Goal: Information Seeking & Learning: Learn about a topic

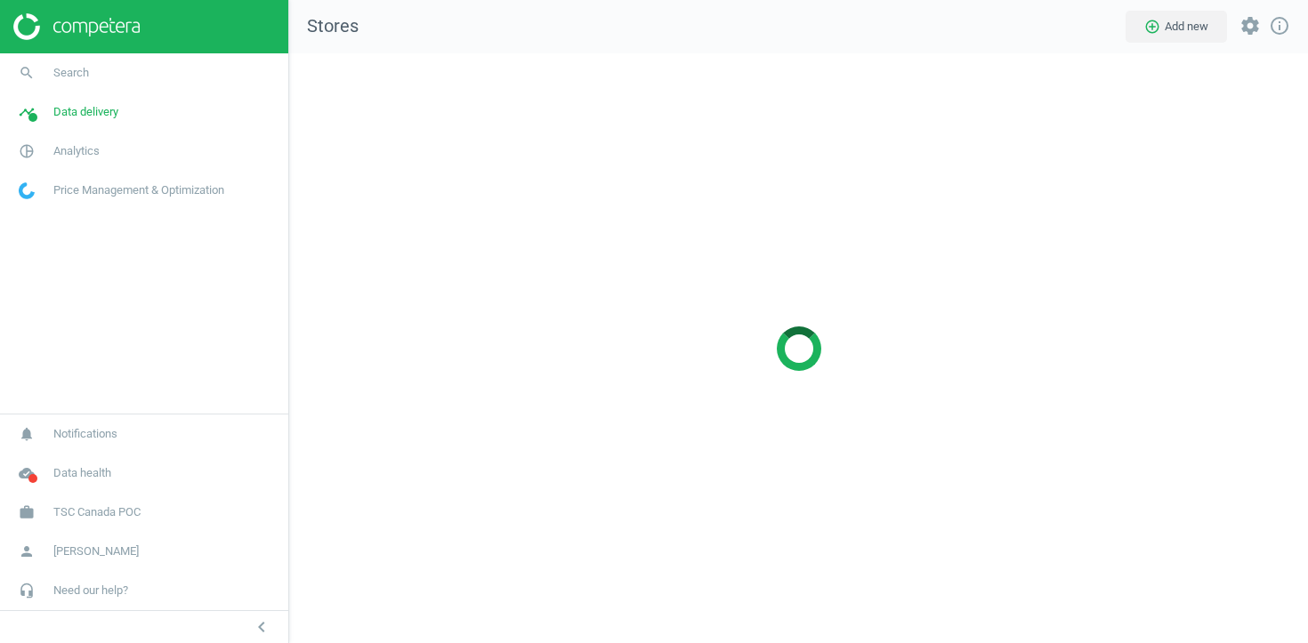
scroll to position [591, 1020]
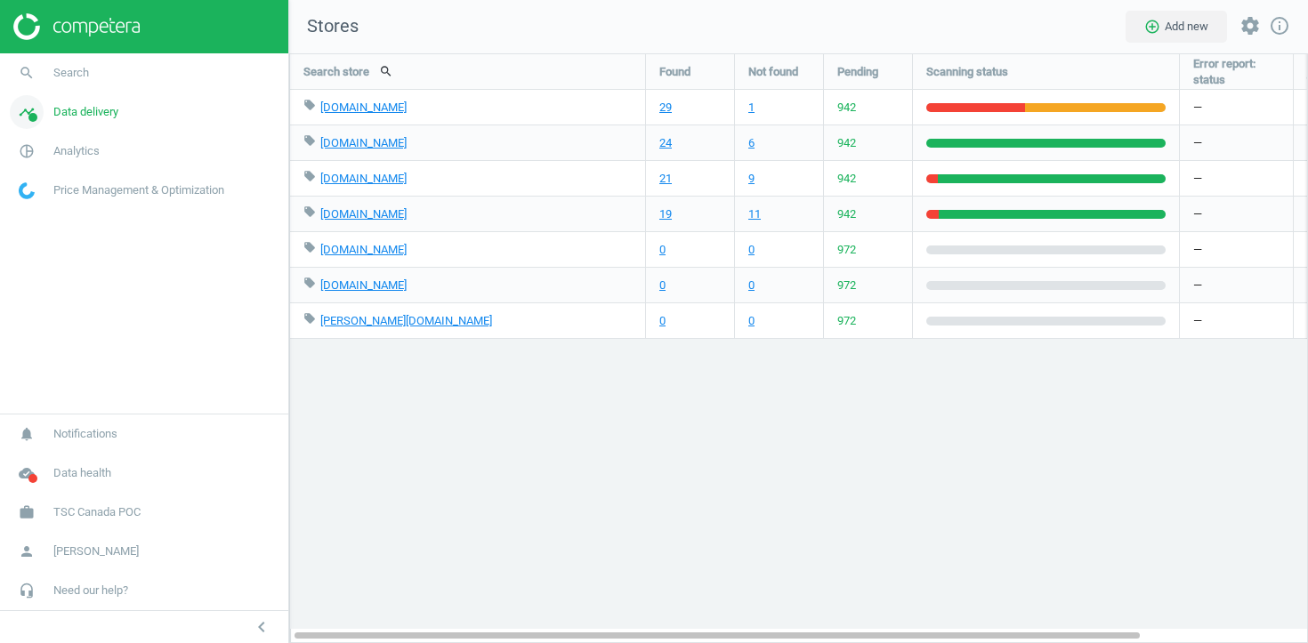
click at [84, 118] on span "Data delivery" at bounding box center [85, 112] width 65 height 16
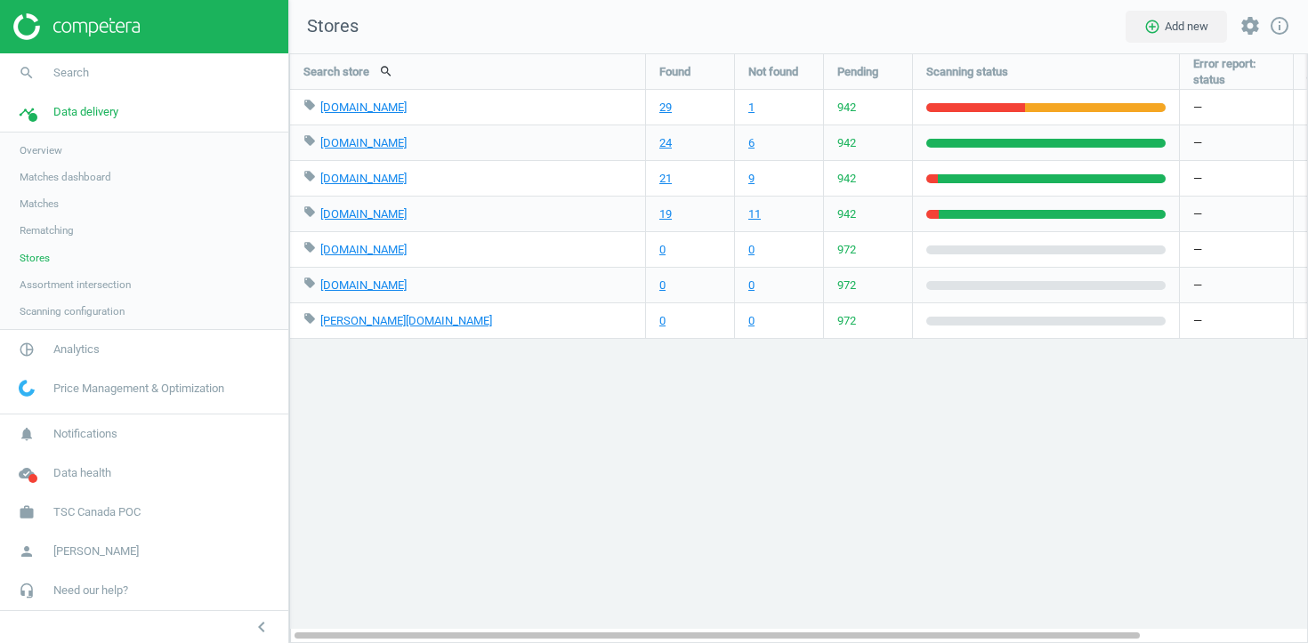
click at [46, 261] on span "Stores" at bounding box center [35, 258] width 30 height 14
click at [69, 346] on span "Analytics" at bounding box center [76, 350] width 46 height 16
click at [45, 223] on span "Products" at bounding box center [41, 216] width 42 height 14
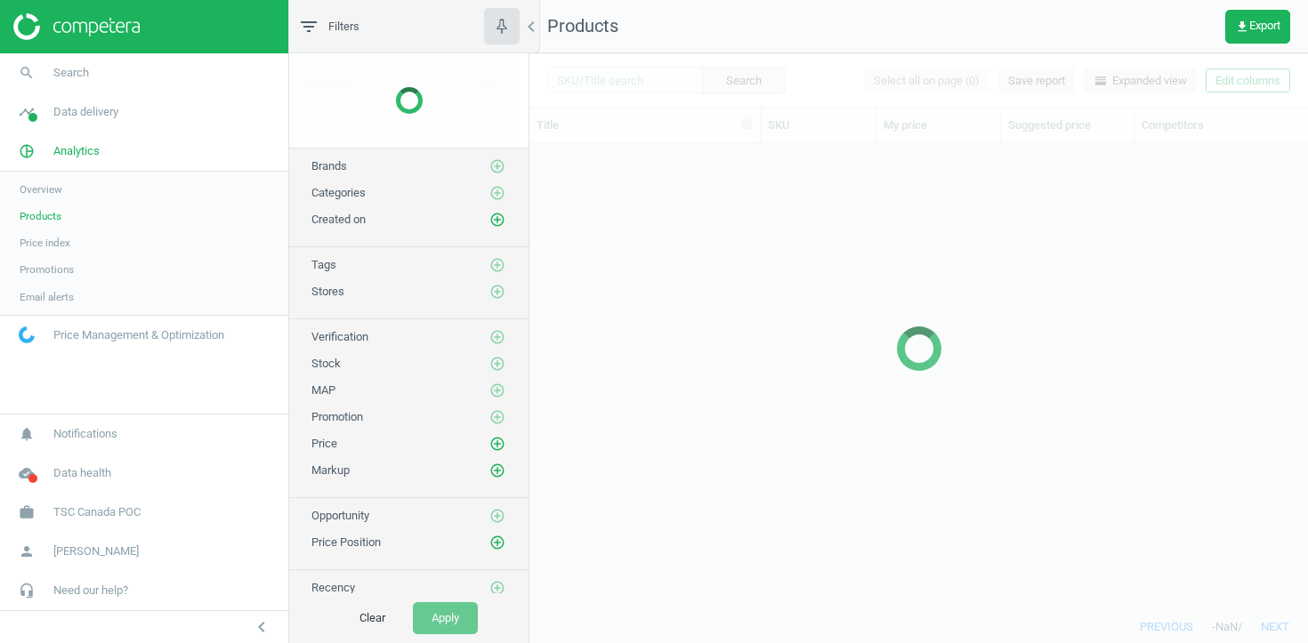
scroll to position [466, 778]
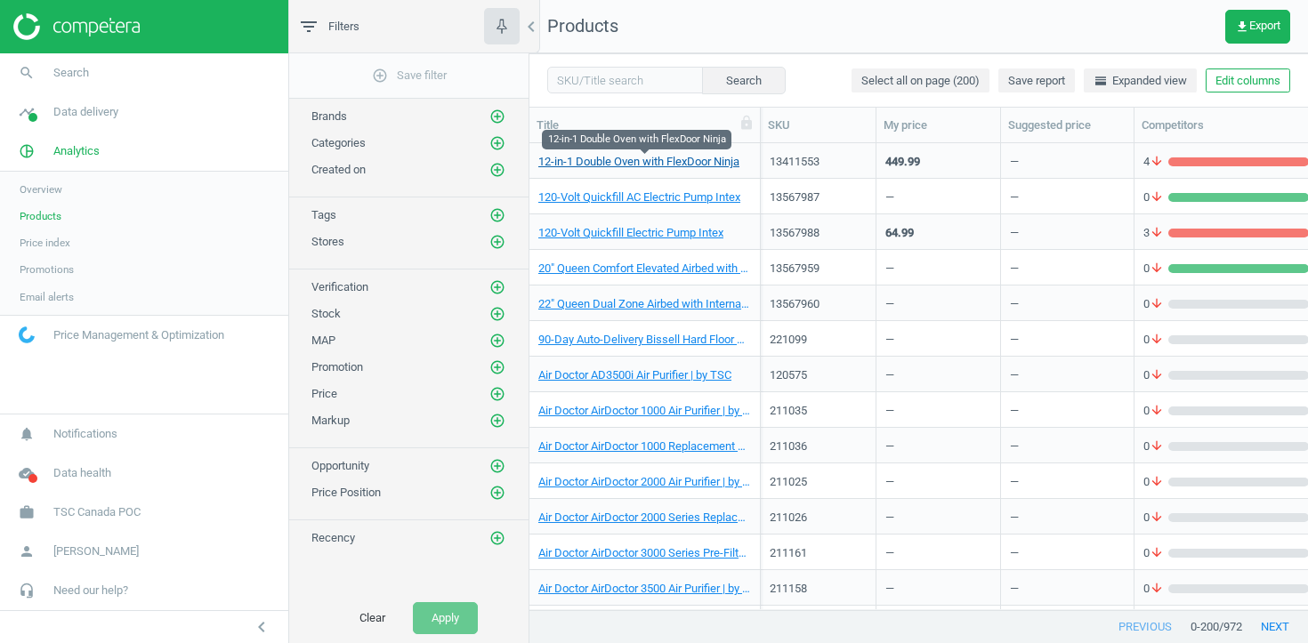
click at [632, 158] on link "12-in-1 Double Oven with FlexDoor Ninja" at bounding box center [638, 162] width 201 height 16
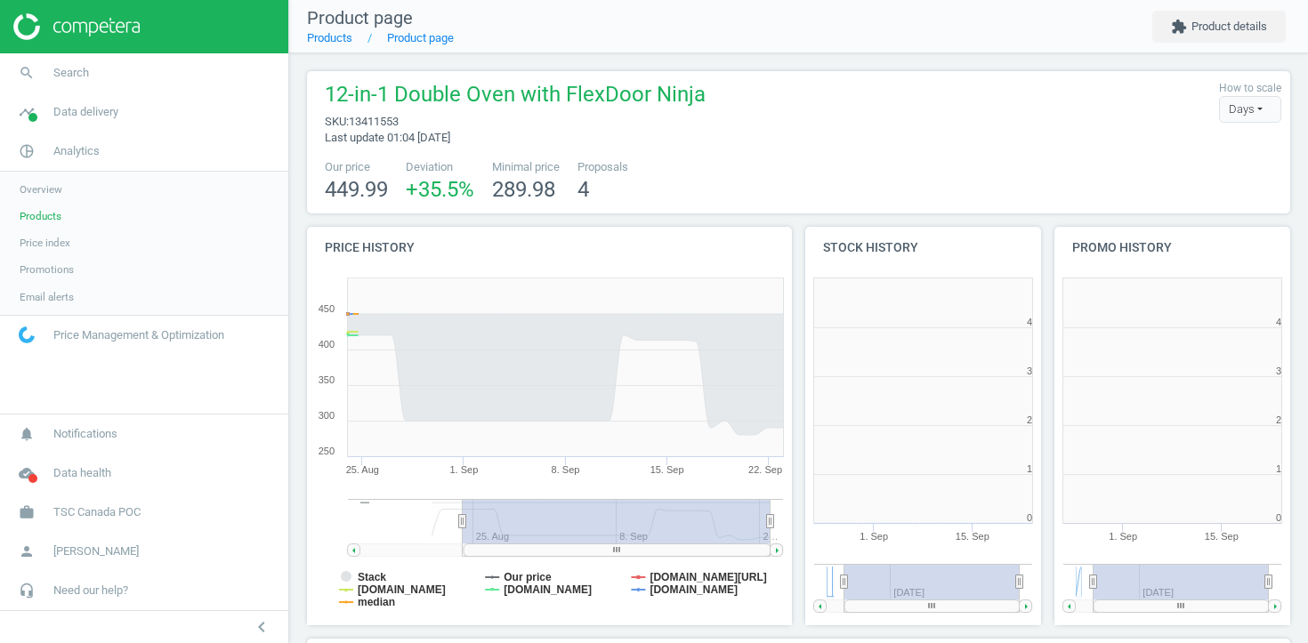
scroll to position [357, 237]
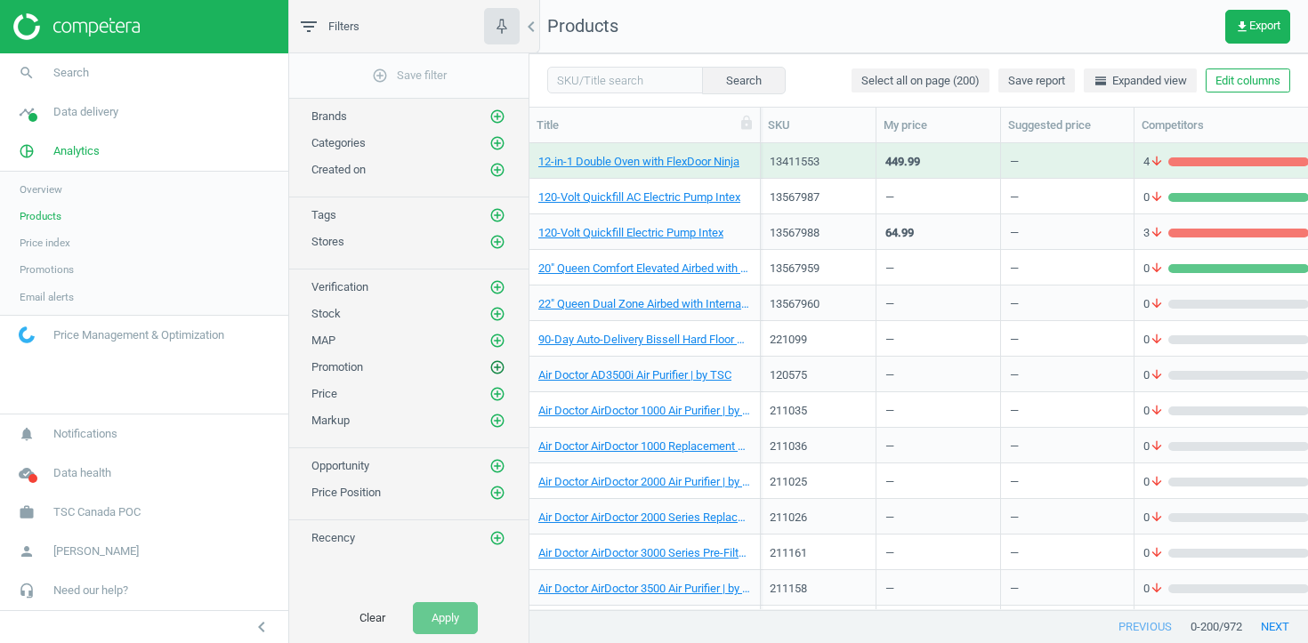
click at [501, 367] on icon "add_circle_outline" at bounding box center [497, 367] width 16 height 16
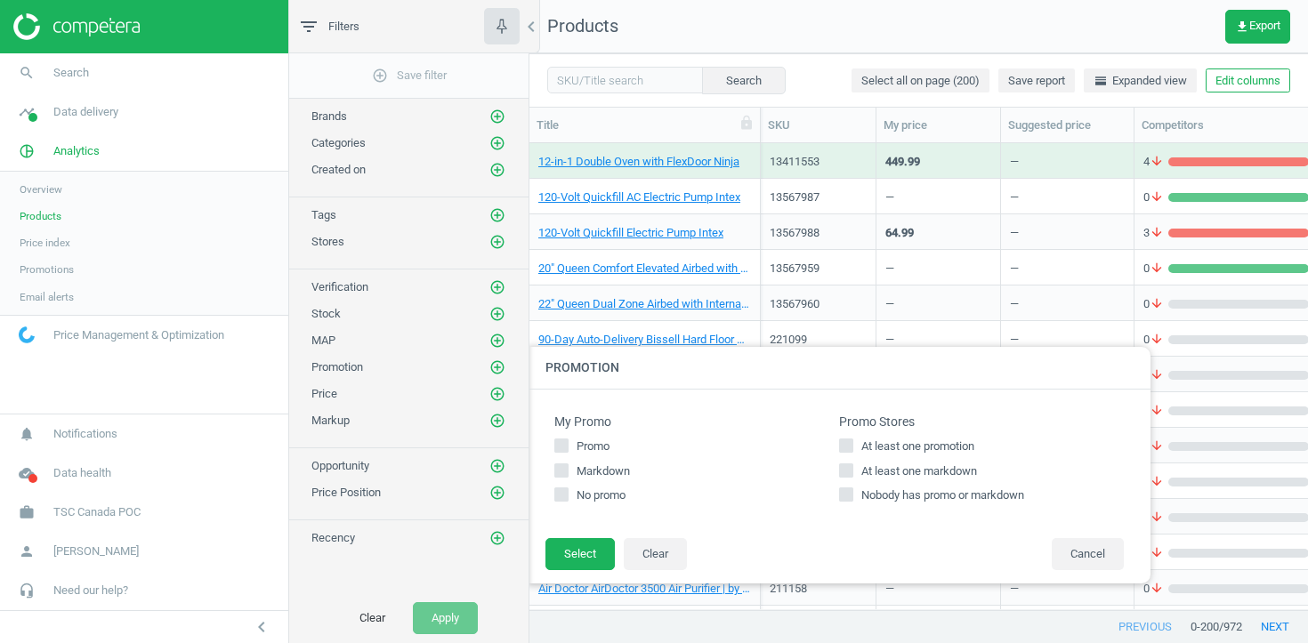
click at [592, 441] on span "Promo" at bounding box center [593, 447] width 40 height 16
click at [568, 441] on input "Promo" at bounding box center [562, 446] width 12 height 12
click at [592, 441] on span "Promo" at bounding box center [593, 447] width 40 height 16
click at [568, 441] on input "Promo" at bounding box center [562, 446] width 12 height 12
checkbox input "false"
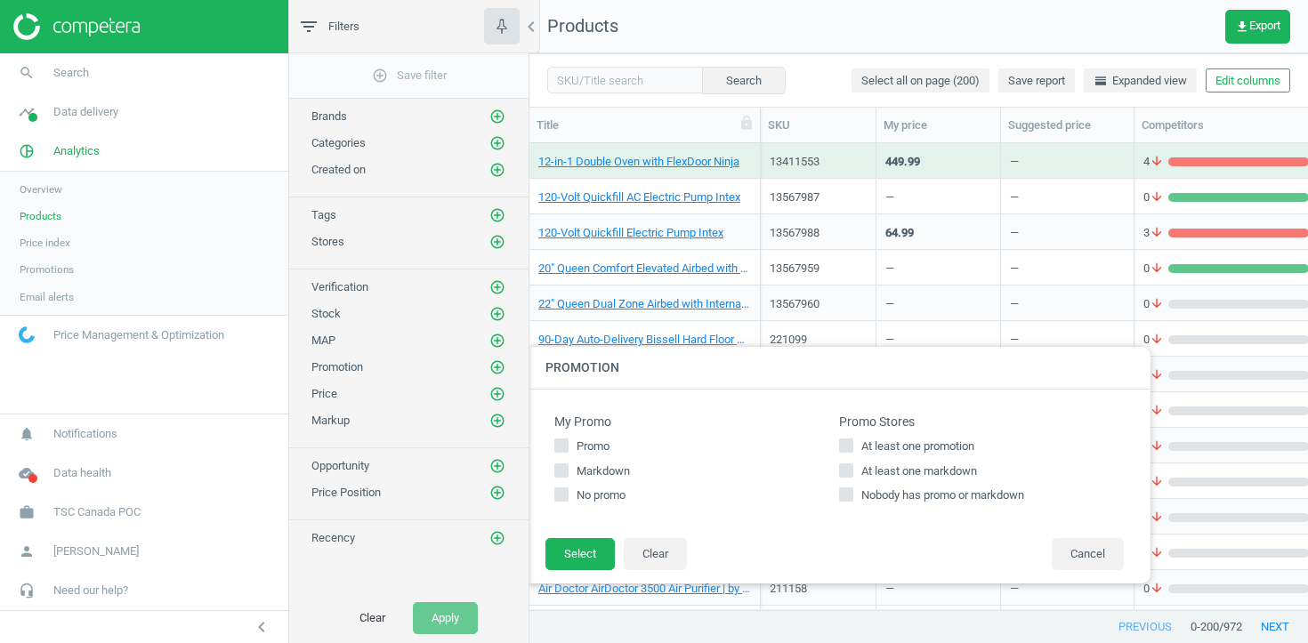
click at [589, 480] on div "Promo Markdown No promo" at bounding box center [696, 472] width 285 height 66
click at [589, 471] on span "Markdown" at bounding box center [603, 472] width 60 height 16
click at [568, 471] on input "Markdown" at bounding box center [562, 470] width 12 height 12
checkbox input "true"
click at [587, 527] on div "My Promo Promo Markdown No promo Promo Stores At least one promotion At least o…" at bounding box center [839, 464] width 623 height 149
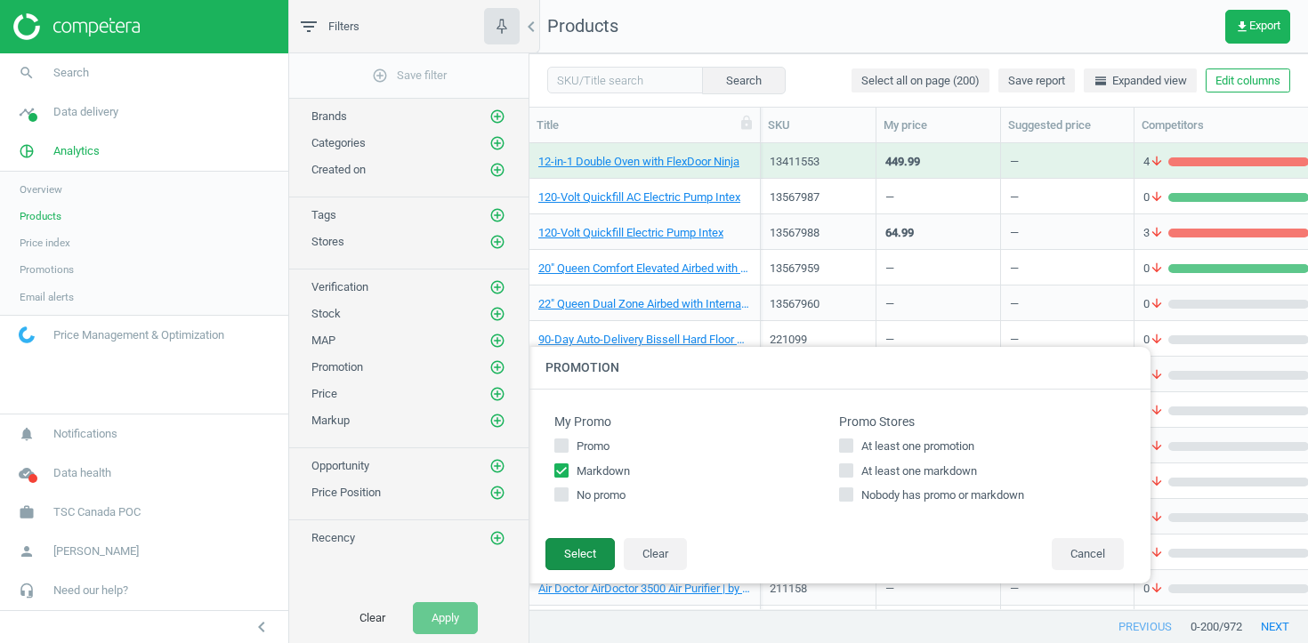
click at [579, 551] on button "Select" at bounding box center [579, 554] width 69 height 32
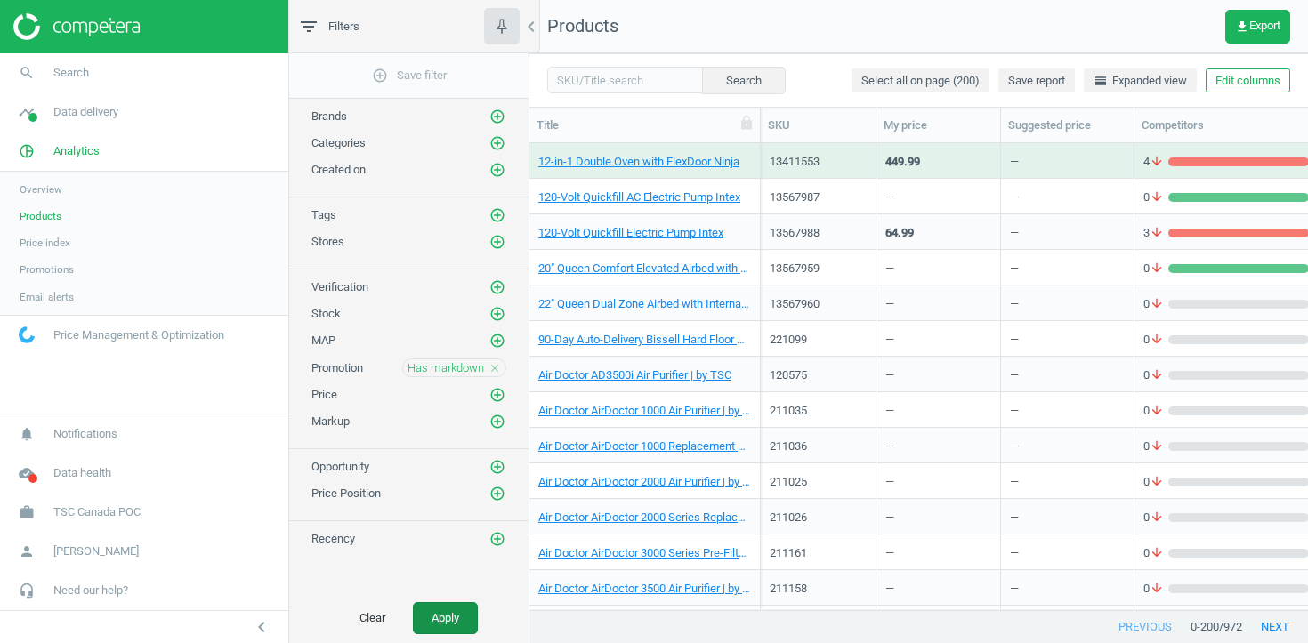
click at [466, 604] on button "Apply" at bounding box center [445, 618] width 65 height 32
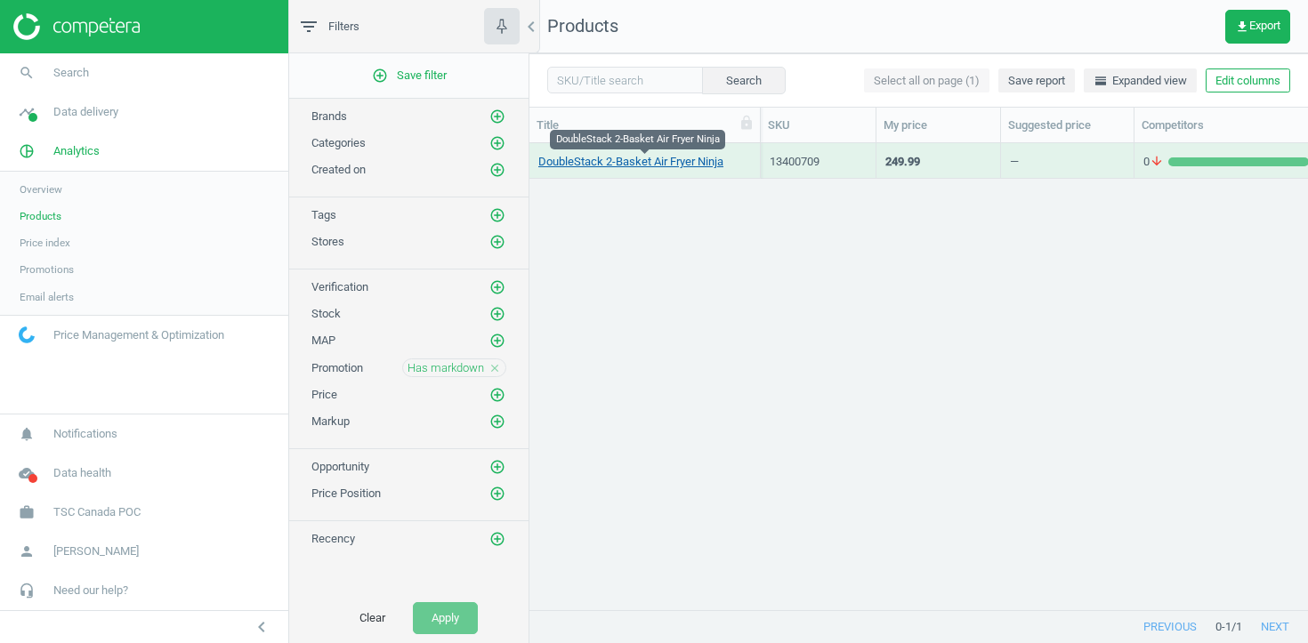
click at [648, 165] on link "DoubleStack 2-Basket Air Fryer Ninja" at bounding box center [630, 162] width 185 height 16
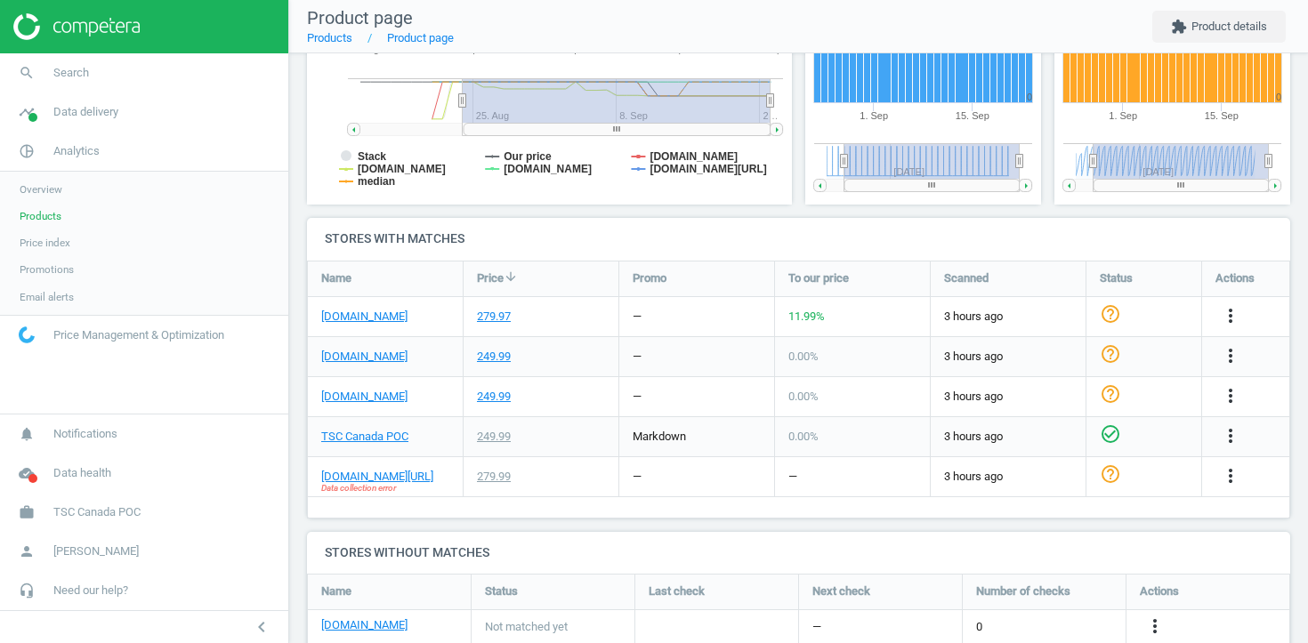
scroll to position [434, 0]
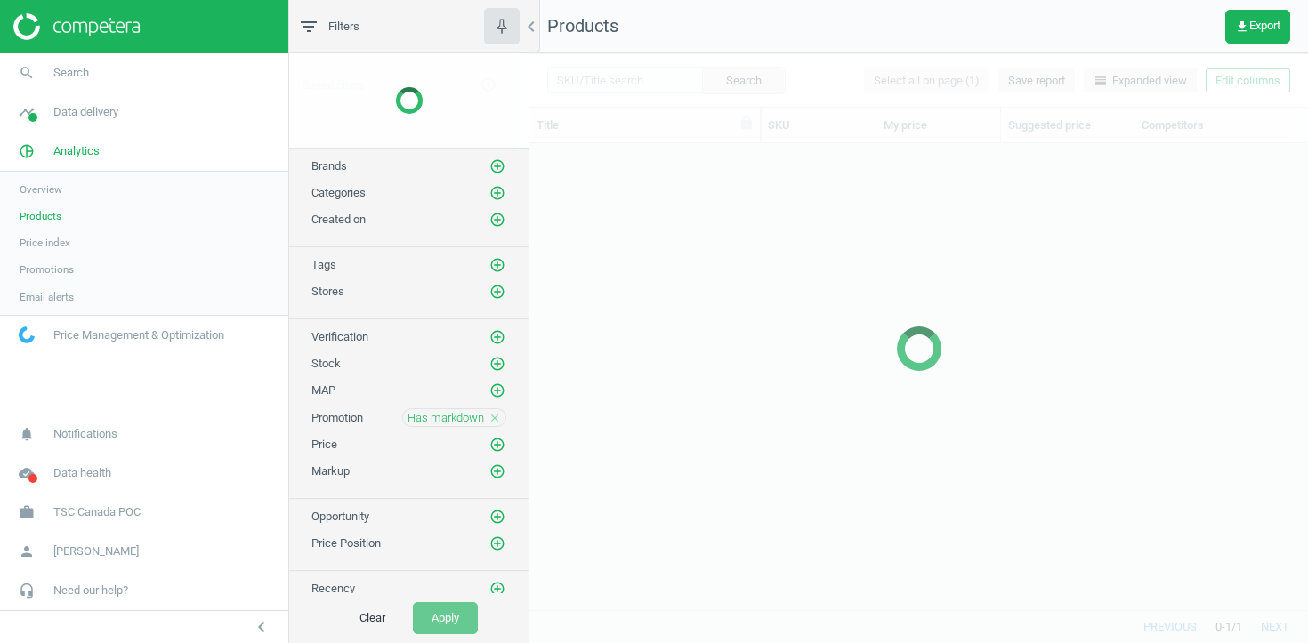
scroll to position [466, 778]
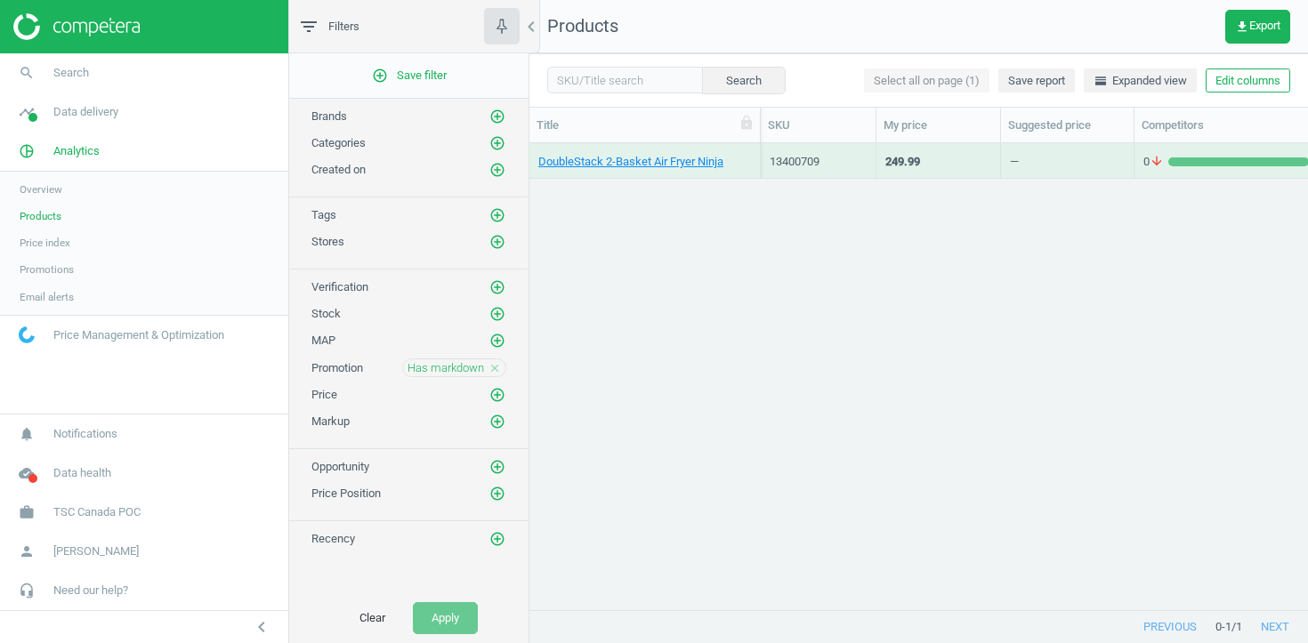
click at [495, 365] on icon "close" at bounding box center [494, 368] width 12 height 12
click at [456, 634] on div "Clear Apply" at bounding box center [408, 618] width 239 height 50
click at [456, 619] on button "Apply" at bounding box center [445, 618] width 65 height 32
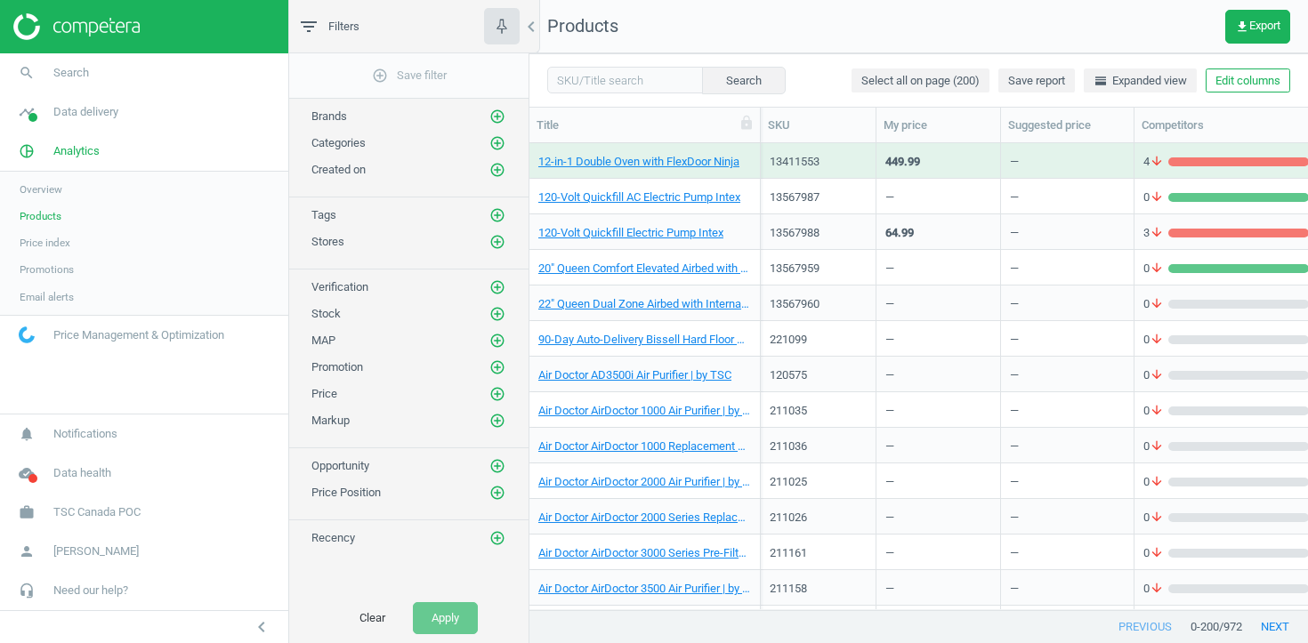
click at [615, 323] on div "90-Day Auto-Delivery Bissell Hard Floor Odour Eliminator Cleaning Formula (4-Pa…" at bounding box center [644, 338] width 213 height 31
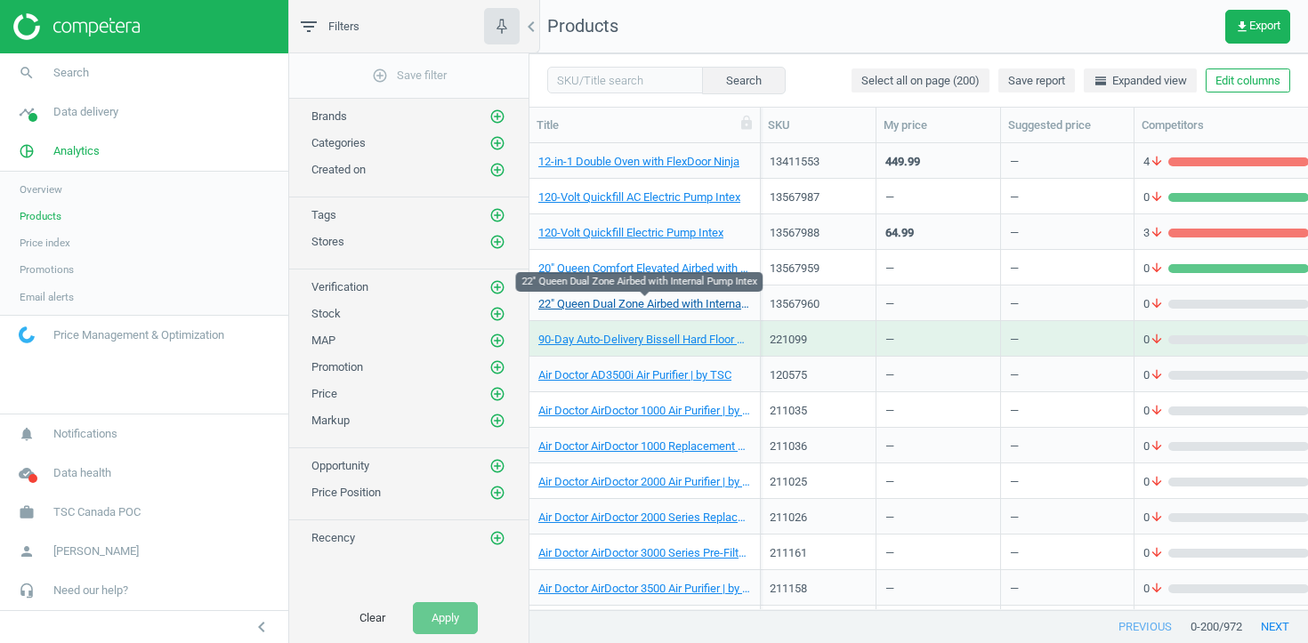
click at [609, 301] on link "22" Queen Dual Zone Airbed with Internal Pump Intex" at bounding box center [644, 304] width 213 height 16
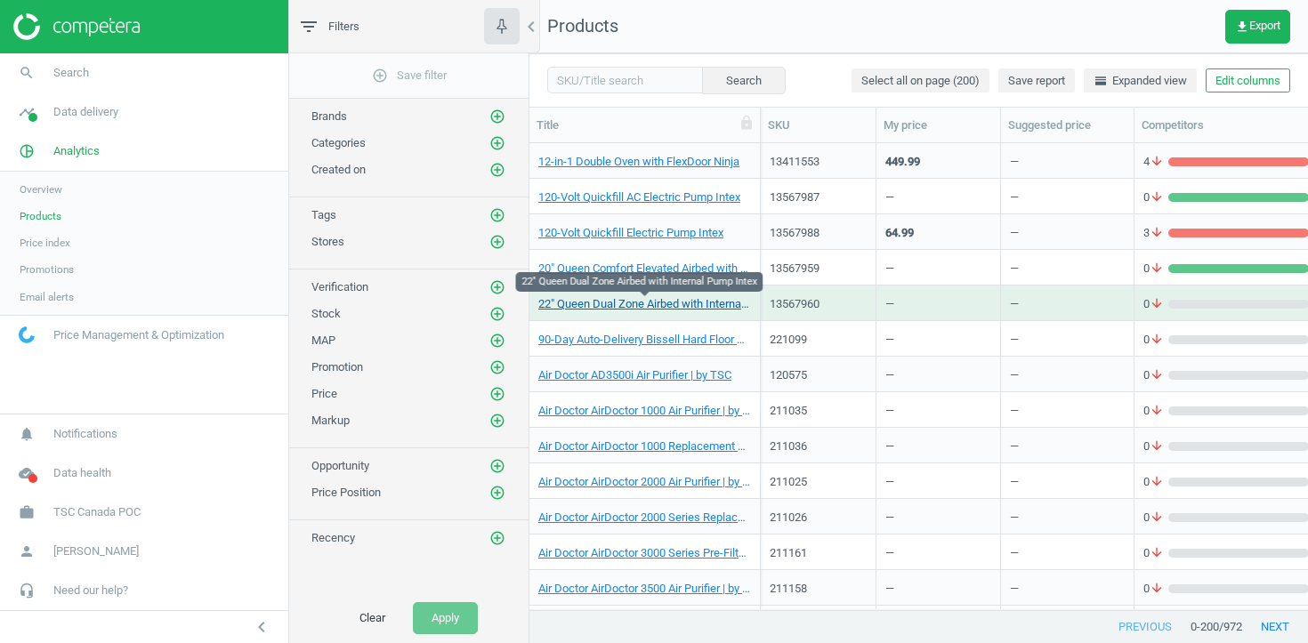
click at [655, 299] on link "22" Queen Dual Zone Airbed with Internal Pump Intex" at bounding box center [644, 304] width 213 height 16
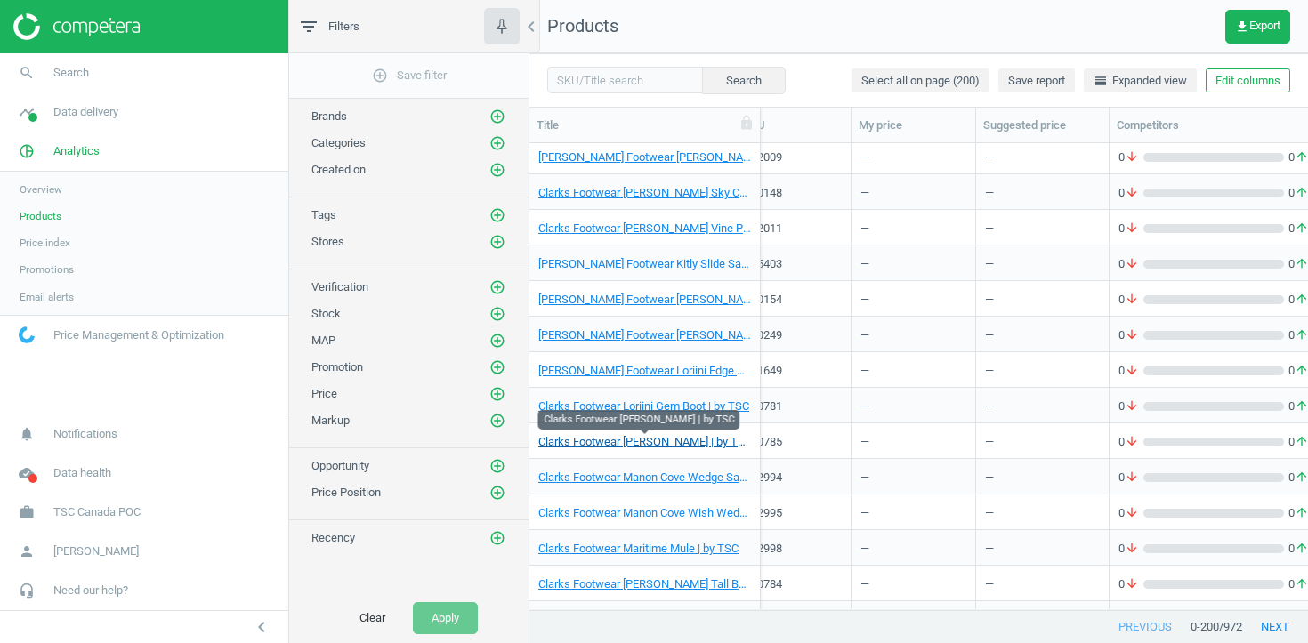
click at [651, 441] on link "Clarks Footwear Loriini Izzy Shoe | by TSC" at bounding box center [644, 442] width 213 height 16
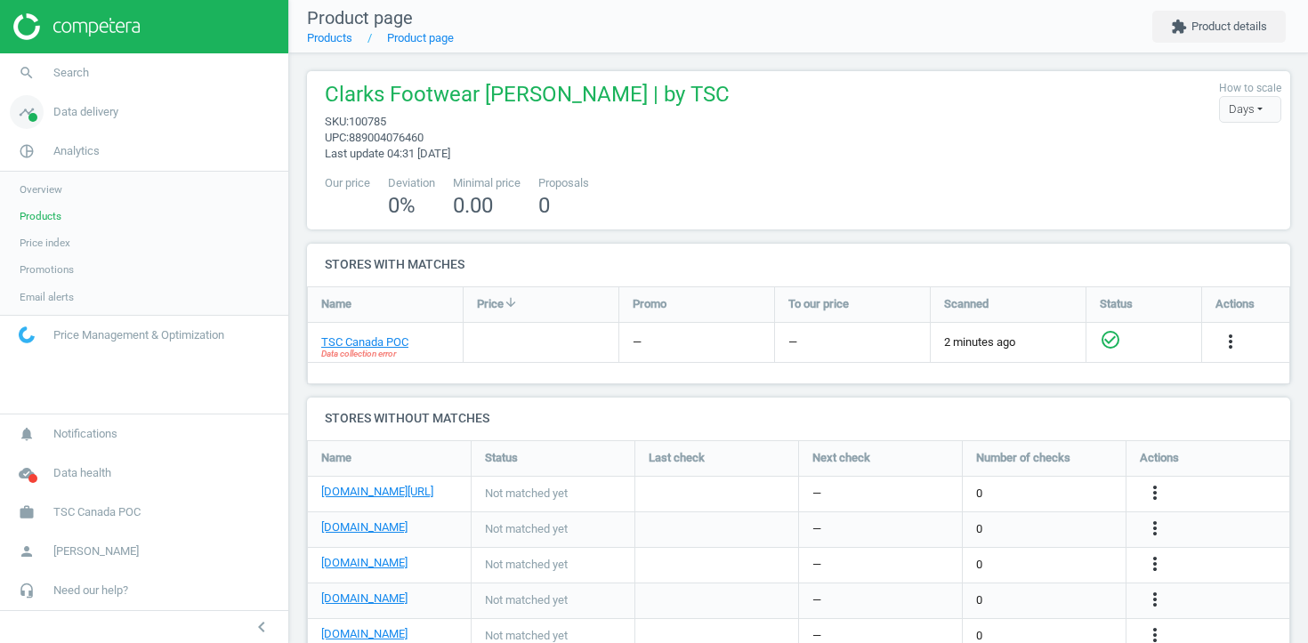
click at [77, 117] on span "Data delivery" at bounding box center [85, 112] width 65 height 16
click at [45, 254] on span "Stores" at bounding box center [35, 258] width 30 height 14
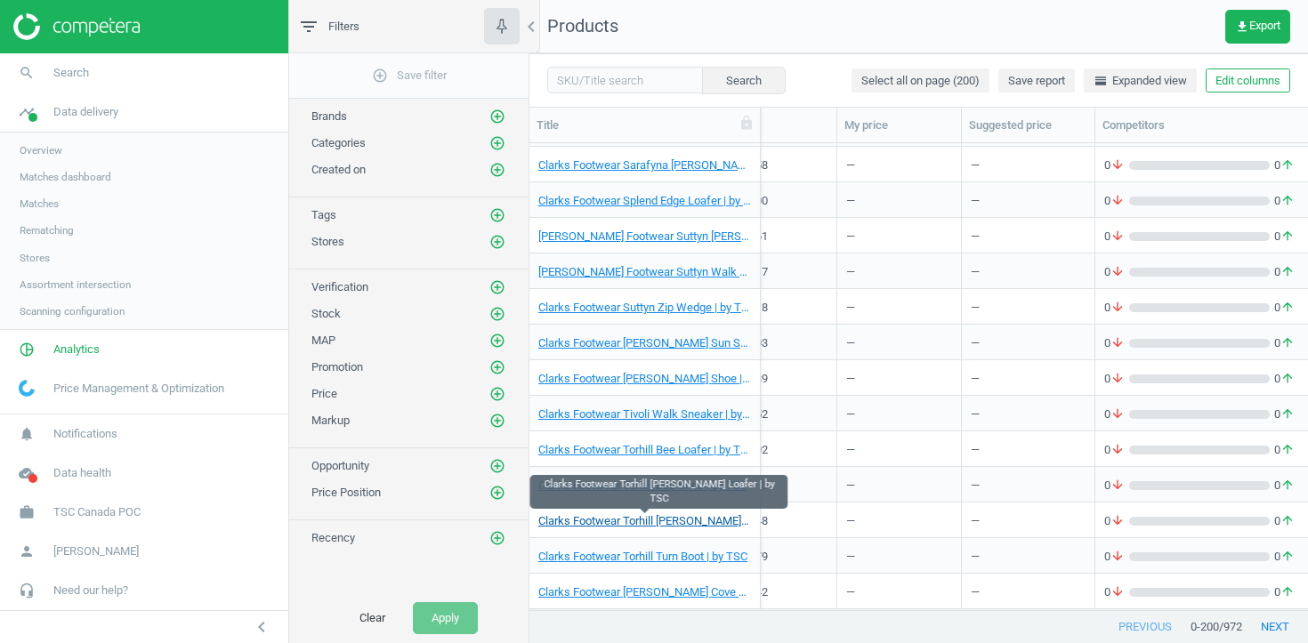
click at [686, 518] on link "Clarks Footwear Torhill Penny Loafer | by TSC" at bounding box center [644, 521] width 213 height 16
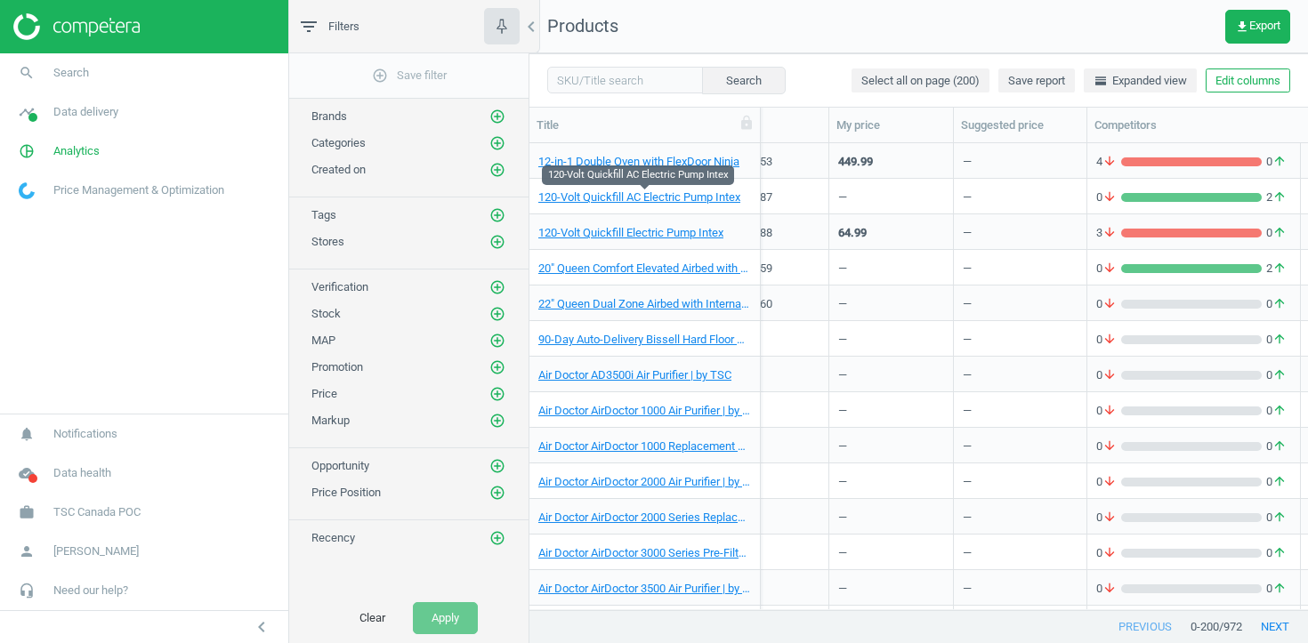
scroll to position [0, 79]
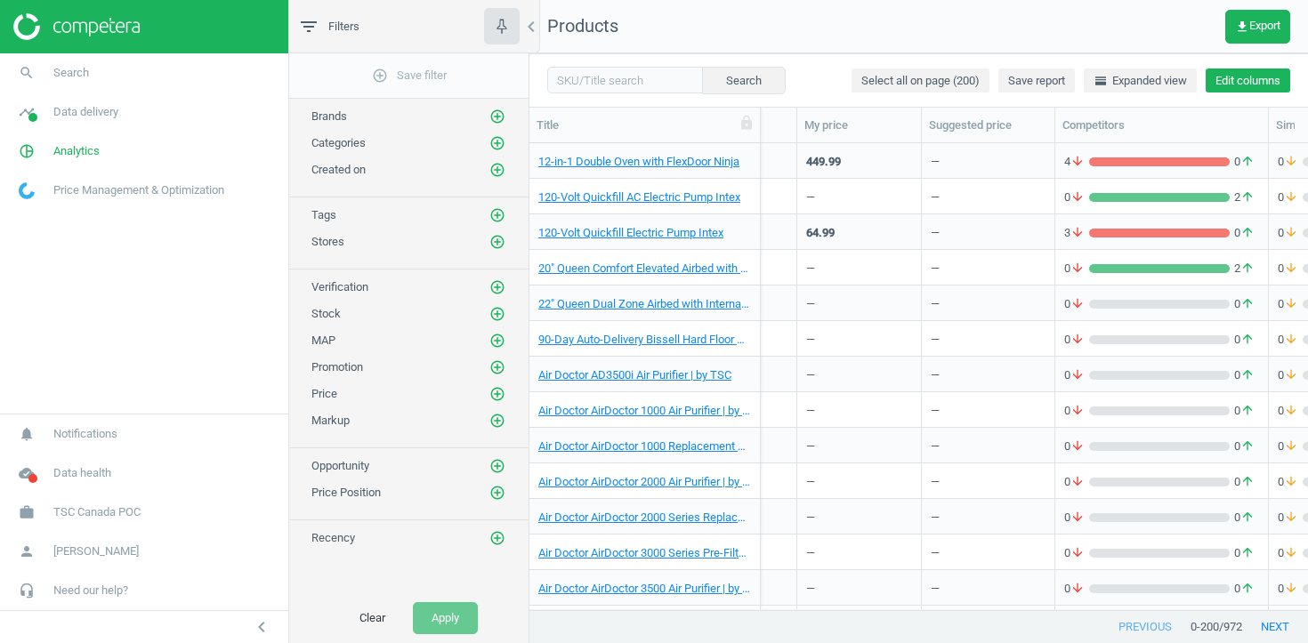
click at [1266, 83] on button "Edit columns" at bounding box center [1248, 81] width 85 height 25
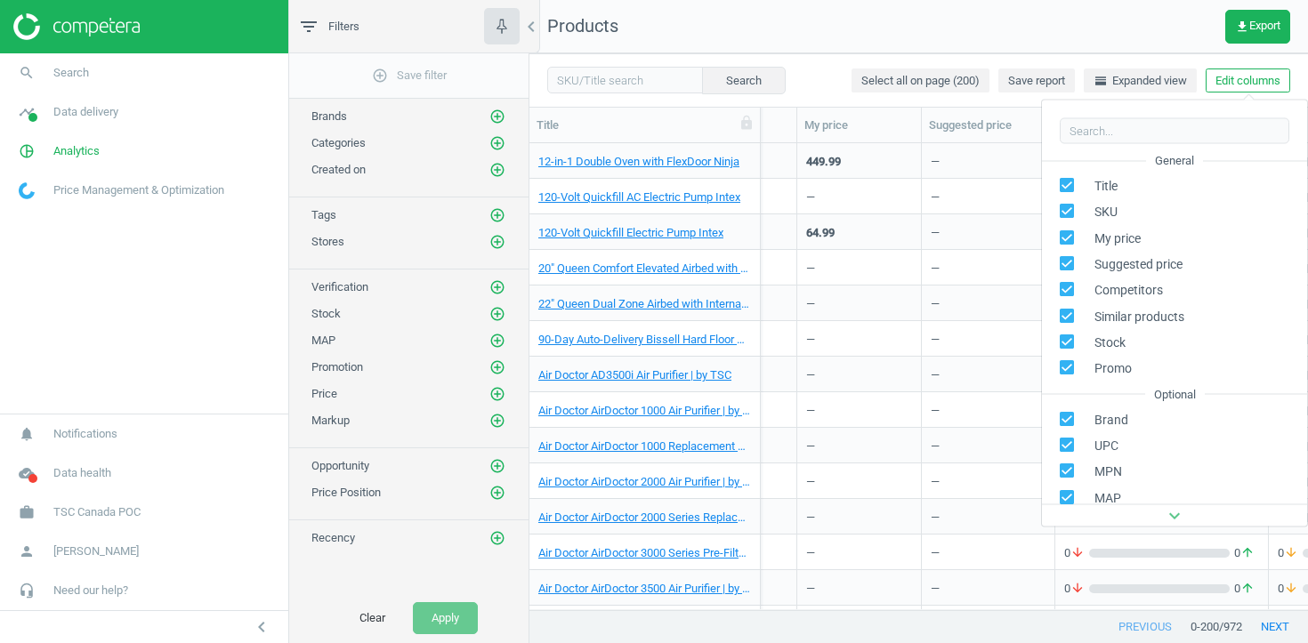
scroll to position [202, 0]
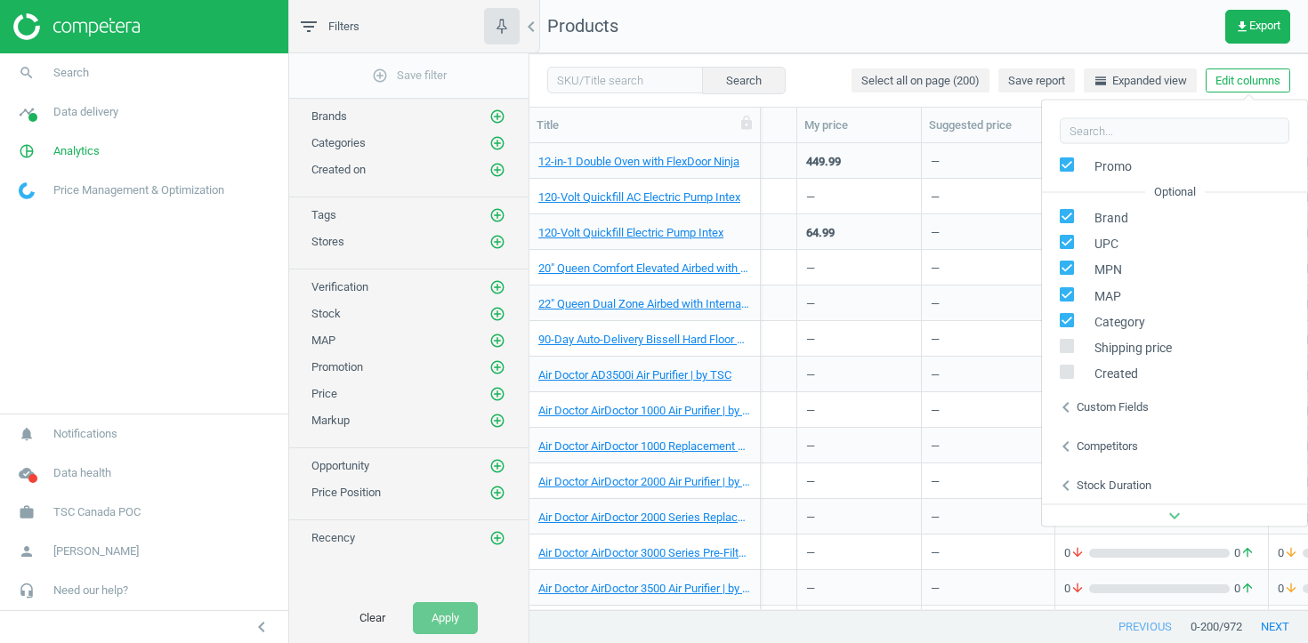
click at [1068, 404] on icon "chevron_left" at bounding box center [1065, 406] width 21 height 21
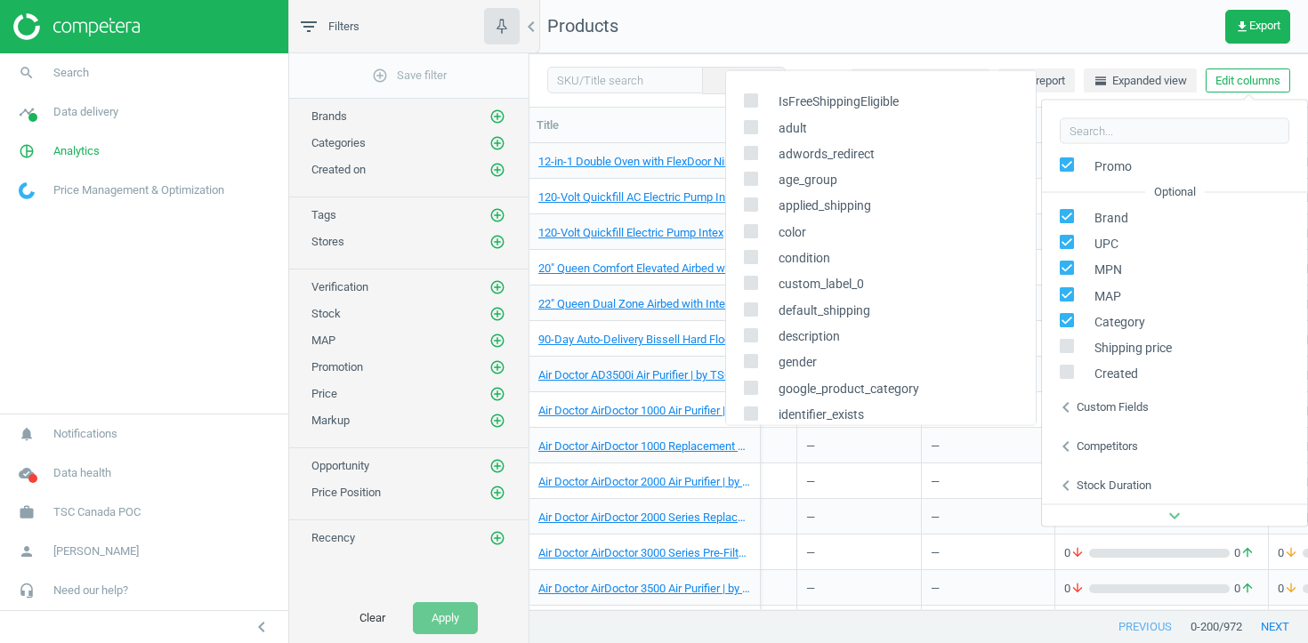
click at [755, 101] on input "checkbox" at bounding box center [751, 100] width 12 height 12
checkbox input "true"
click at [755, 127] on input "checkbox" at bounding box center [751, 127] width 12 height 12
checkbox input "true"
click at [752, 152] on input "checkbox" at bounding box center [751, 153] width 12 height 12
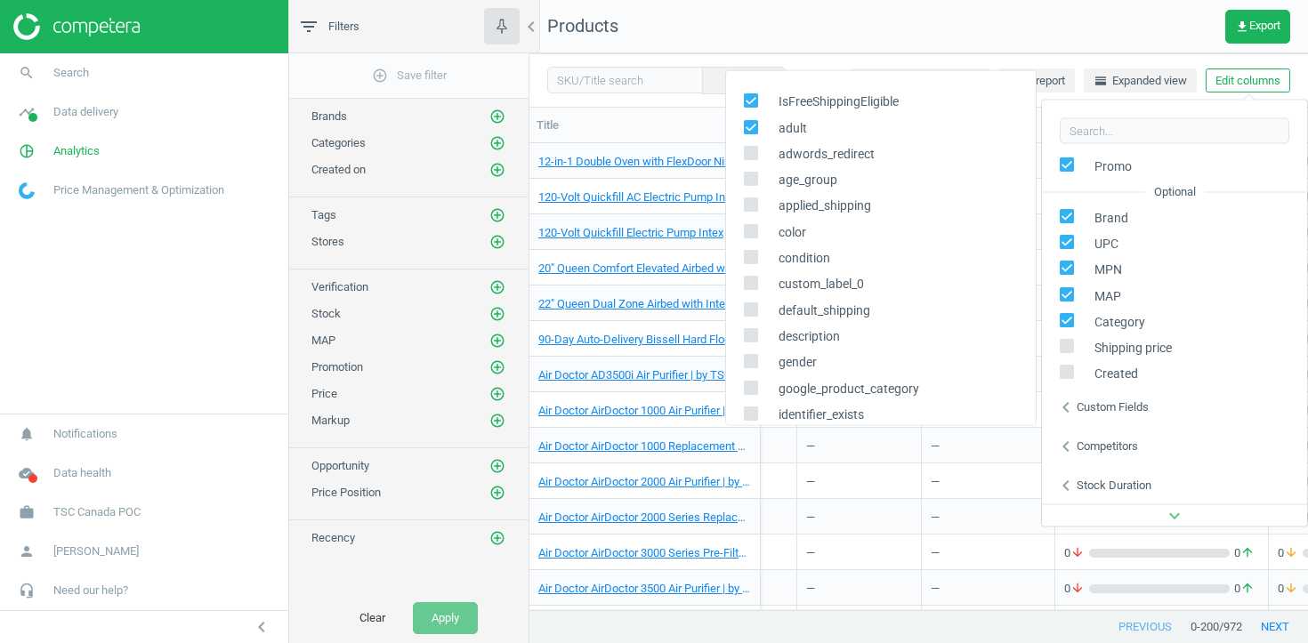
checkbox input "true"
click at [752, 176] on input "checkbox" at bounding box center [751, 179] width 12 height 12
checkbox input "true"
click at [752, 203] on input "checkbox" at bounding box center [751, 204] width 12 height 12
checkbox input "true"
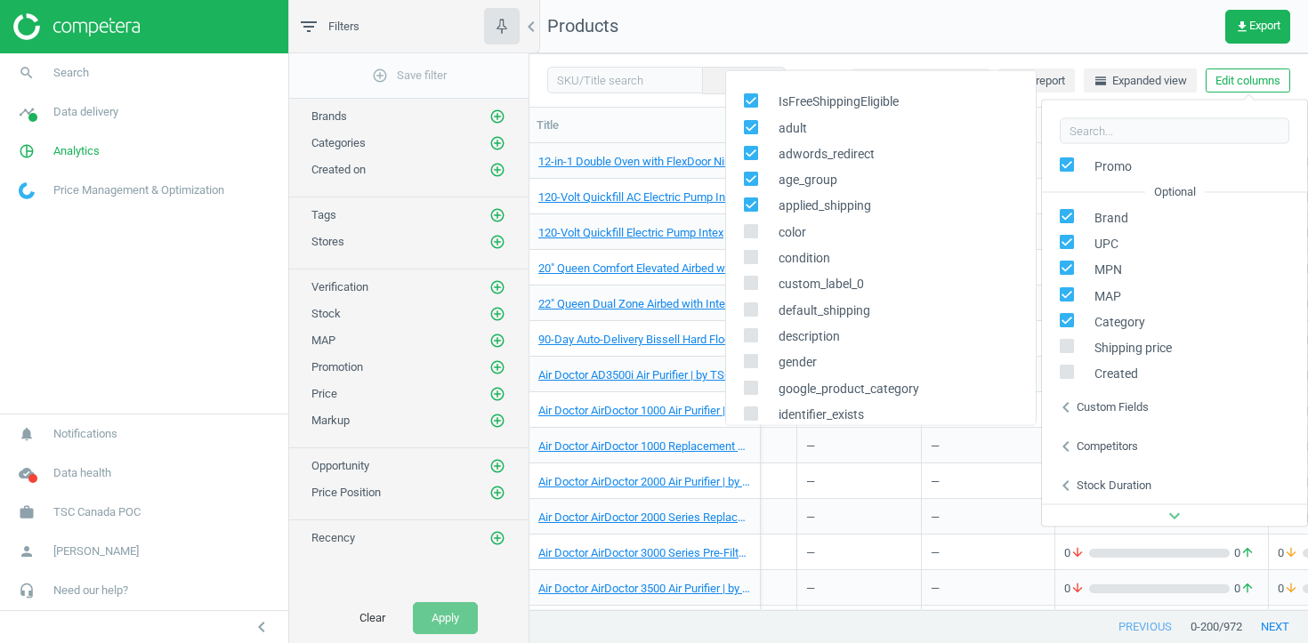
click at [745, 231] on input "checkbox" at bounding box center [751, 231] width 12 height 12
checkbox input "true"
click at [745, 264] on span at bounding box center [751, 260] width 14 height 13
click at [745, 262] on input "checkbox" at bounding box center [751, 257] width 12 height 12
checkbox input "true"
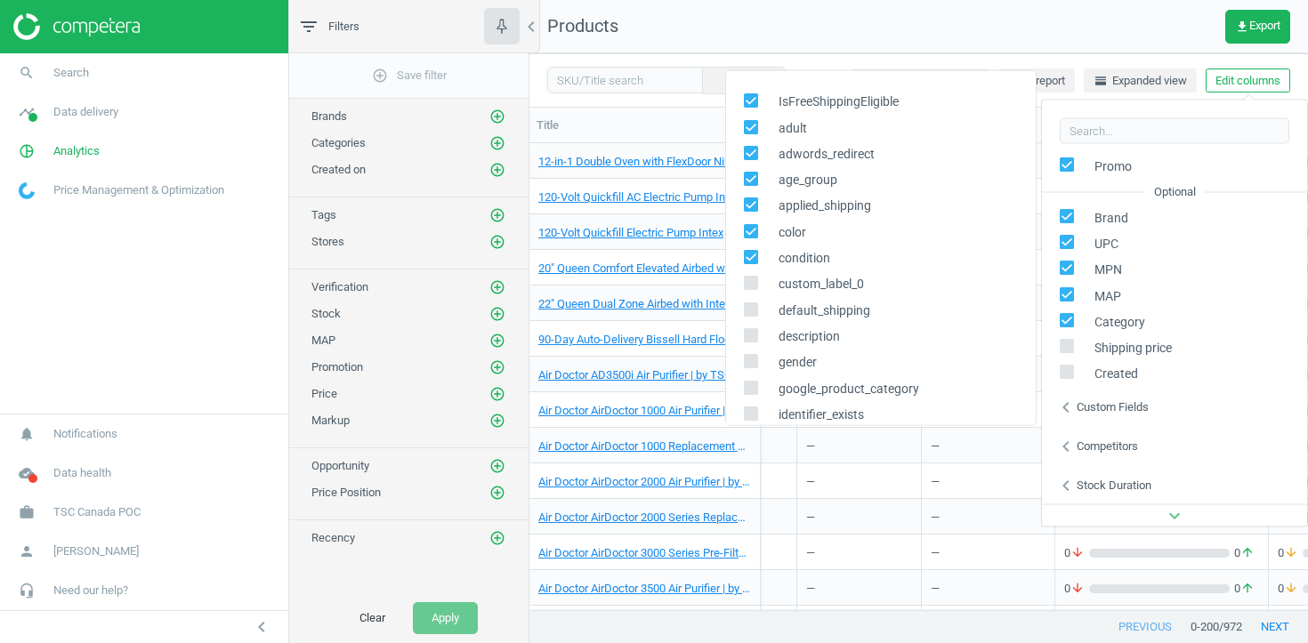
click at [752, 286] on input "checkbox" at bounding box center [751, 283] width 12 height 12
checkbox input "true"
click at [752, 315] on icon at bounding box center [751, 309] width 14 height 14
click at [752, 315] on input "checkbox" at bounding box center [751, 309] width 12 height 12
checkbox input "true"
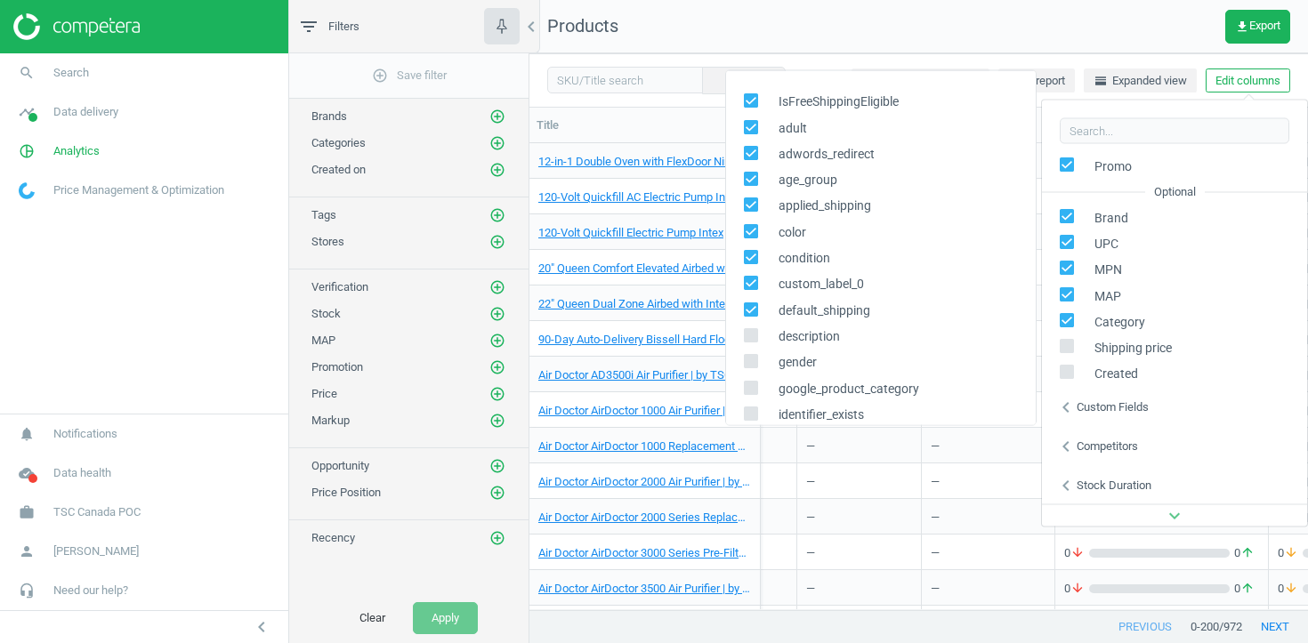
click at [752, 334] on input "checkbox" at bounding box center [751, 335] width 12 height 12
checkbox input "true"
click at [752, 359] on input "checkbox" at bounding box center [751, 361] width 12 height 12
checkbox input "true"
click at [752, 386] on input "checkbox" at bounding box center [751, 388] width 12 height 12
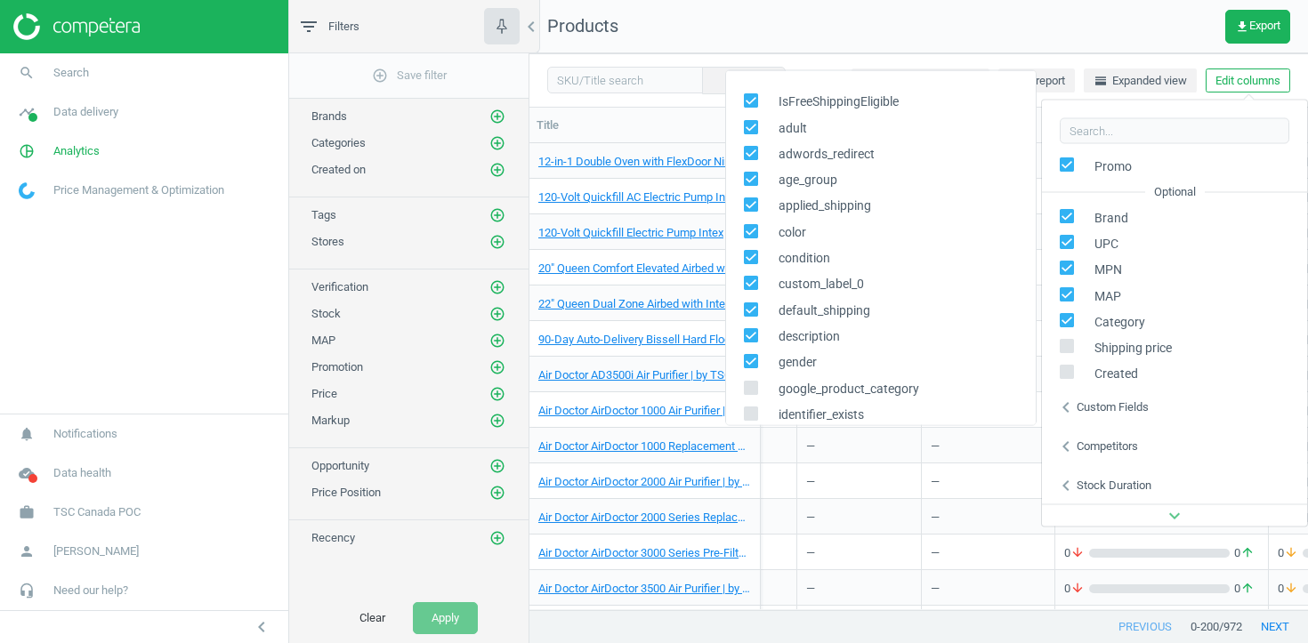
checkbox input "true"
click at [751, 403] on div "identifier_exists" at bounding box center [881, 414] width 310 height 26
click at [751, 418] on input "checkbox" at bounding box center [751, 413] width 12 height 12
checkbox input "true"
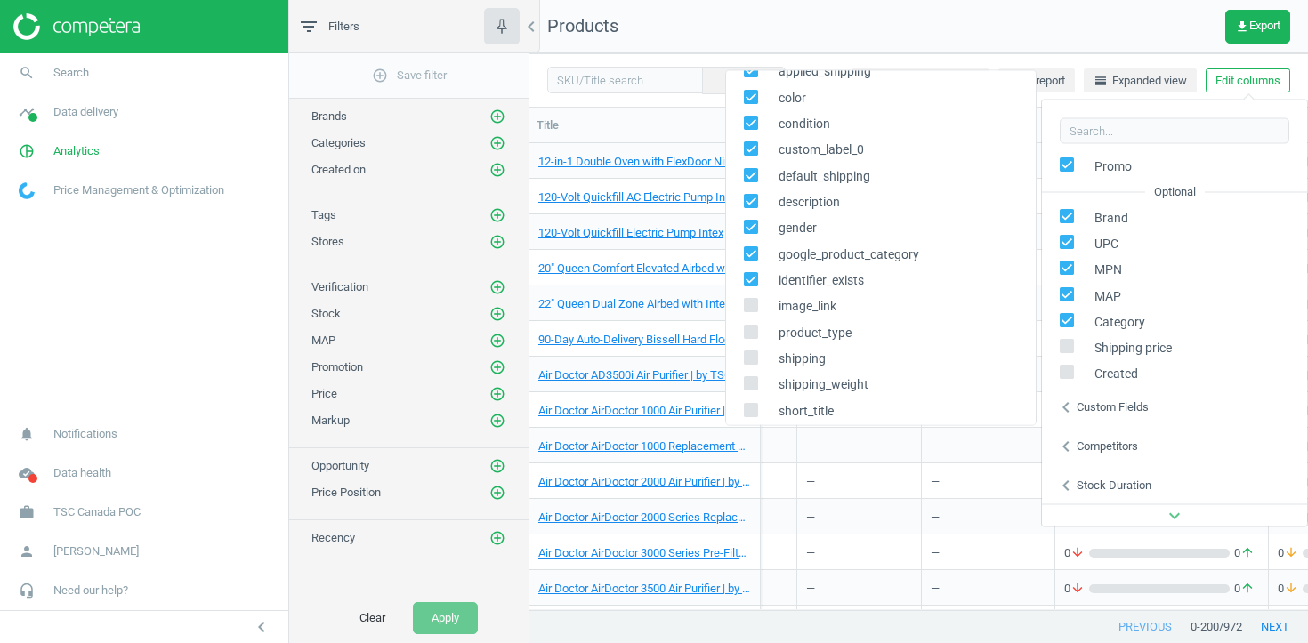
scroll to position [177, 0]
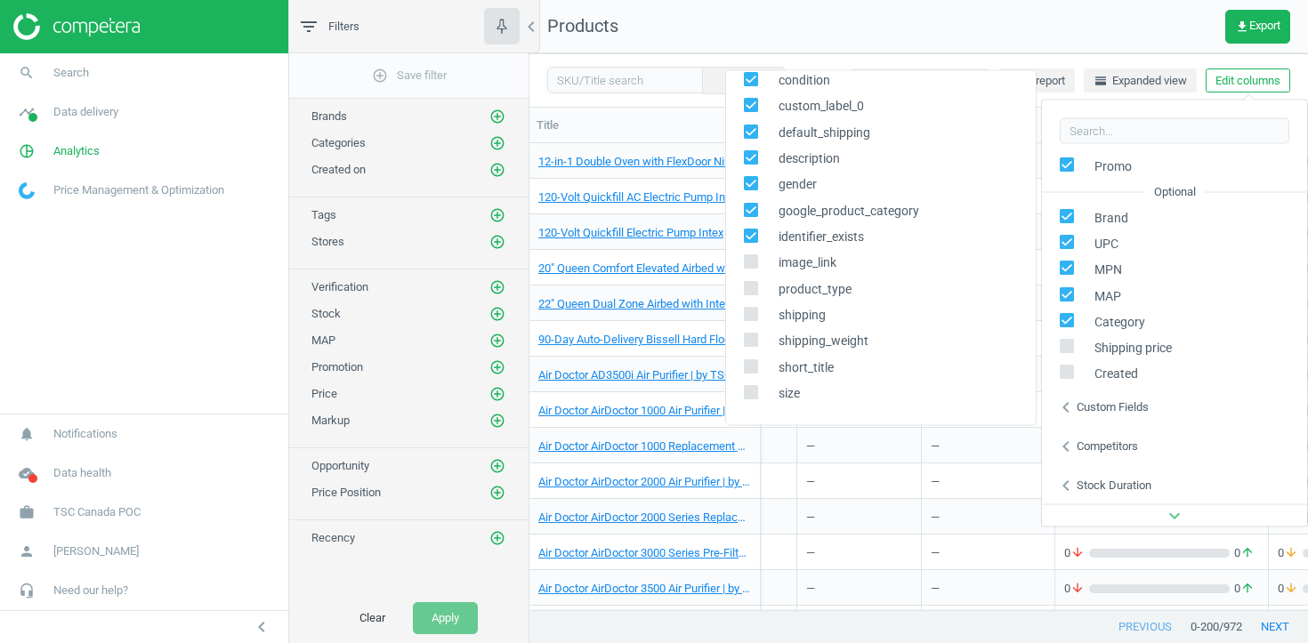
click at [749, 254] on div "image_link" at bounding box center [881, 264] width 310 height 26
click at [749, 286] on input "checkbox" at bounding box center [751, 289] width 12 height 12
checkbox input "true"
click at [749, 265] on input "checkbox" at bounding box center [751, 262] width 12 height 12
checkbox input "true"
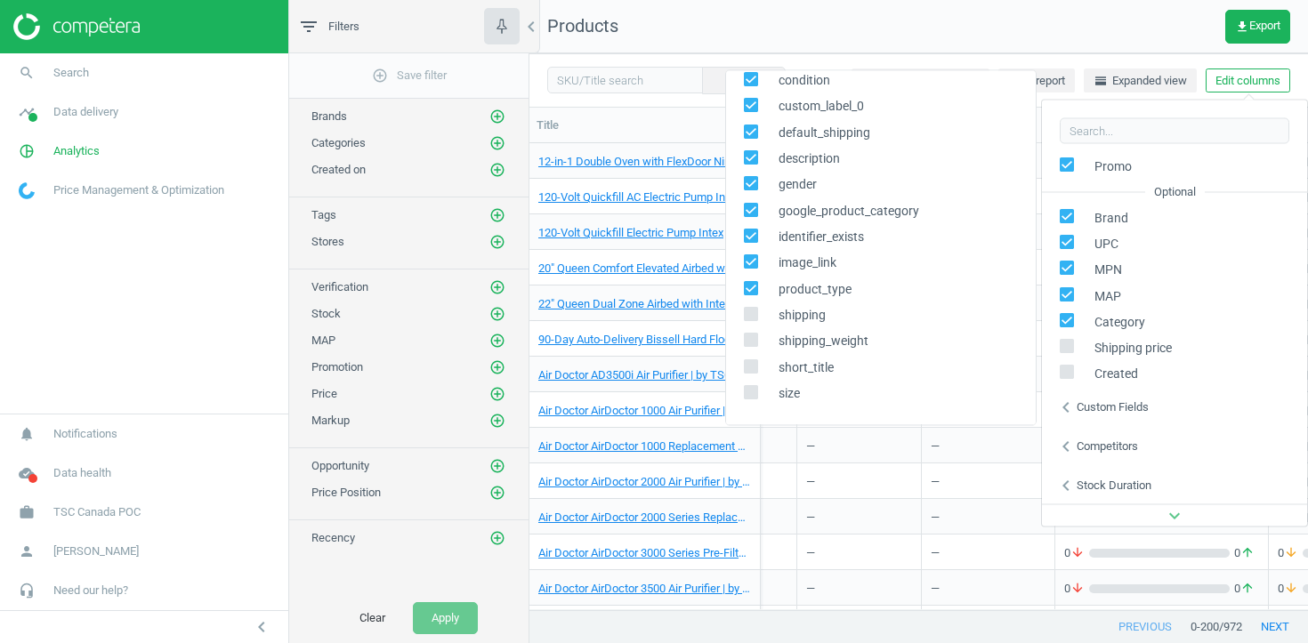
click at [749, 307] on icon at bounding box center [751, 314] width 14 height 14
click at [749, 309] on input "checkbox" at bounding box center [751, 315] width 12 height 12
checkbox input "true"
click at [749, 336] on input "checkbox" at bounding box center [751, 341] width 12 height 12
checkbox input "true"
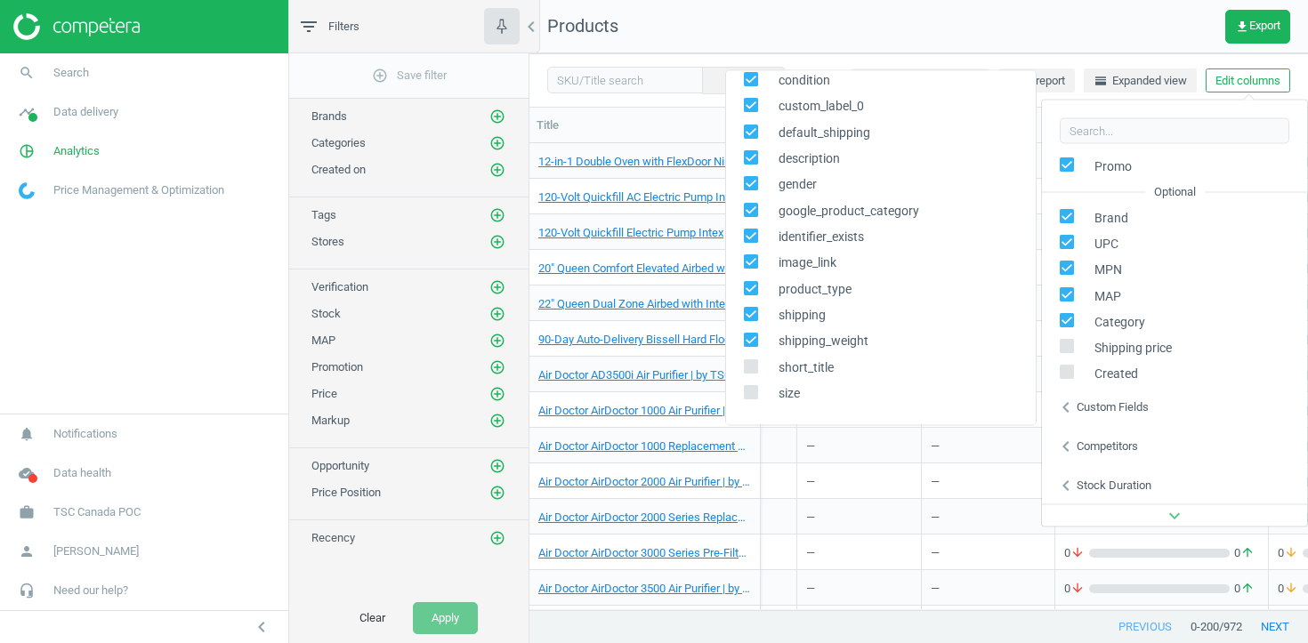
click at [749, 362] on input "checkbox" at bounding box center [751, 367] width 12 height 12
checkbox input "true"
click at [749, 389] on input "checkbox" at bounding box center [751, 393] width 12 height 12
checkbox input "true"
click at [938, 467] on div "—" at bounding box center [988, 480] width 115 height 31
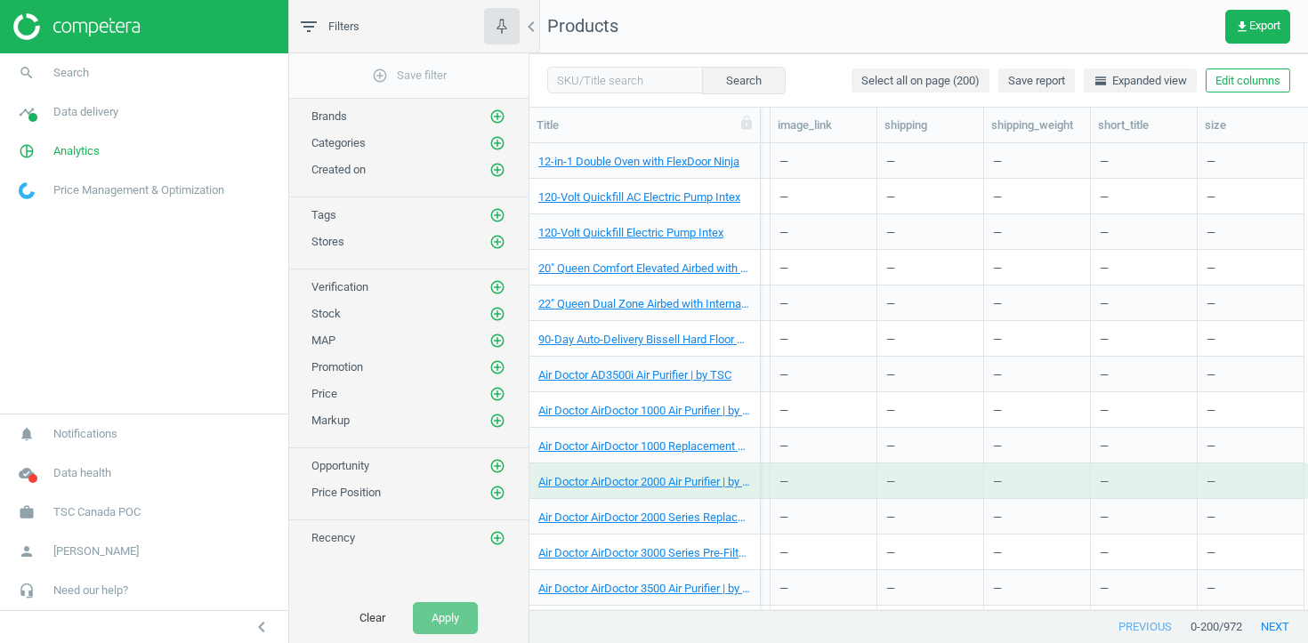
scroll to position [0, 3060]
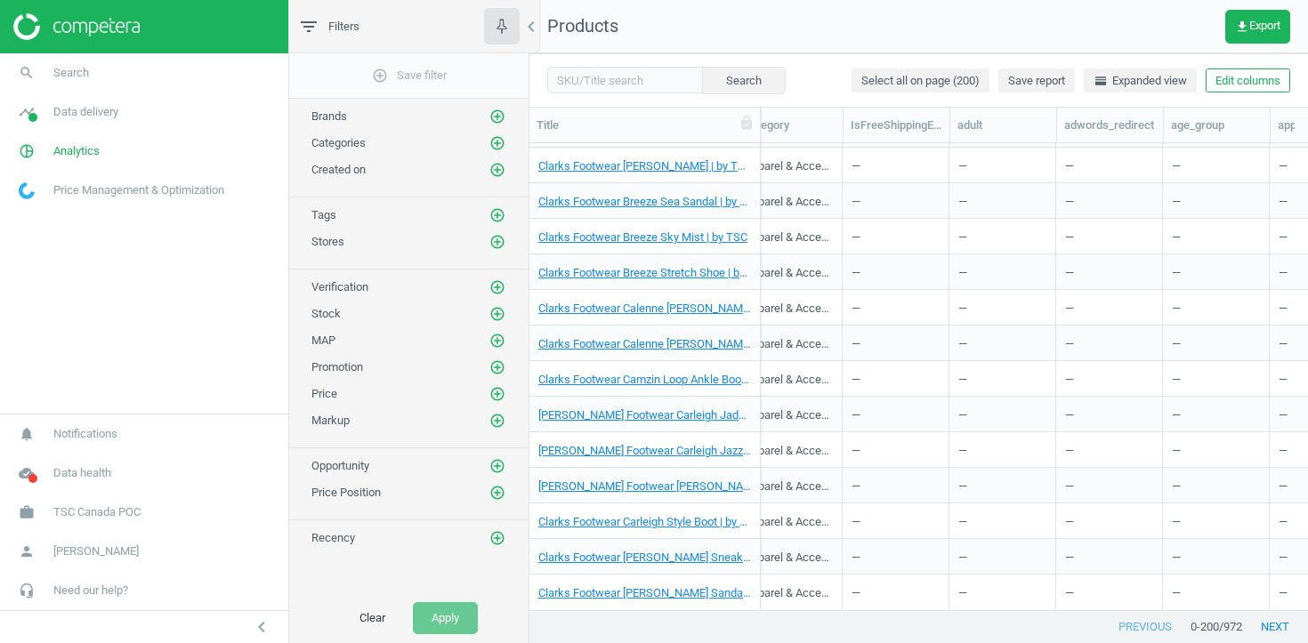
scroll to position [3889, 0]
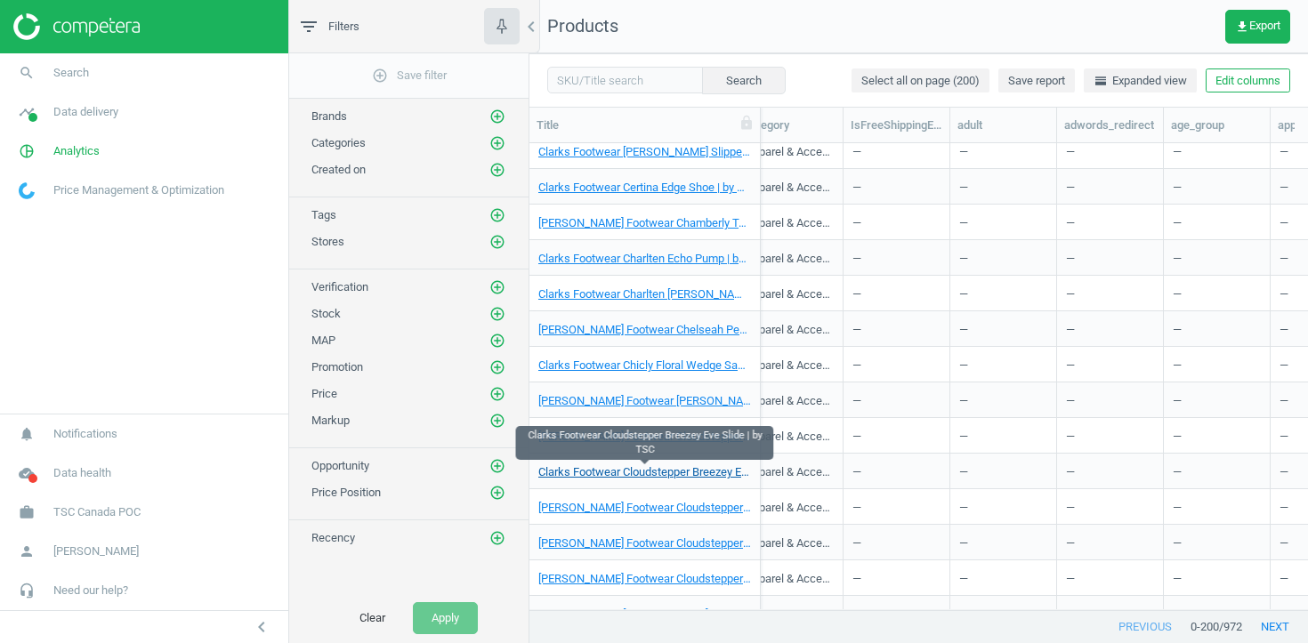
click at [630, 469] on link "Clarks Footwear Cloudstepper Breezey Eve Slide | by TSC" at bounding box center [644, 472] width 213 height 16
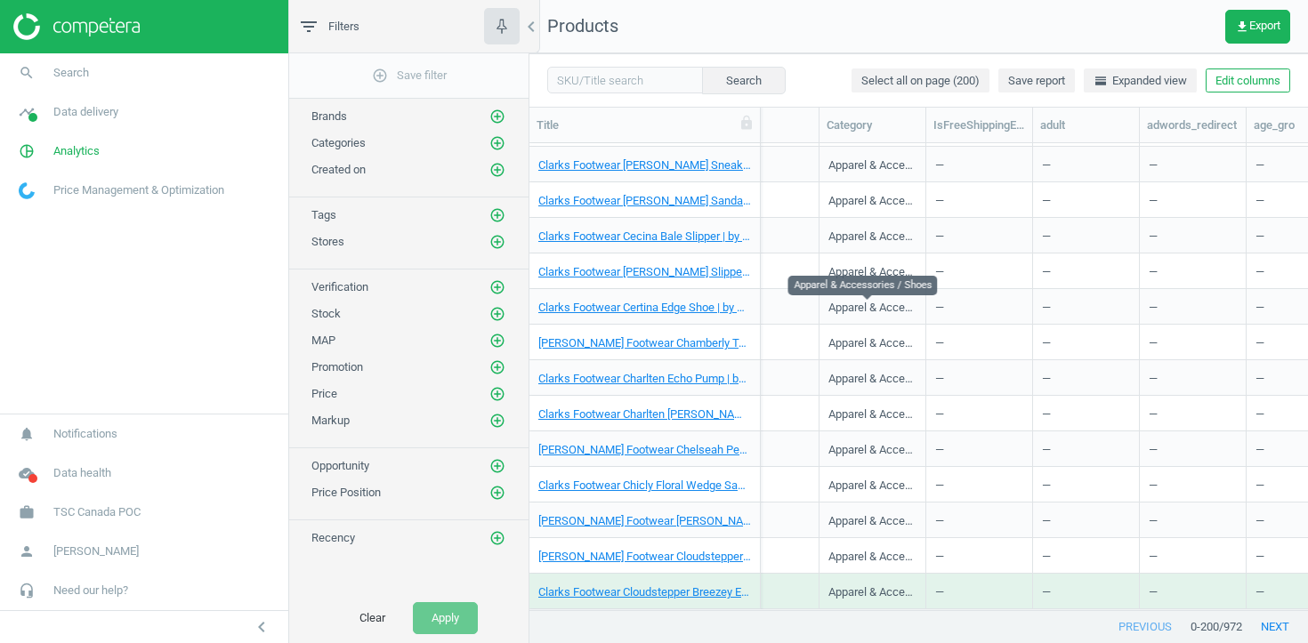
scroll to position [0, 1409]
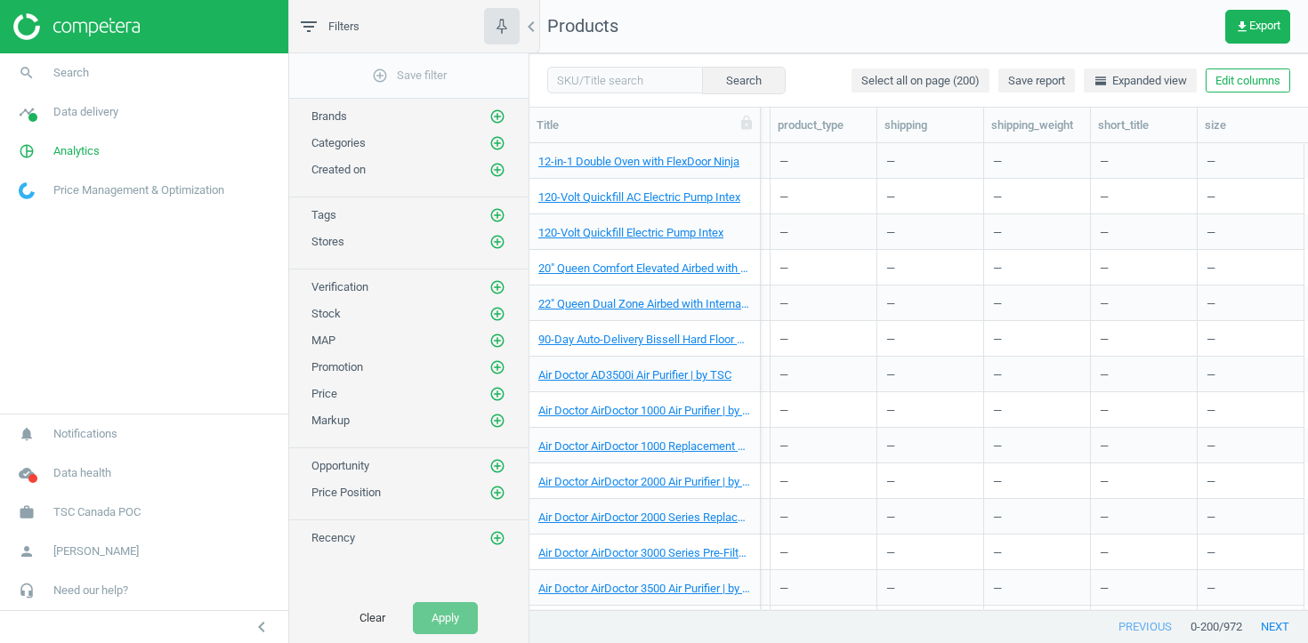
scroll to position [0, 3060]
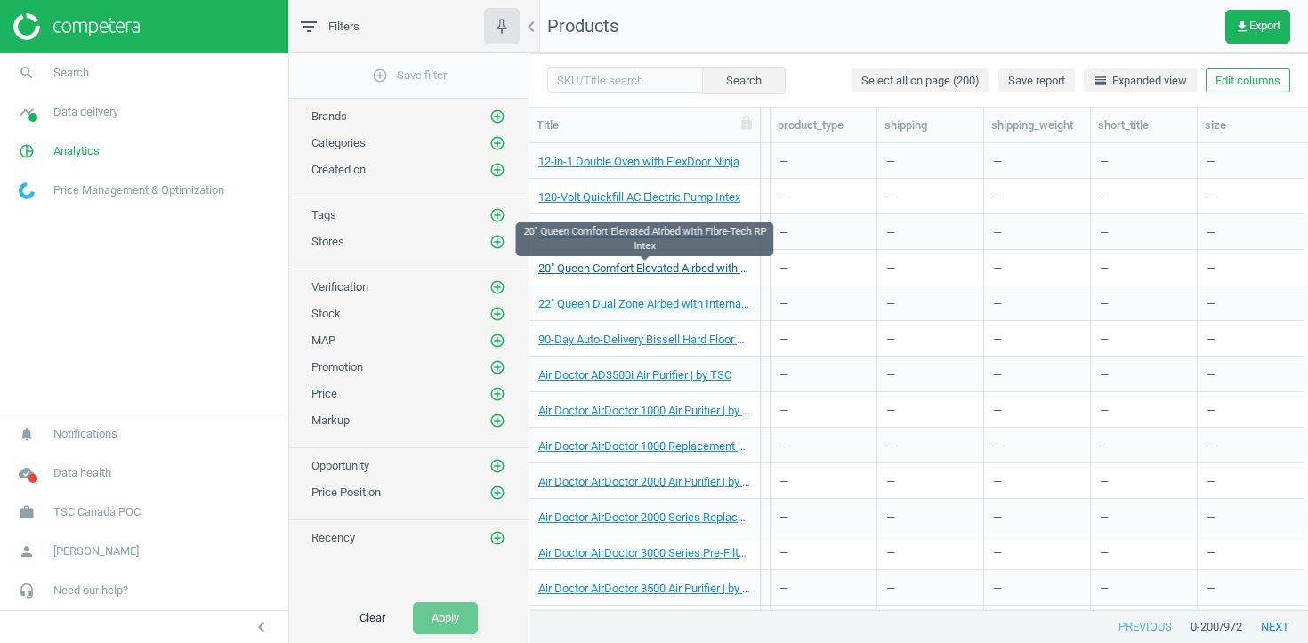
click at [630, 268] on link "20" Queen Comfort Elevated Airbed with Fibre-Tech RP Intex" at bounding box center [644, 269] width 213 height 16
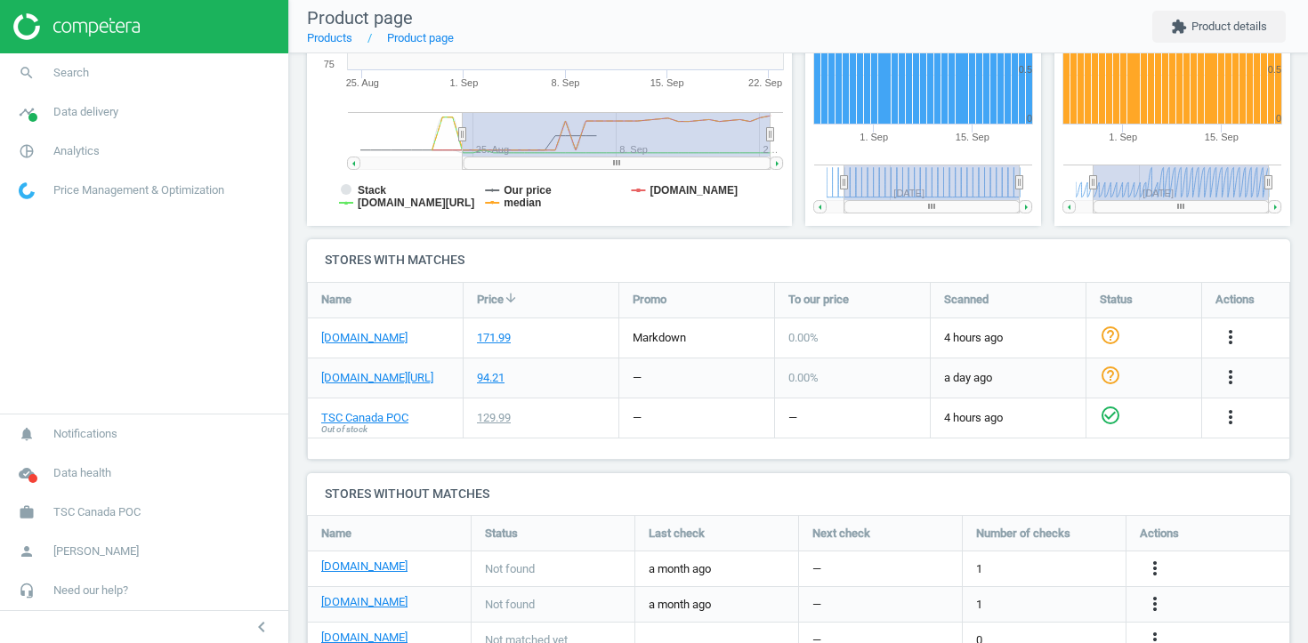
scroll to position [420, 0]
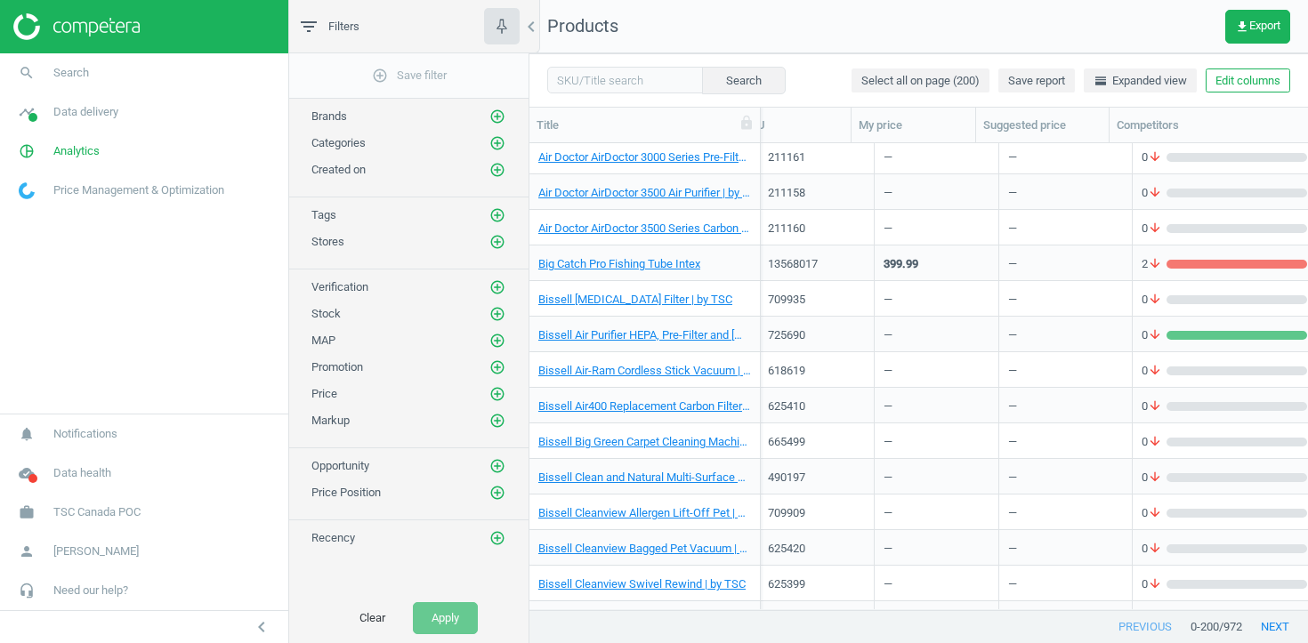
scroll to position [400, 0]
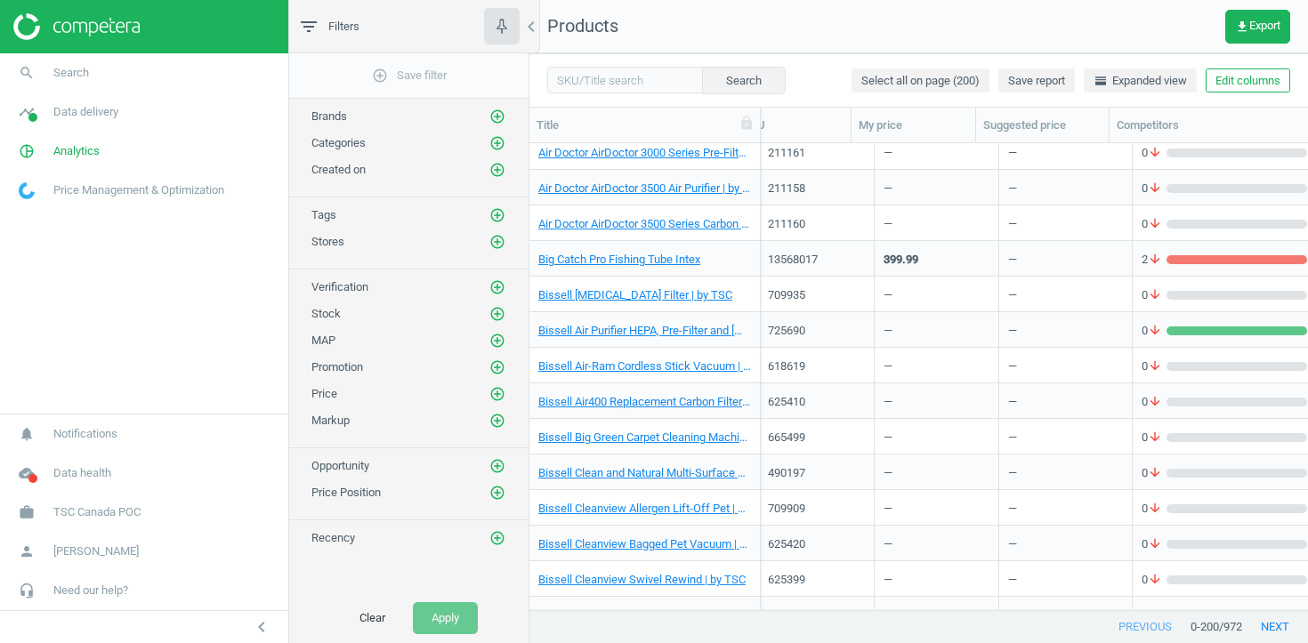
click at [648, 499] on div "12-in-1 Double Oven with FlexDoor Ninja 13411553 449.99 — 4 arrow_downward 0 ar…" at bounding box center [918, 376] width 778 height 466
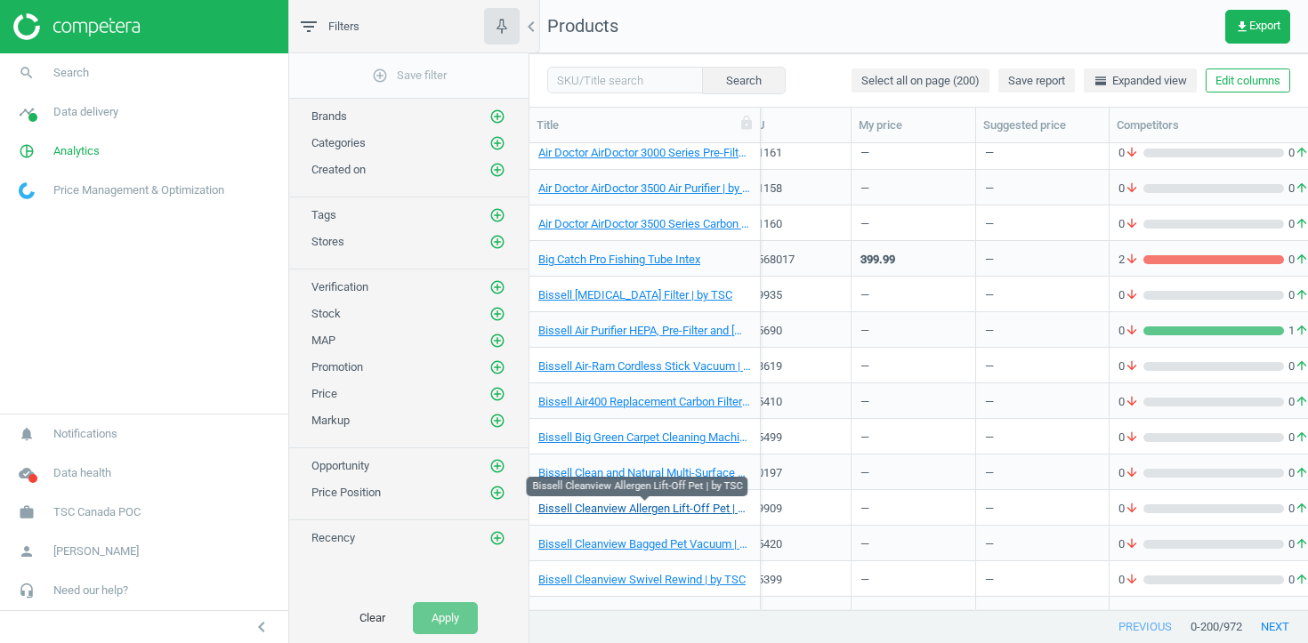
click at [648, 509] on link "Bissell Cleanview Allergen Lift-Off Pet | by TSC" at bounding box center [644, 509] width 213 height 16
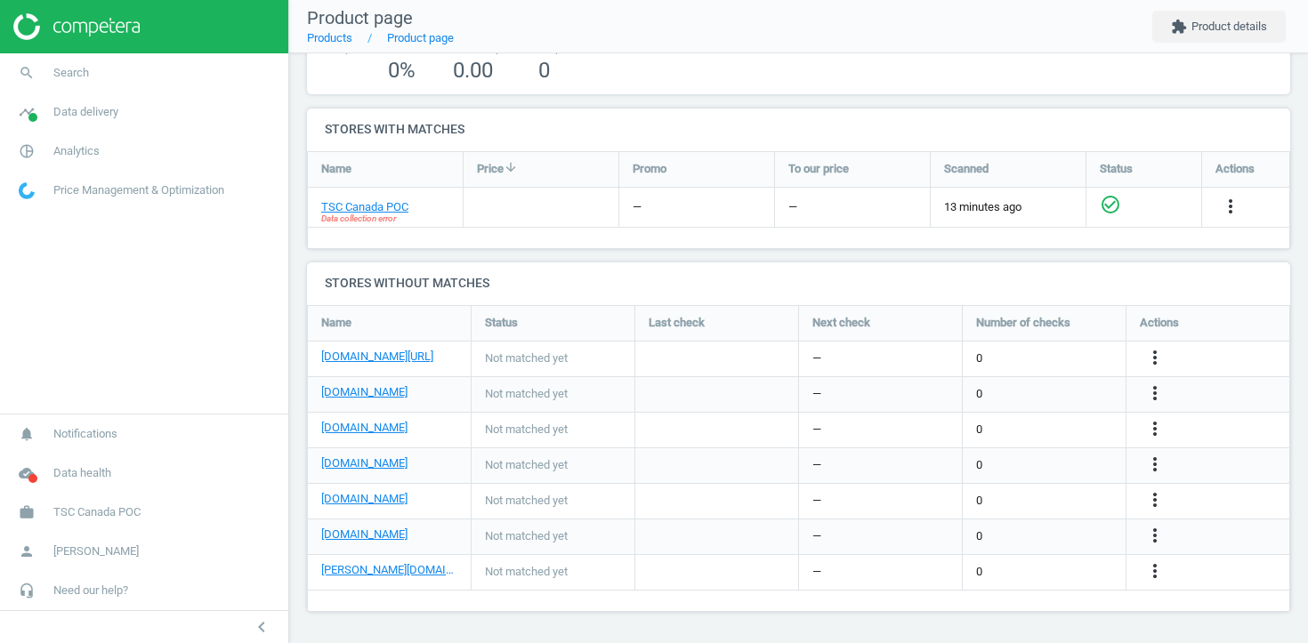
scroll to position [308, 984]
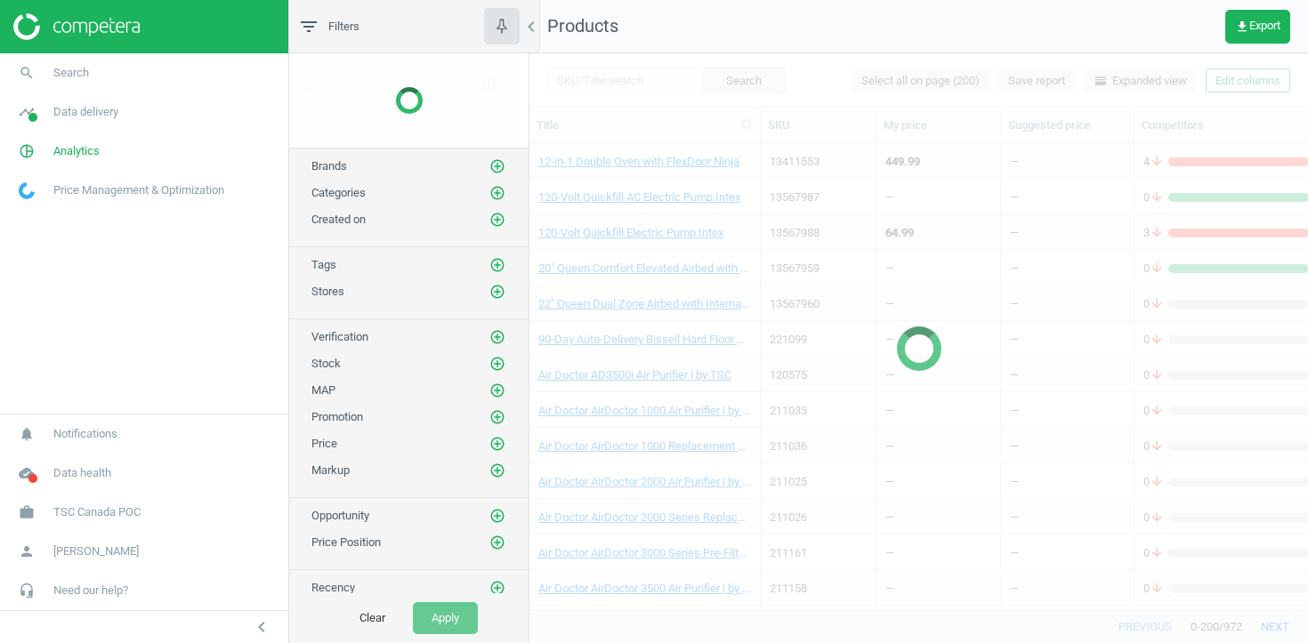
scroll to position [317, 0]
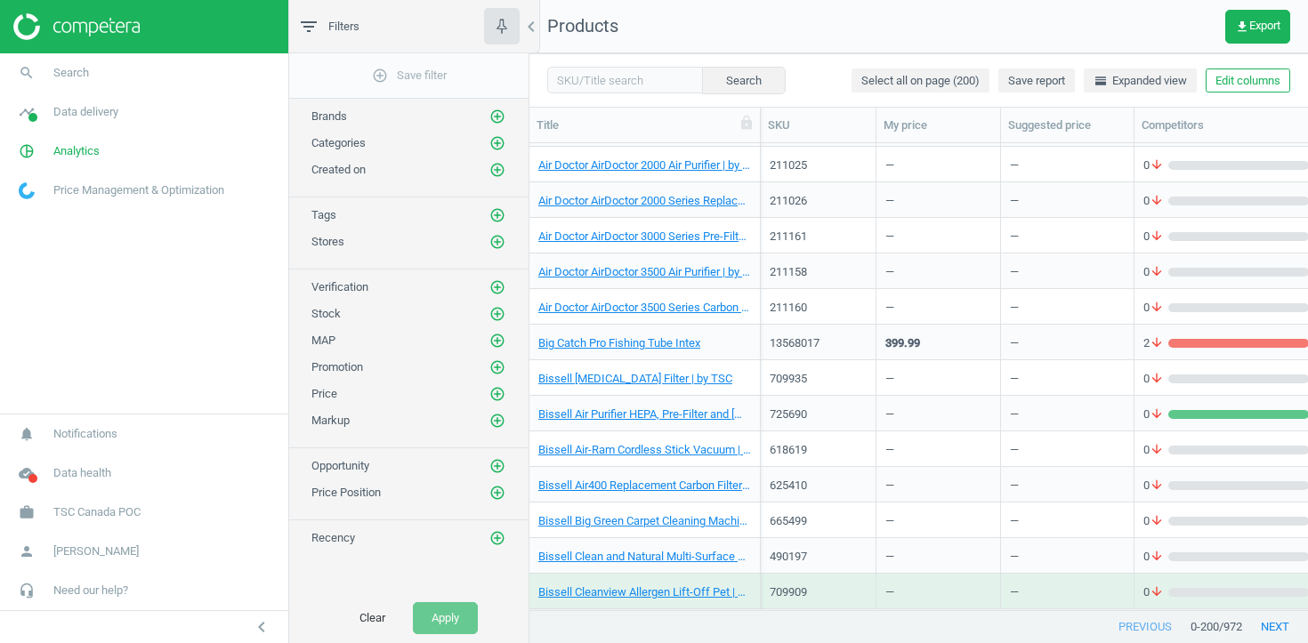
click at [746, 546] on div "Bissell Clean and Natural Multi-Surface Formula (4-Pack) | by TSC" at bounding box center [644, 555] width 213 height 31
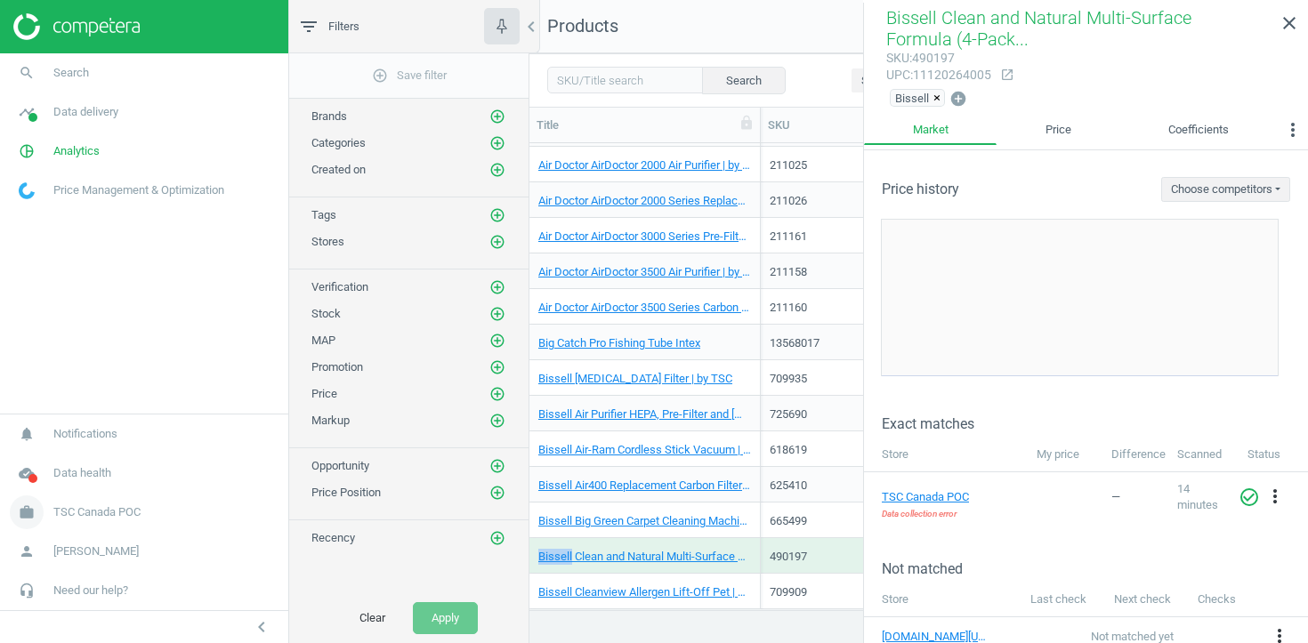
click at [71, 510] on span "TSC Canada POC" at bounding box center [96, 512] width 87 height 16
click at [76, 474] on link "Campaign settings" at bounding box center [144, 486] width 288 height 27
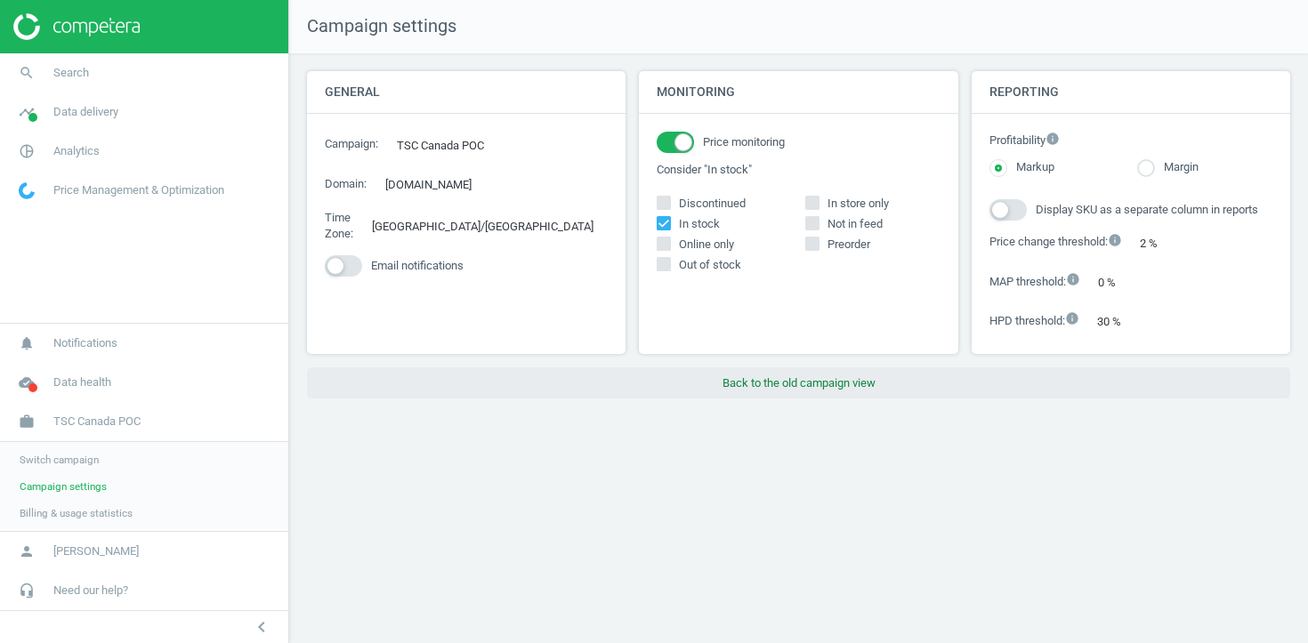
click at [724, 399] on button "Back to the old campaign view" at bounding box center [798, 383] width 983 height 32
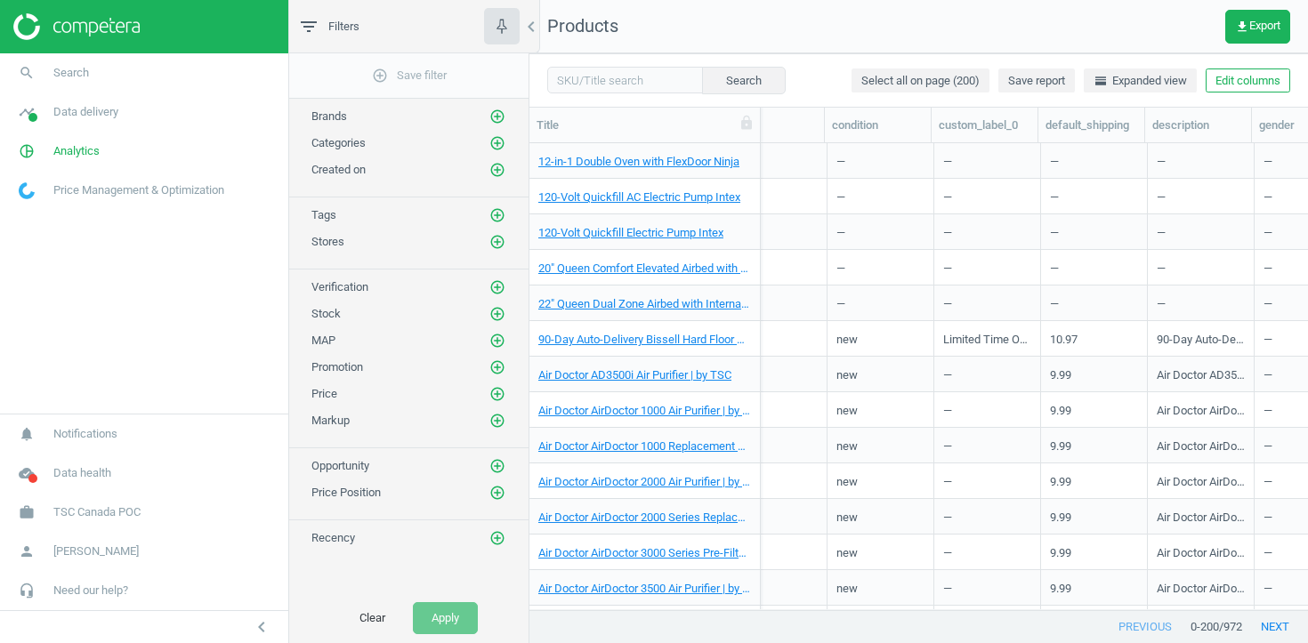
scroll to position [3, 0]
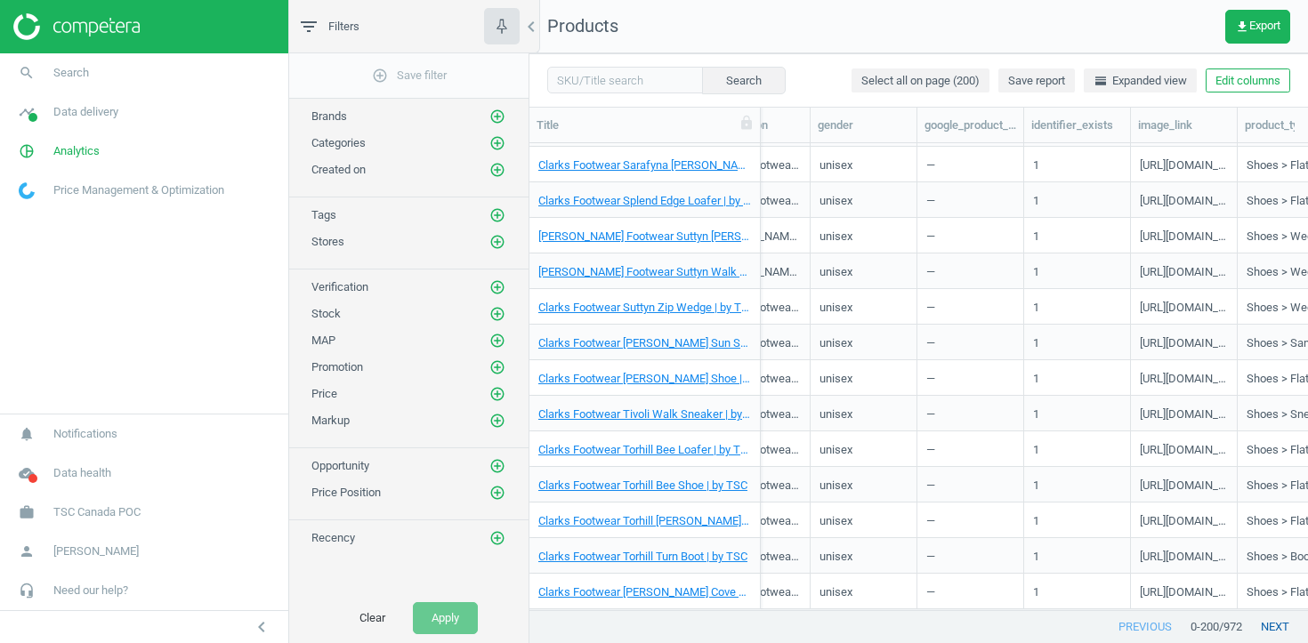
click at [1275, 621] on button "next" at bounding box center [1275, 627] width 66 height 32
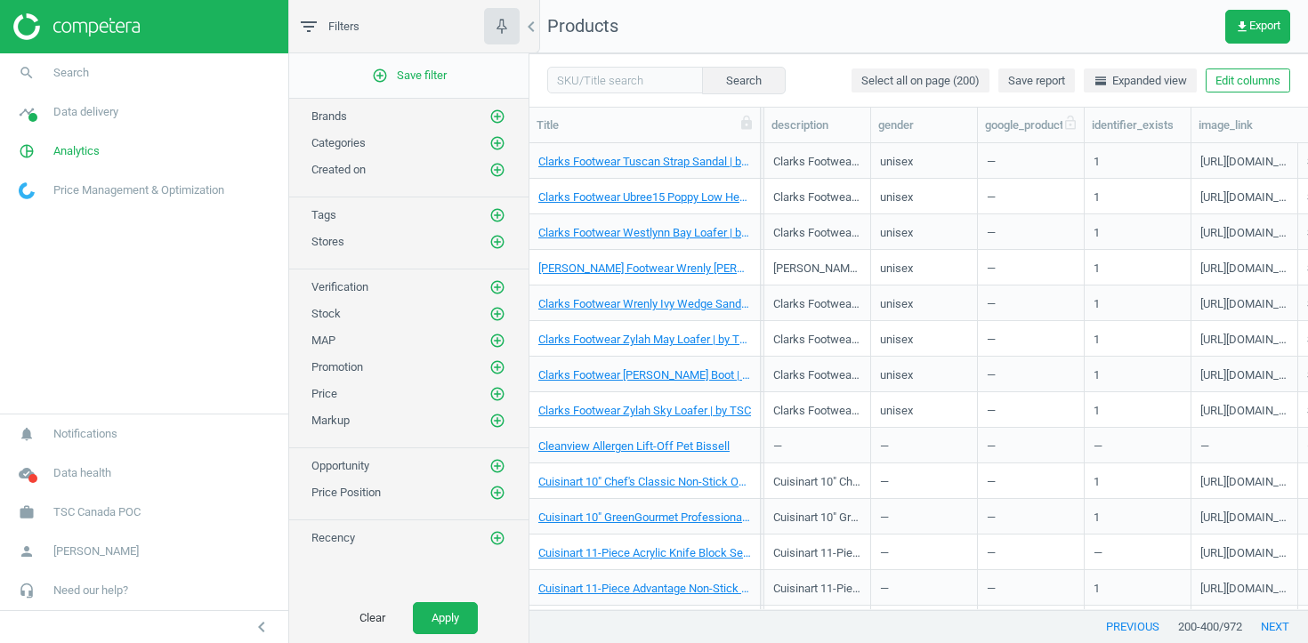
click at [1047, 123] on div "google_product_category" at bounding box center [1031, 125] width 92 height 16
click at [1037, 125] on div "google_product_category" at bounding box center [1031, 125] width 92 height 16
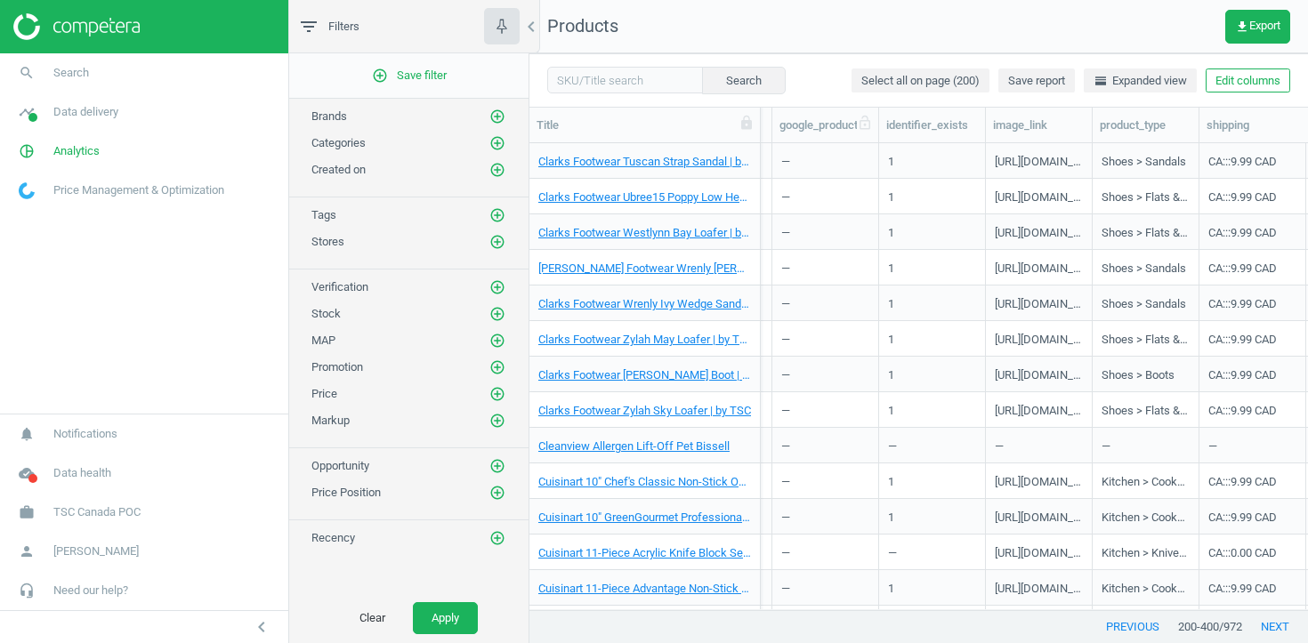
click at [839, 125] on div "google_product_category" at bounding box center [825, 125] width 92 height 16
click at [60, 510] on span "TSC Canada POC" at bounding box center [96, 512] width 87 height 16
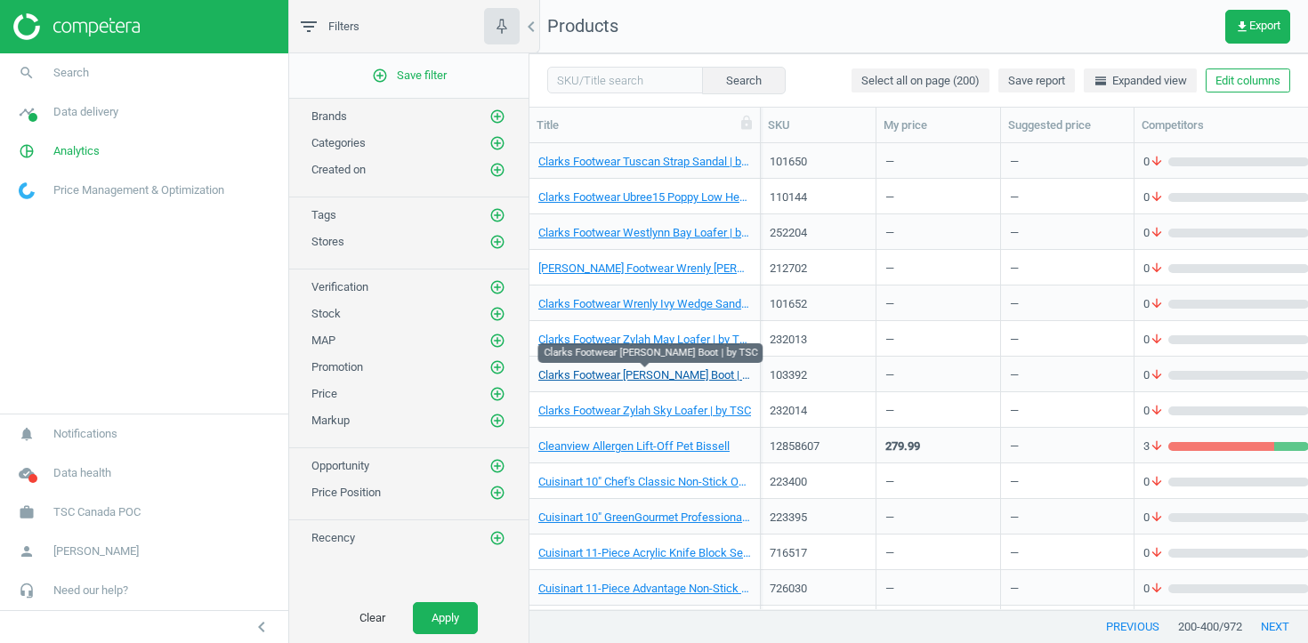
click at [636, 373] on link "Clarks Footwear Zylah Rose Boot | by TSC" at bounding box center [644, 375] width 213 height 16
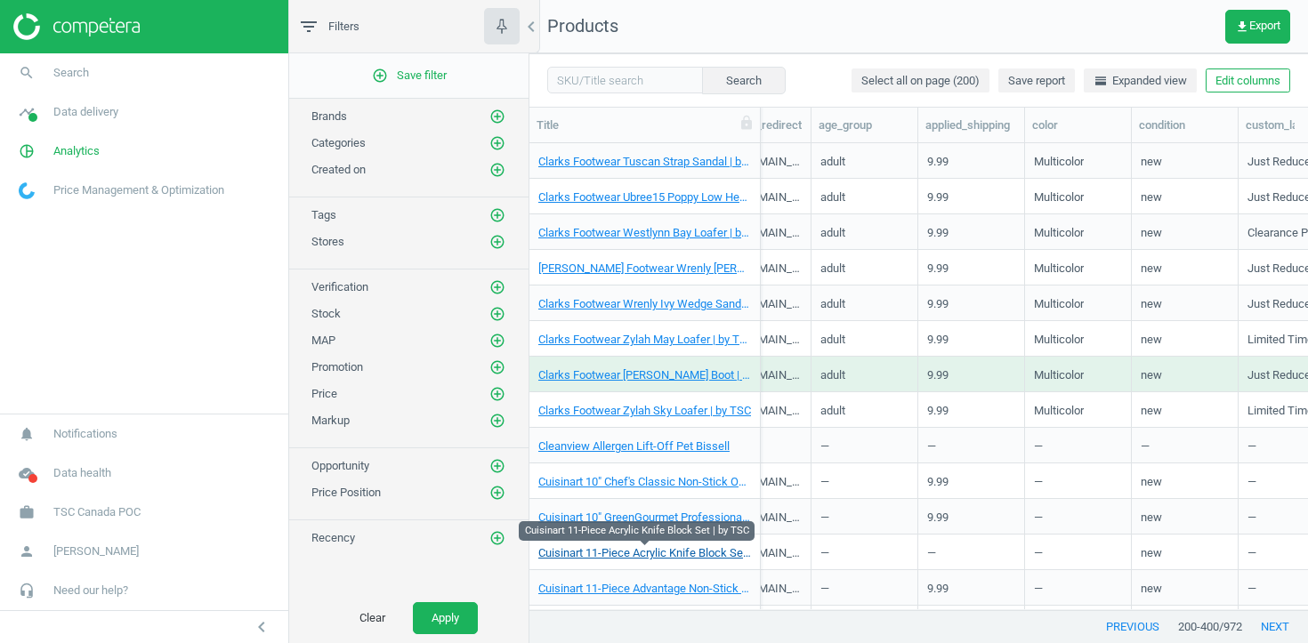
click at [646, 547] on link "Cuisinart 11-Piece Acrylic Knife Block Set | by TSC" at bounding box center [644, 553] width 213 height 16
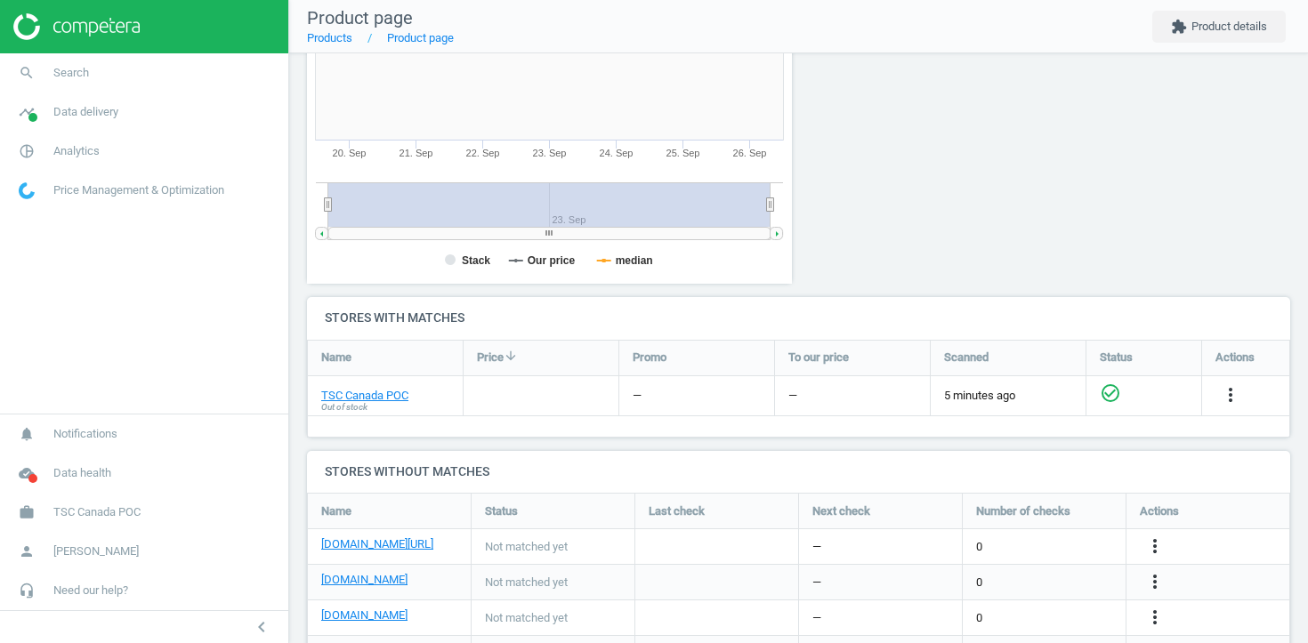
click at [477, 401] on div at bounding box center [541, 395] width 155 height 39
click at [57, 522] on link "work TSC Canada POC" at bounding box center [144, 512] width 288 height 39
click at [59, 482] on span "Campaign settings" at bounding box center [63, 487] width 87 height 14
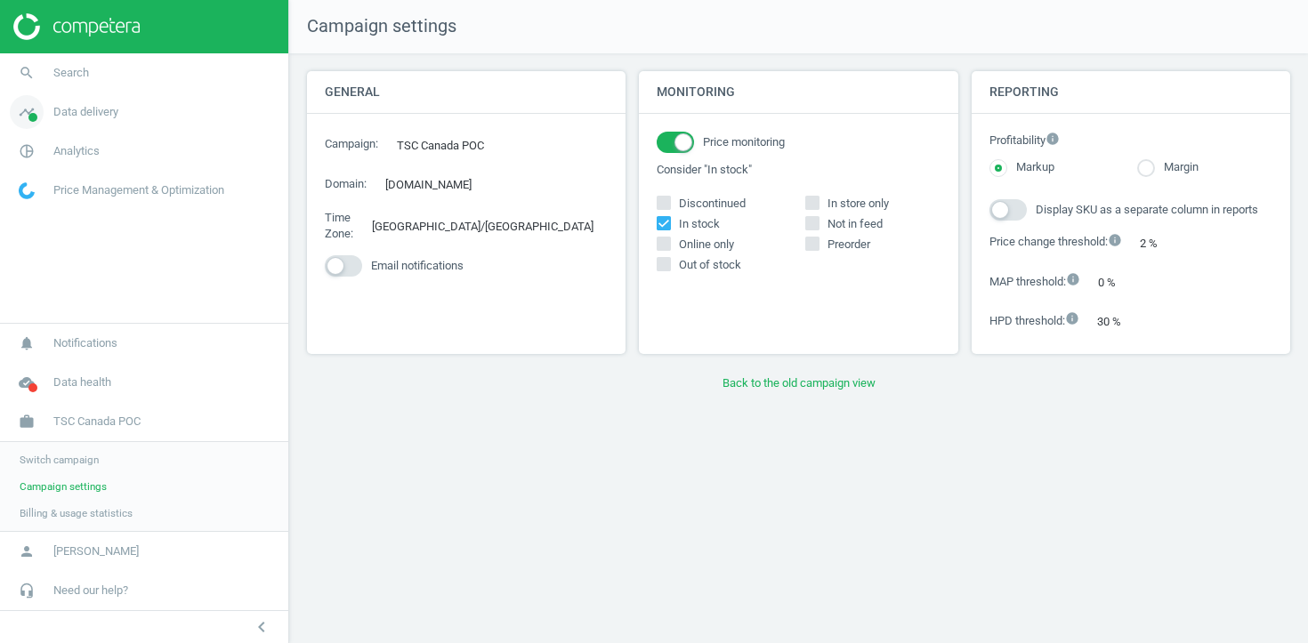
click at [97, 121] on link "timeline Data delivery" at bounding box center [144, 112] width 288 height 39
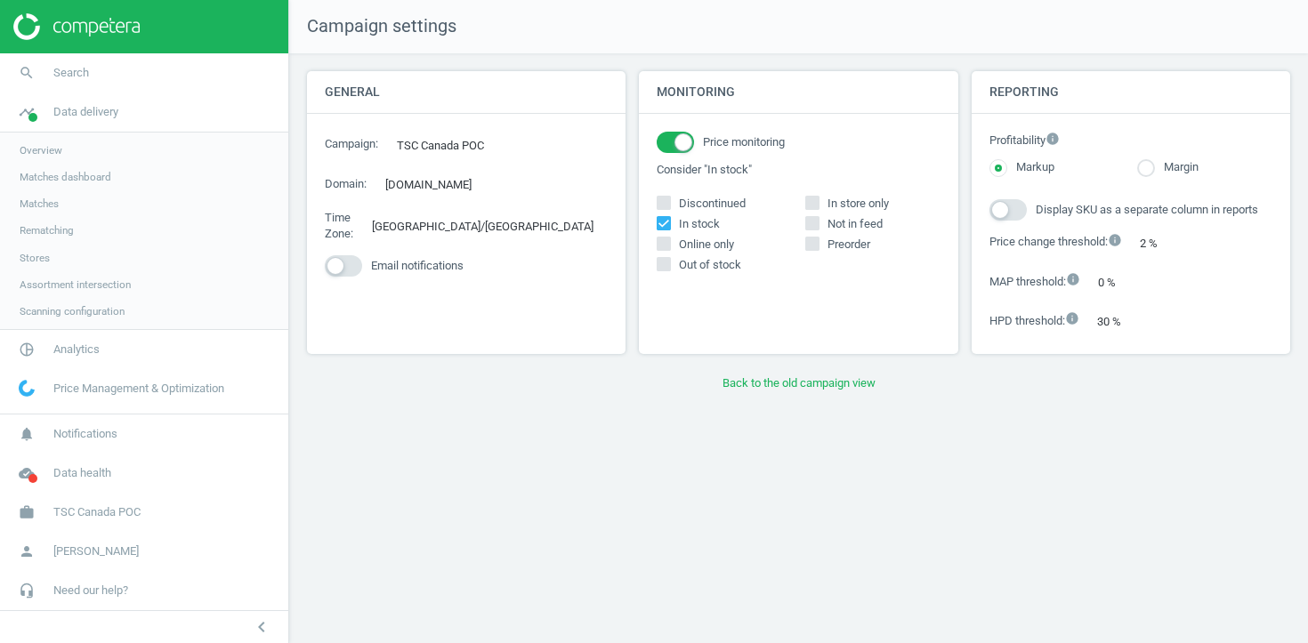
click at [48, 251] on span "Stores" at bounding box center [35, 258] width 30 height 14
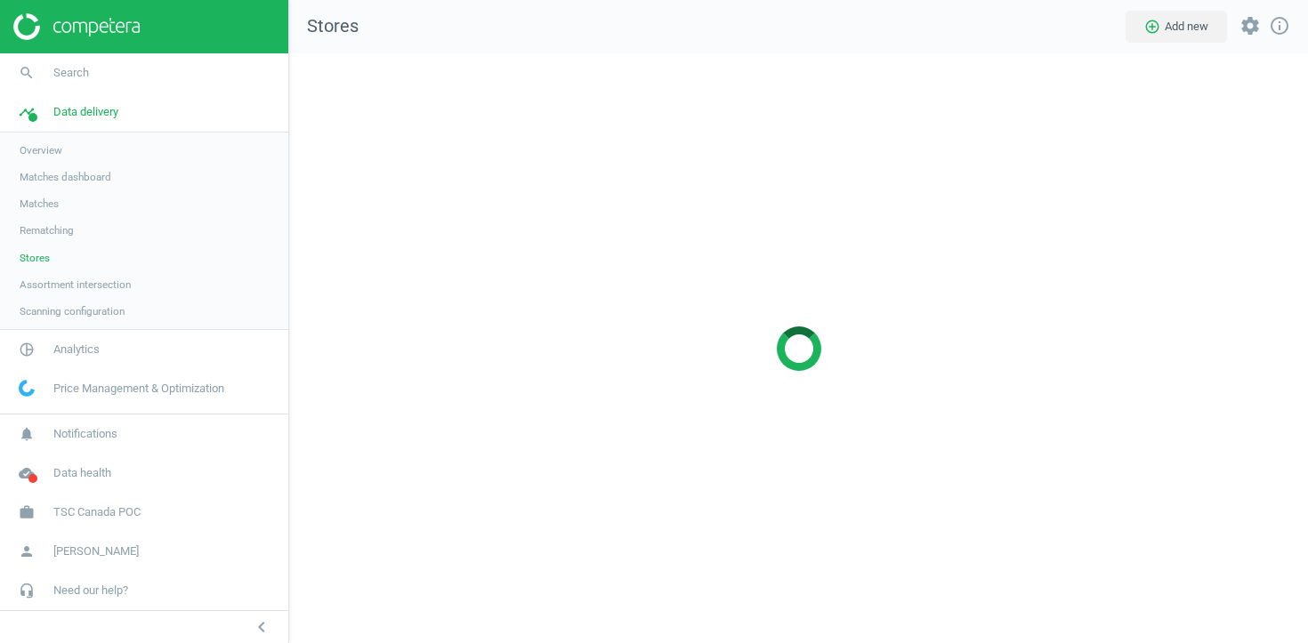
scroll to position [591, 1020]
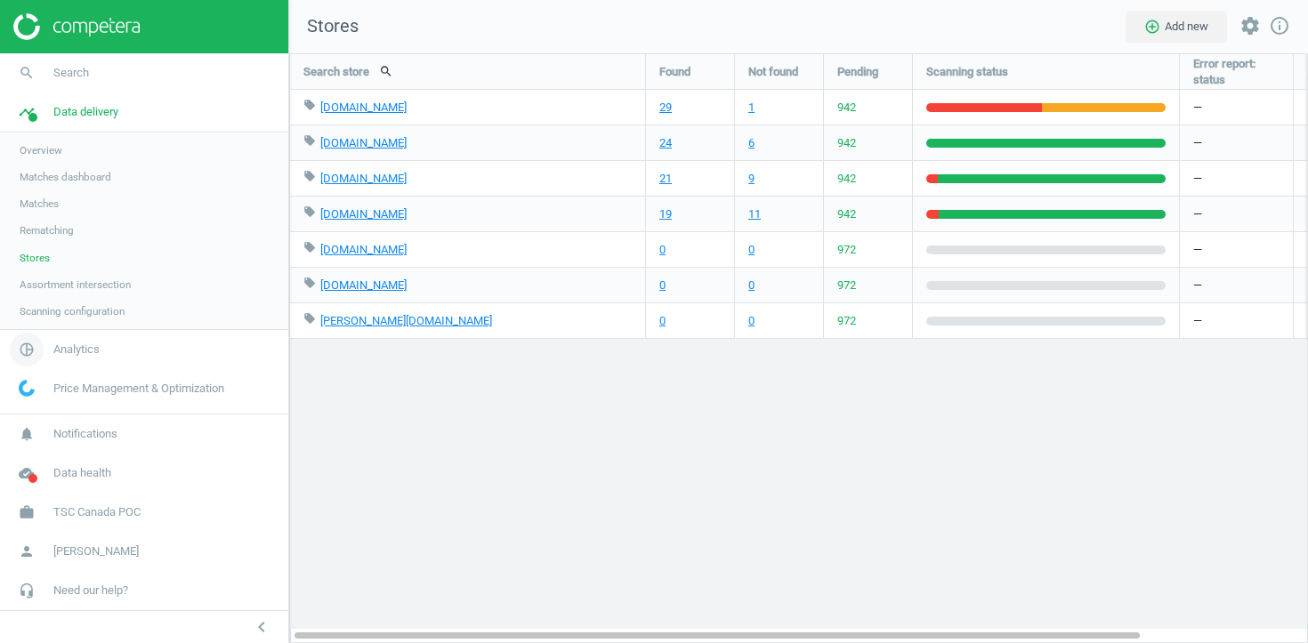
click at [76, 352] on span "Analytics" at bounding box center [76, 350] width 46 height 16
click at [44, 219] on span "Products" at bounding box center [41, 216] width 42 height 14
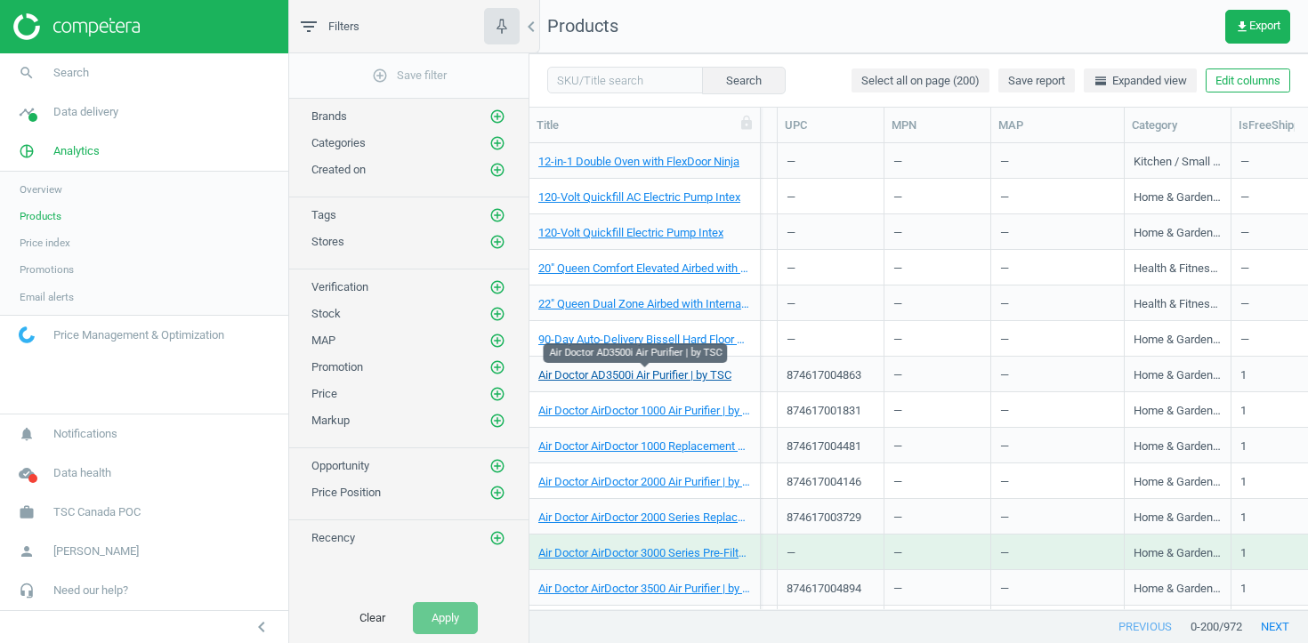
scroll to position [0, 1115]
click at [621, 375] on link "Air Doctor AD3500i Air Purifier | by TSC" at bounding box center [634, 375] width 193 height 16
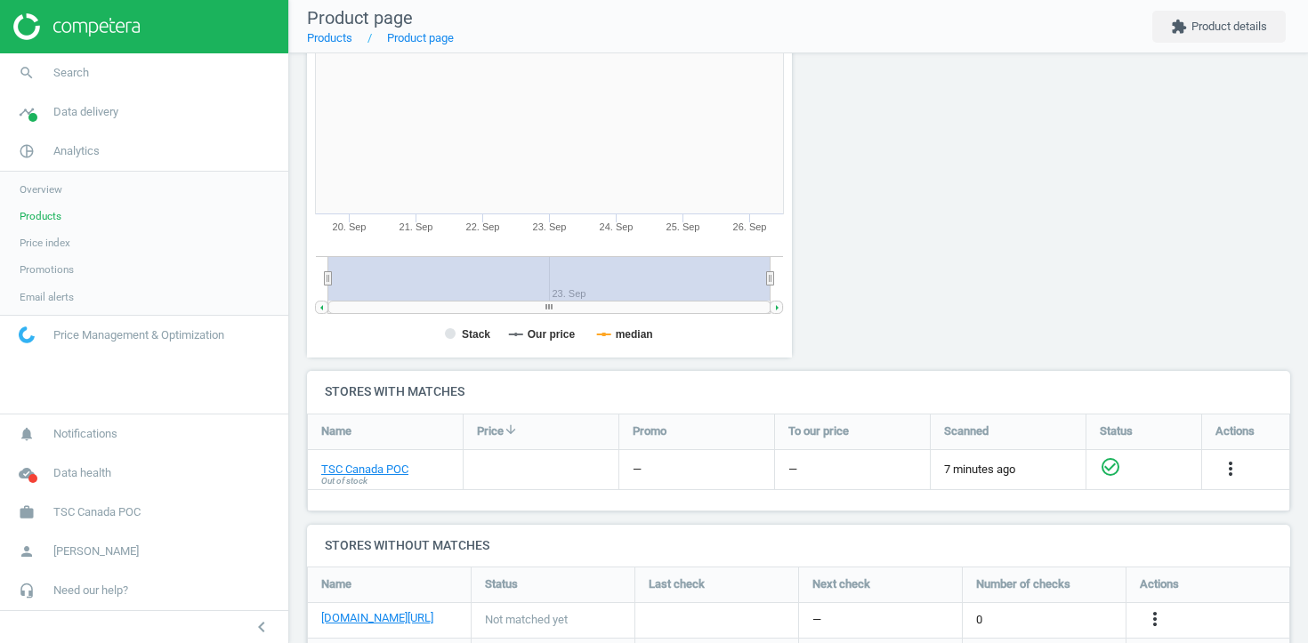
scroll to position [469, 0]
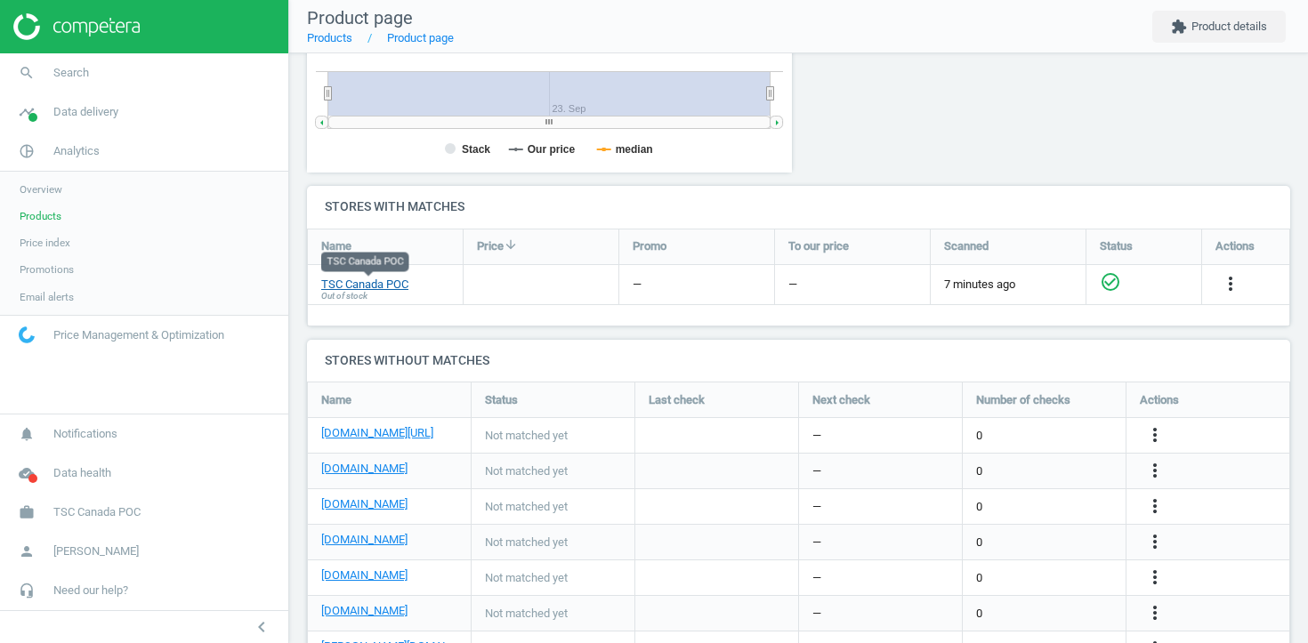
click at [365, 285] on link "TSC Canada POC" at bounding box center [364, 285] width 87 height 16
drag, startPoint x: 383, startPoint y: 504, endPoint x: 313, endPoint y: 504, distance: 70.3
click at [313, 504] on div "[DOMAIN_NAME]" at bounding box center [389, 506] width 163 height 35
copy link "[DOMAIN_NAME]"
click at [110, 514] on span "TSC Canada POC" at bounding box center [96, 512] width 87 height 16
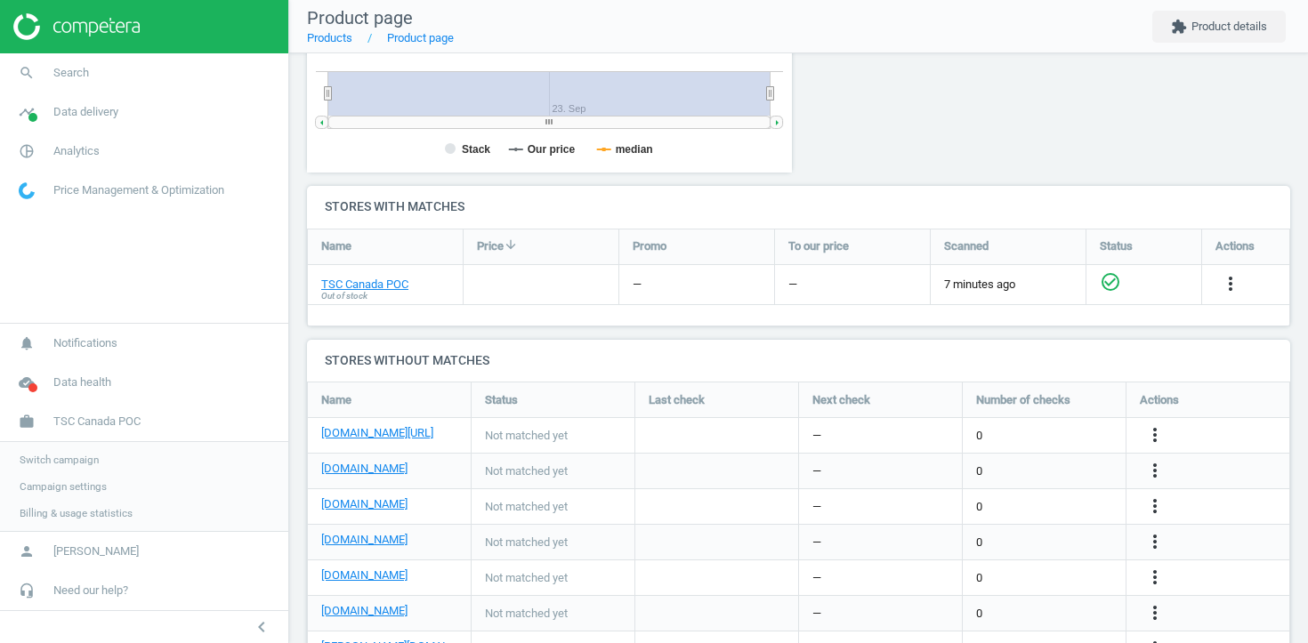
click at [106, 489] on span "Campaign settings" at bounding box center [63, 487] width 87 height 14
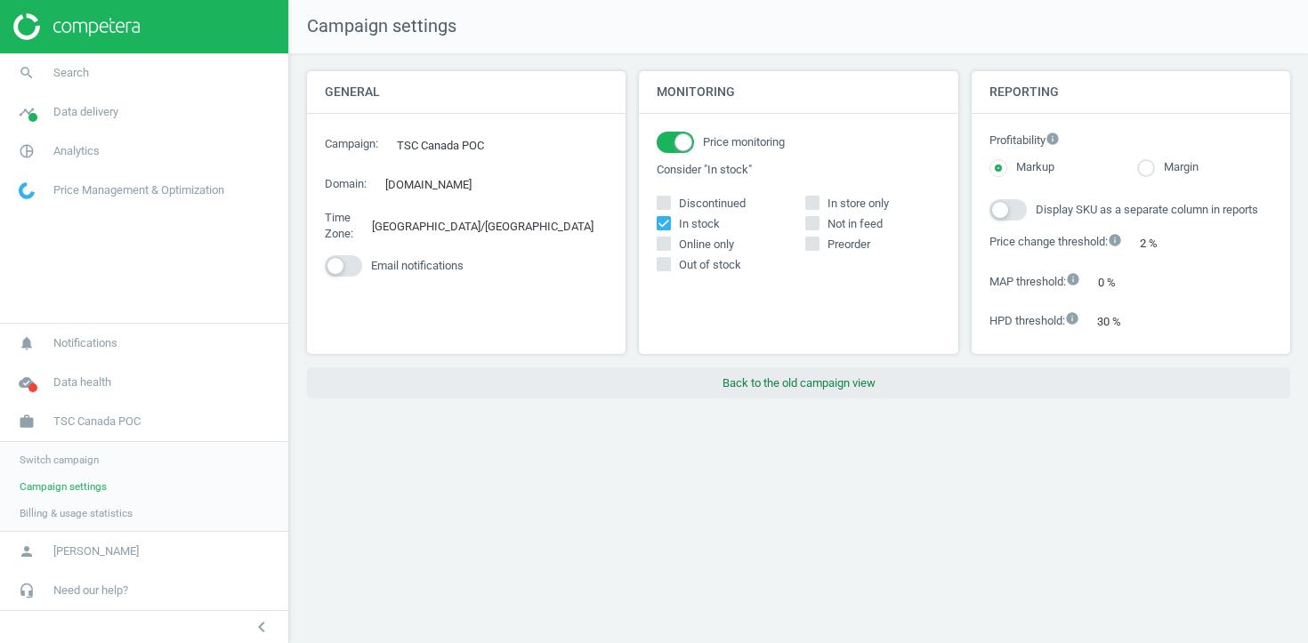
click at [763, 399] on button "Back to the old campaign view" at bounding box center [798, 383] width 983 height 32
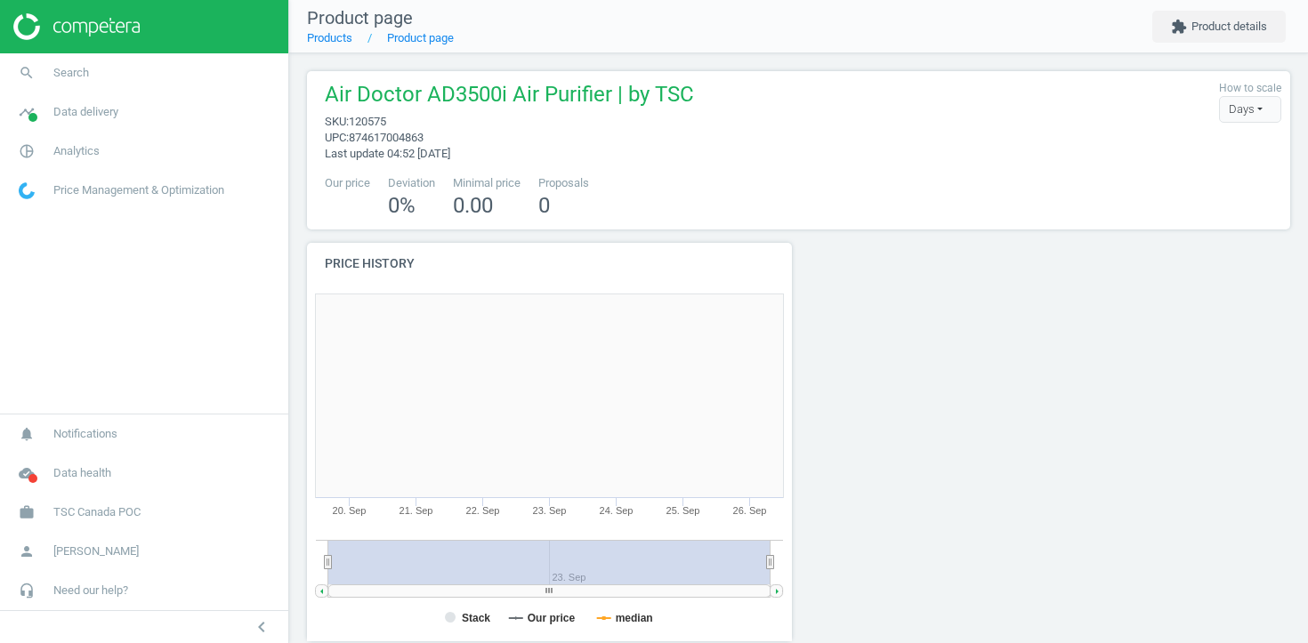
scroll to position [357, 486]
click at [117, 112] on span "Data delivery" at bounding box center [85, 112] width 65 height 16
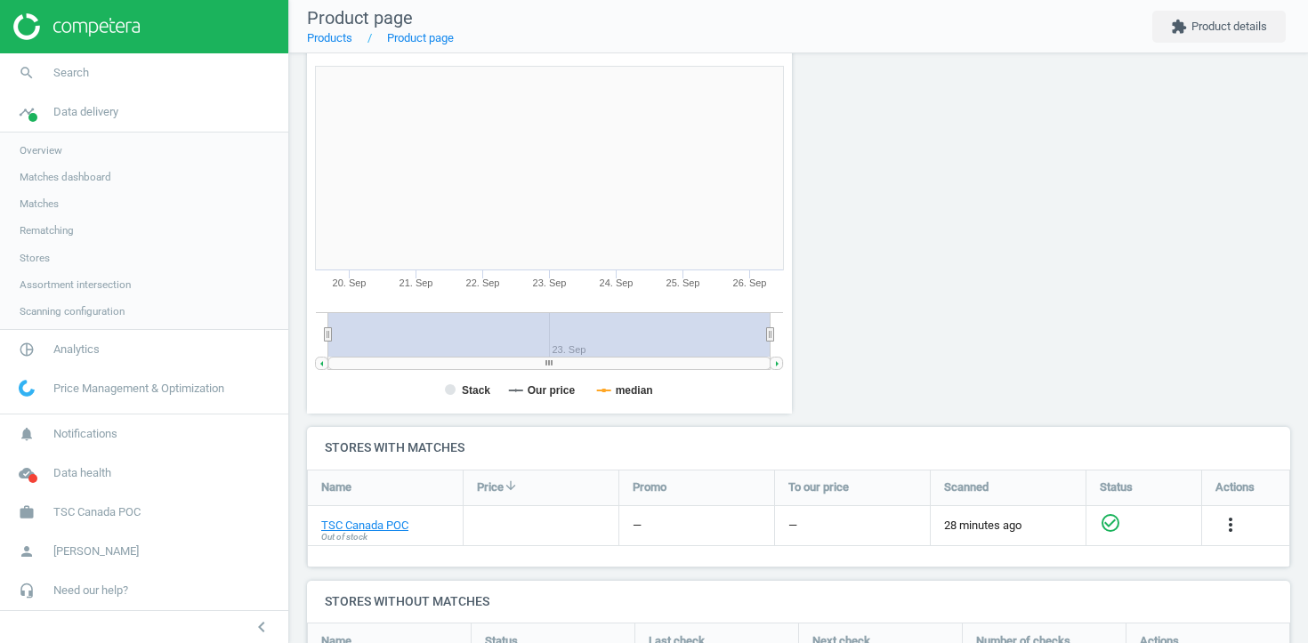
scroll to position [224, 0]
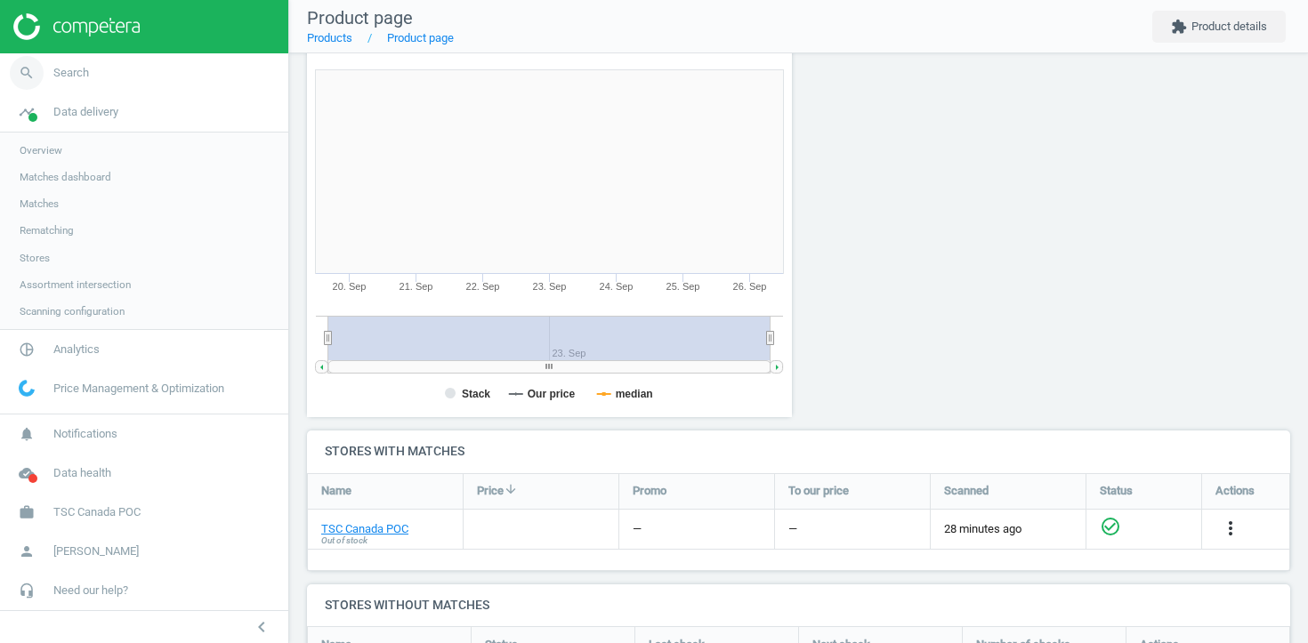
click at [85, 82] on link "search Search" at bounding box center [144, 72] width 288 height 39
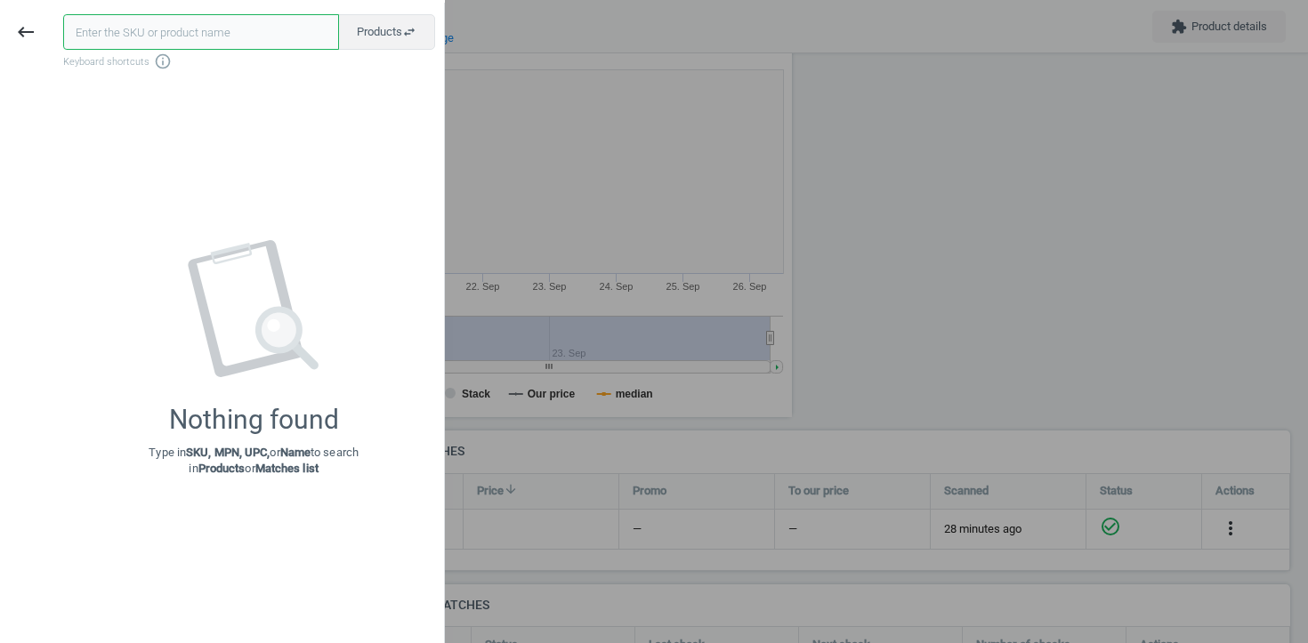
paste input "595378"
type input "595378"
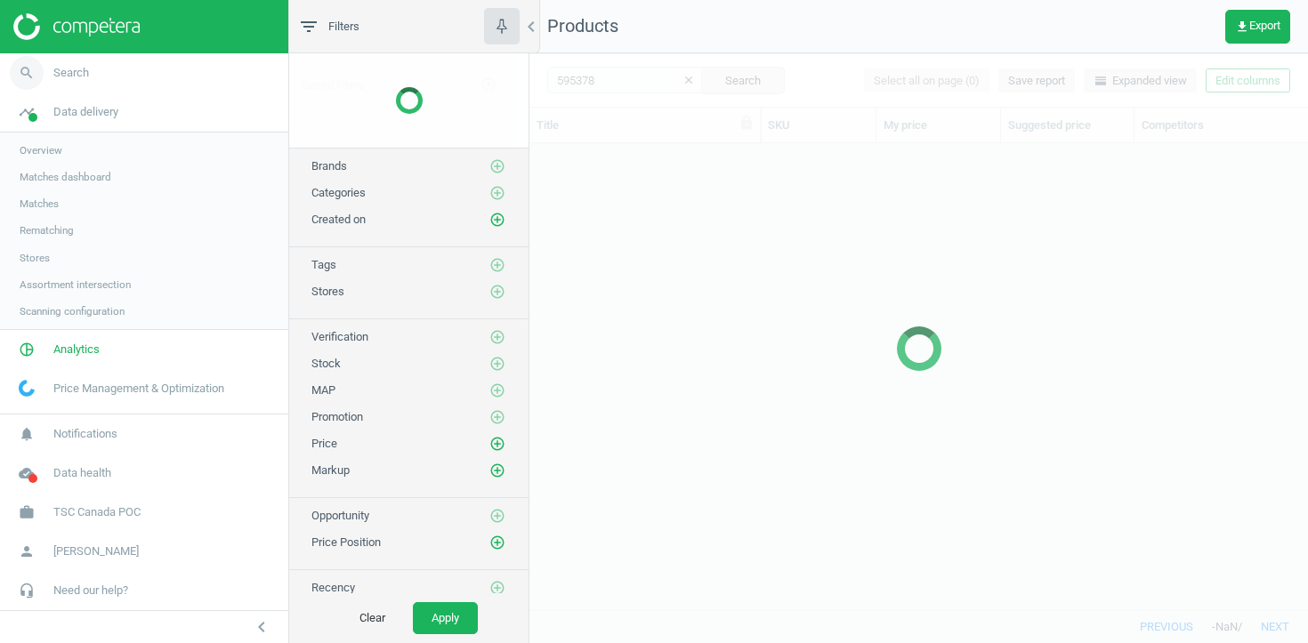
scroll to position [466, 778]
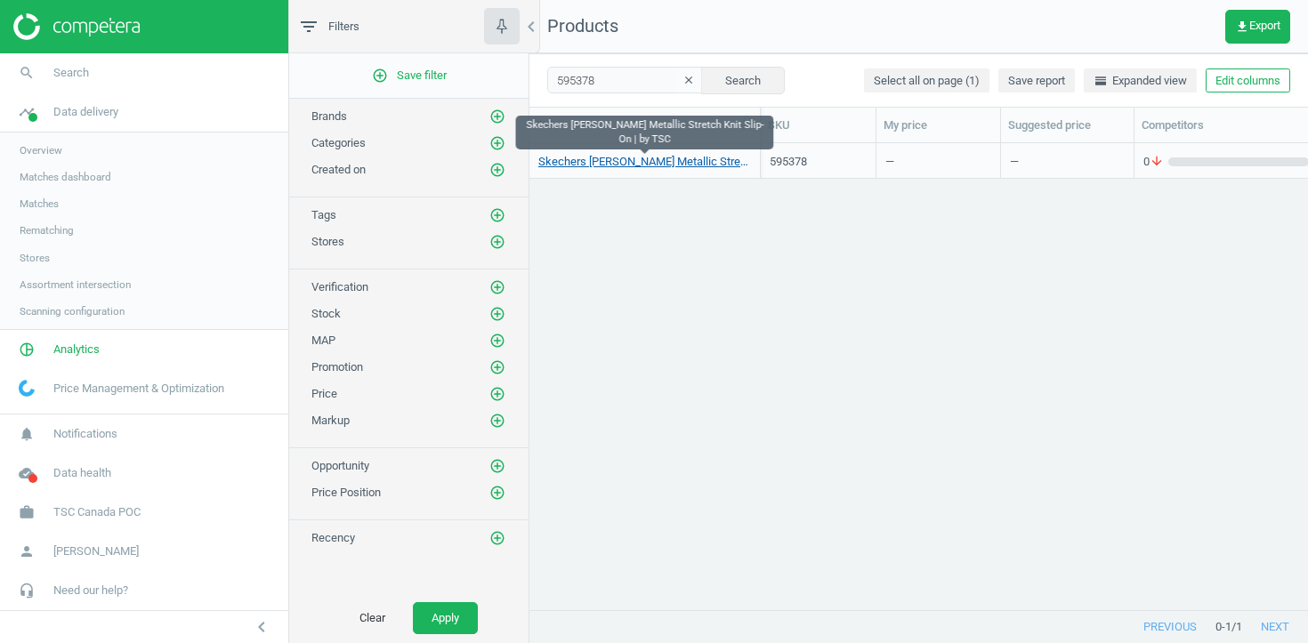
click at [632, 155] on link "Skechers [PERSON_NAME] Metallic Stretch Knit Slip-On | by TSC" at bounding box center [644, 162] width 213 height 16
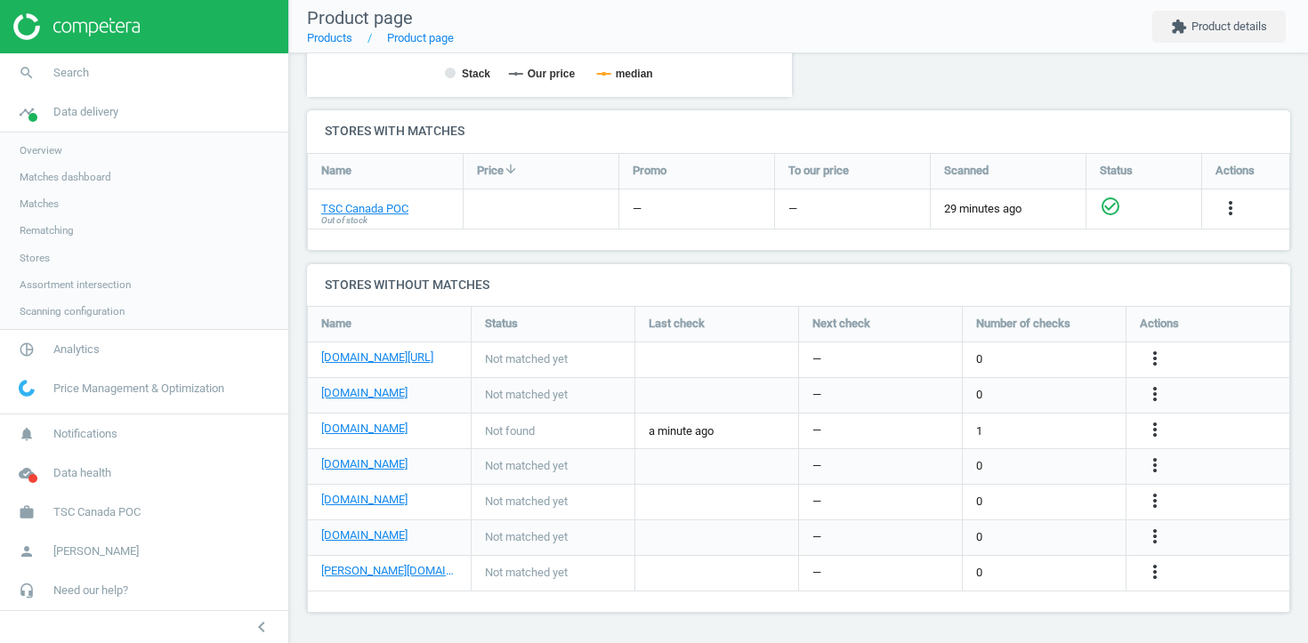
scroll to position [357, 486]
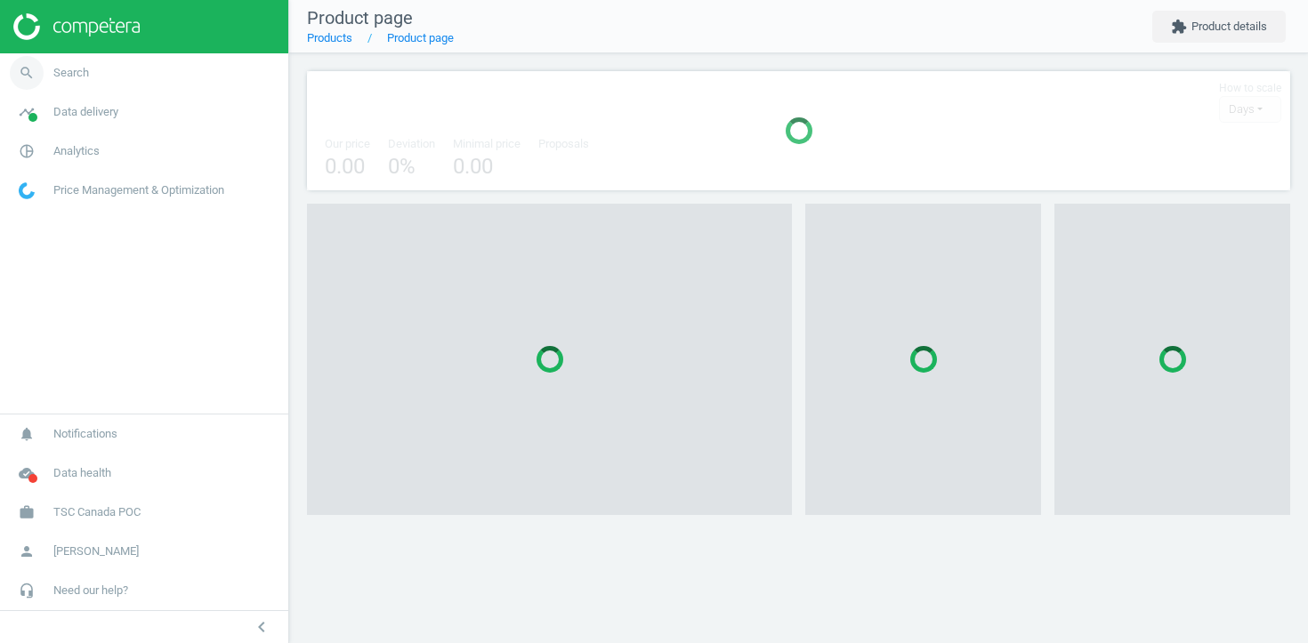
click at [88, 74] on span "Search" at bounding box center [71, 73] width 36 height 16
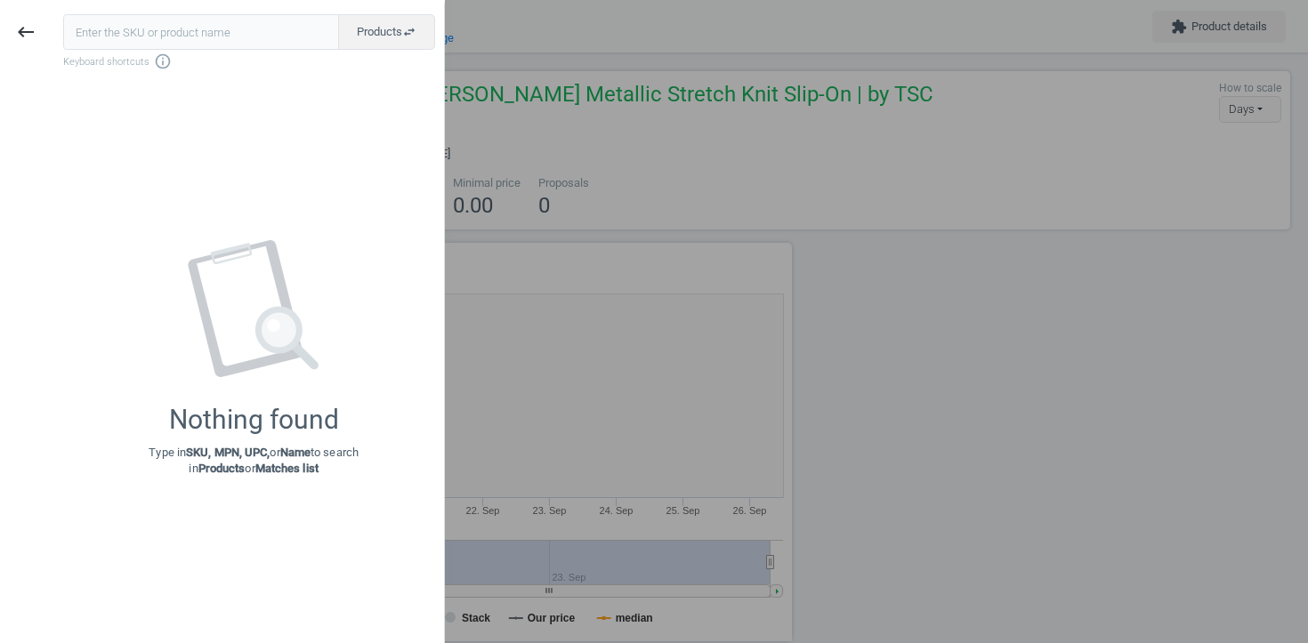
scroll to position [357, 486]
type input "703549"
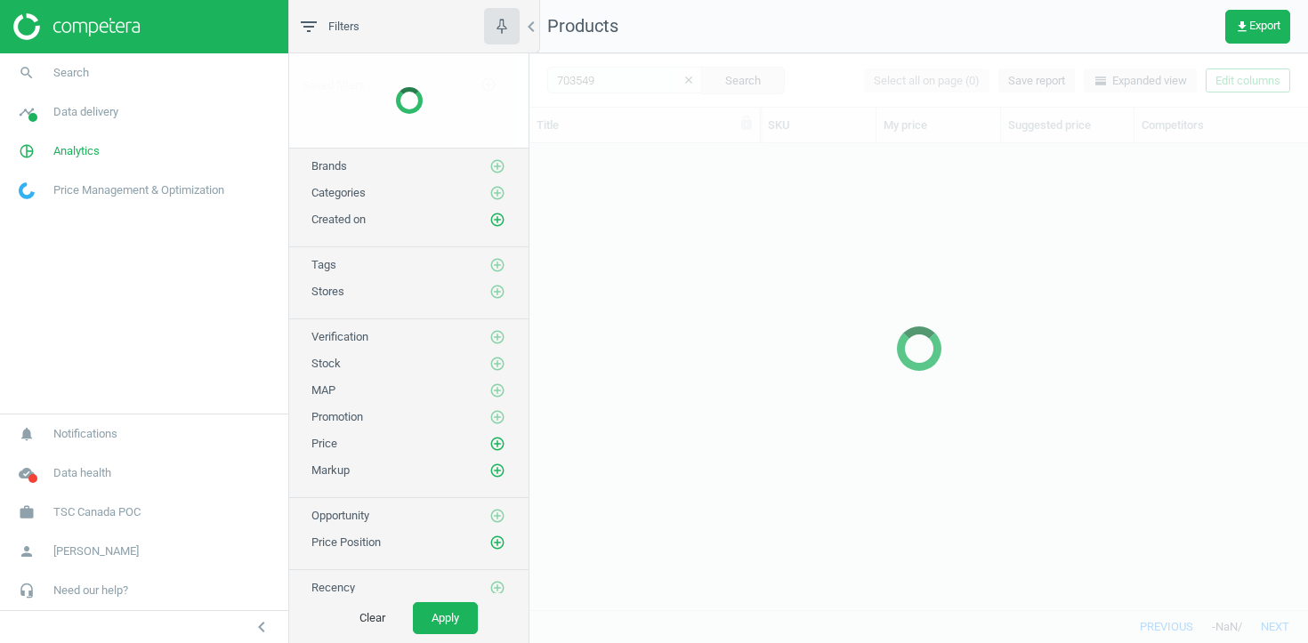
scroll to position [466, 778]
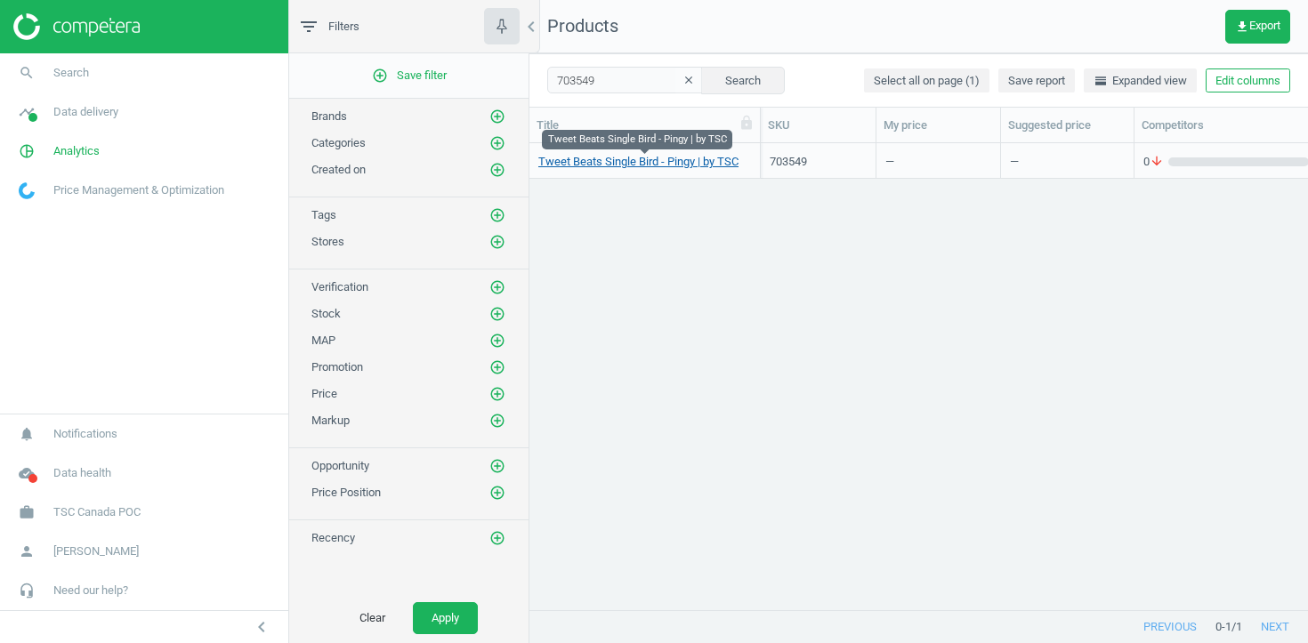
click at [588, 163] on link "Tweet Beats Single Bird - Pingy | by TSC" at bounding box center [638, 162] width 200 height 16
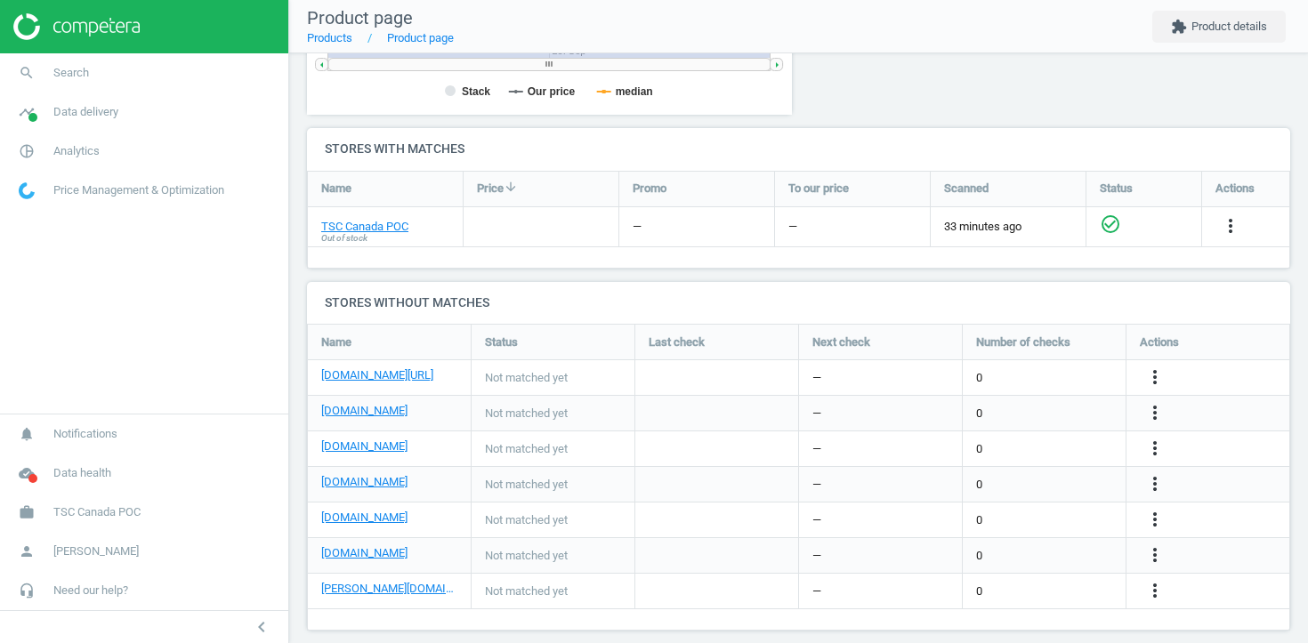
scroll to position [545, 0]
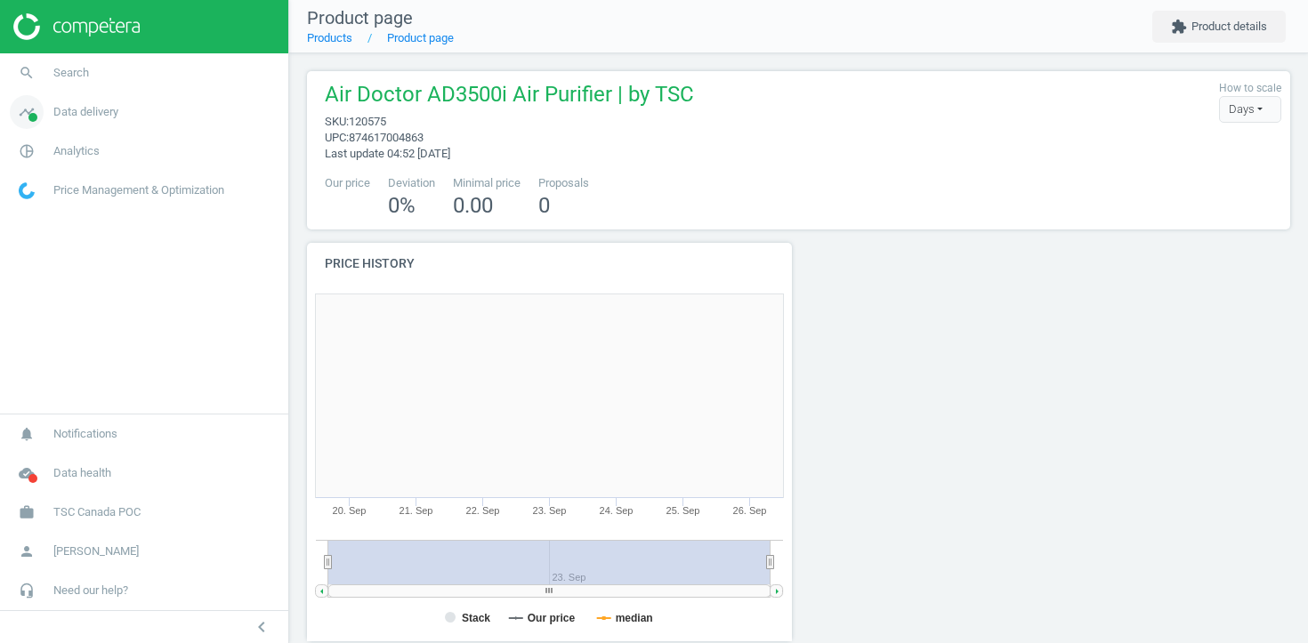
scroll to position [308, 984]
click at [75, 157] on span "Analytics" at bounding box center [76, 151] width 46 height 16
click at [48, 215] on span "Products" at bounding box center [41, 216] width 42 height 14
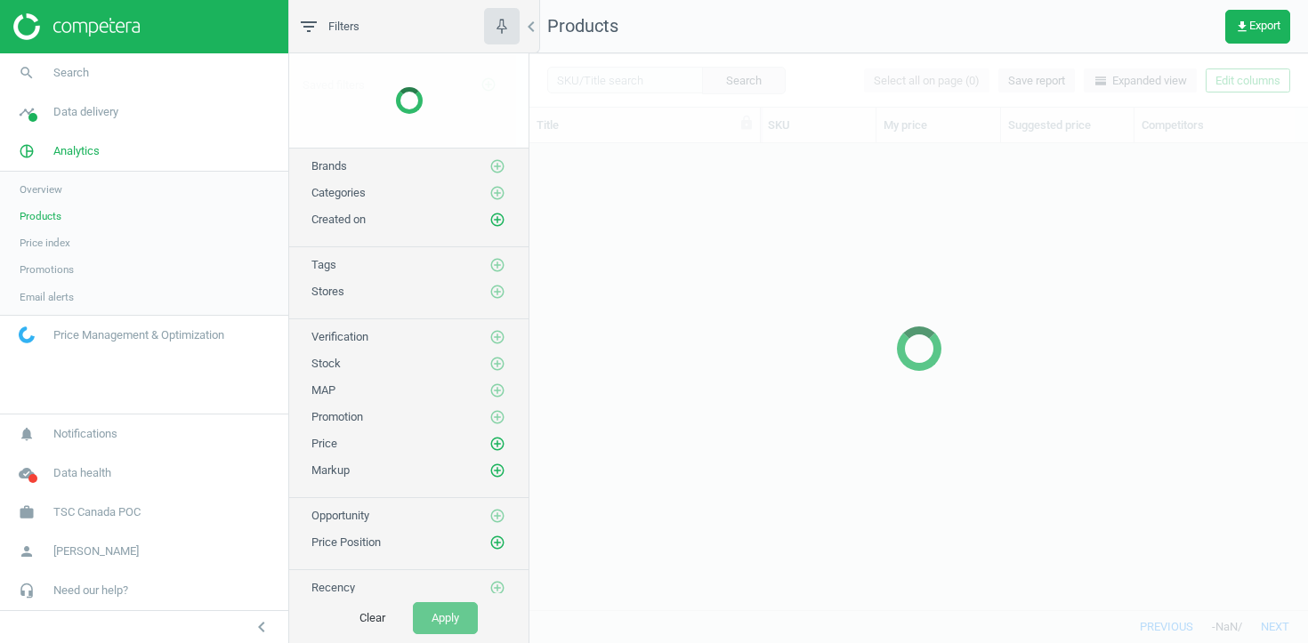
scroll to position [466, 778]
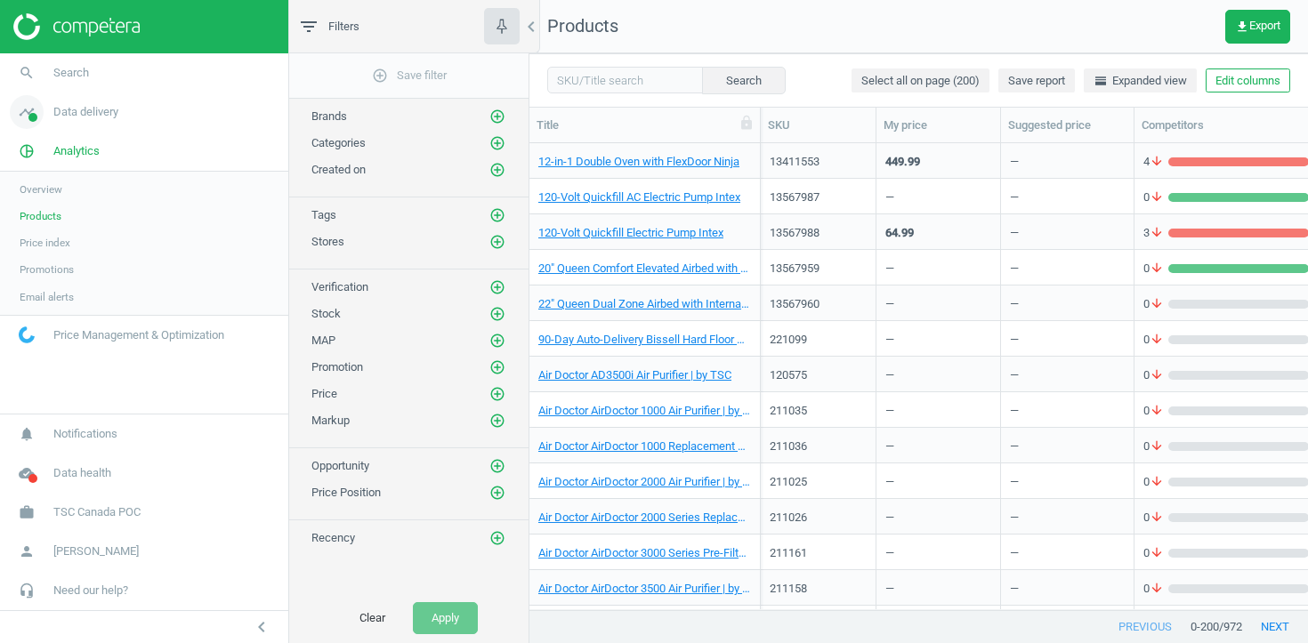
click at [106, 111] on span "Data delivery" at bounding box center [85, 112] width 65 height 16
click at [38, 257] on span "Stores" at bounding box center [35, 258] width 30 height 14
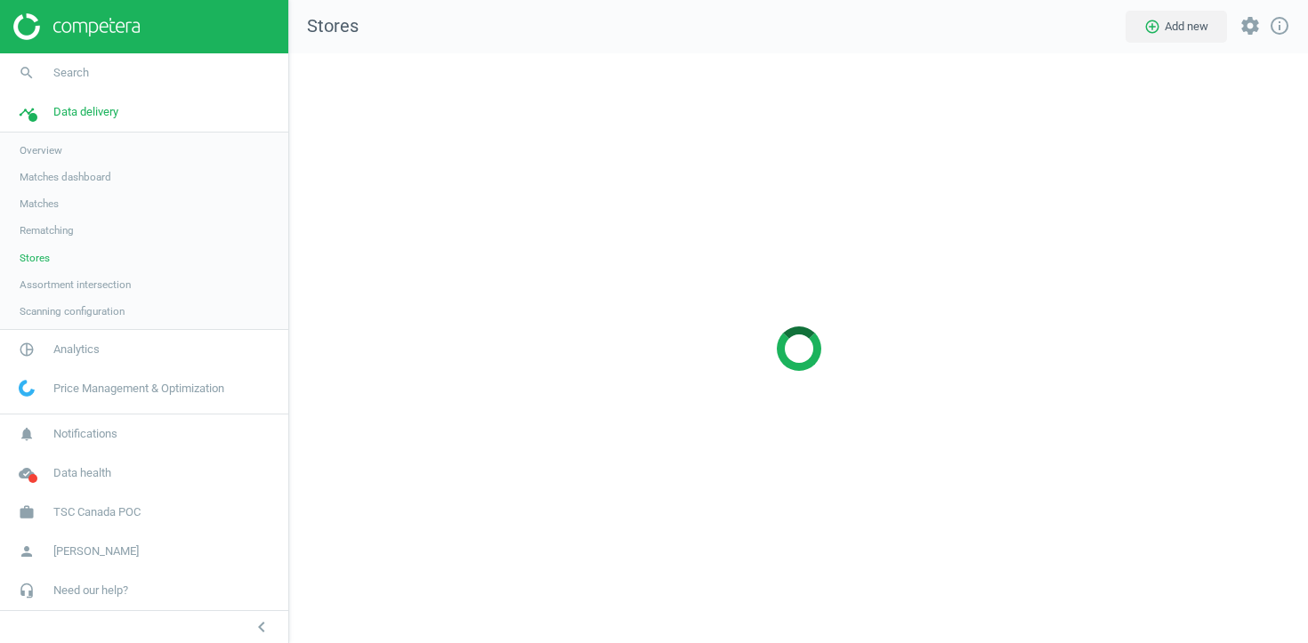
scroll to position [591, 1020]
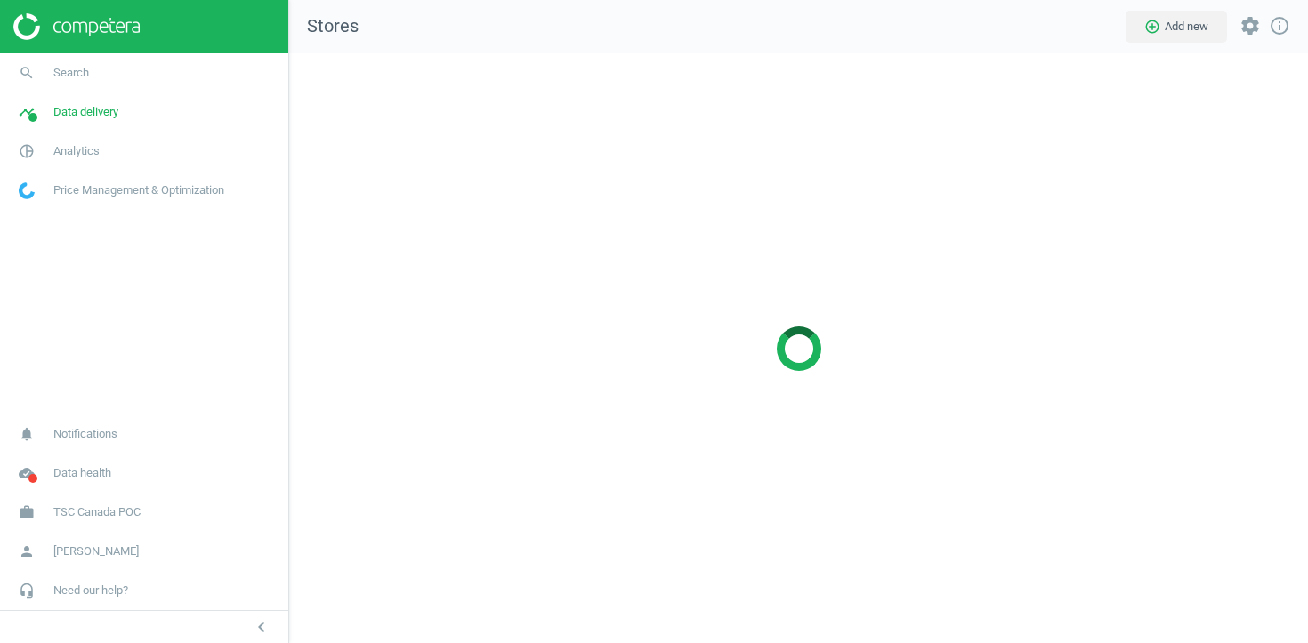
scroll to position [591, 1020]
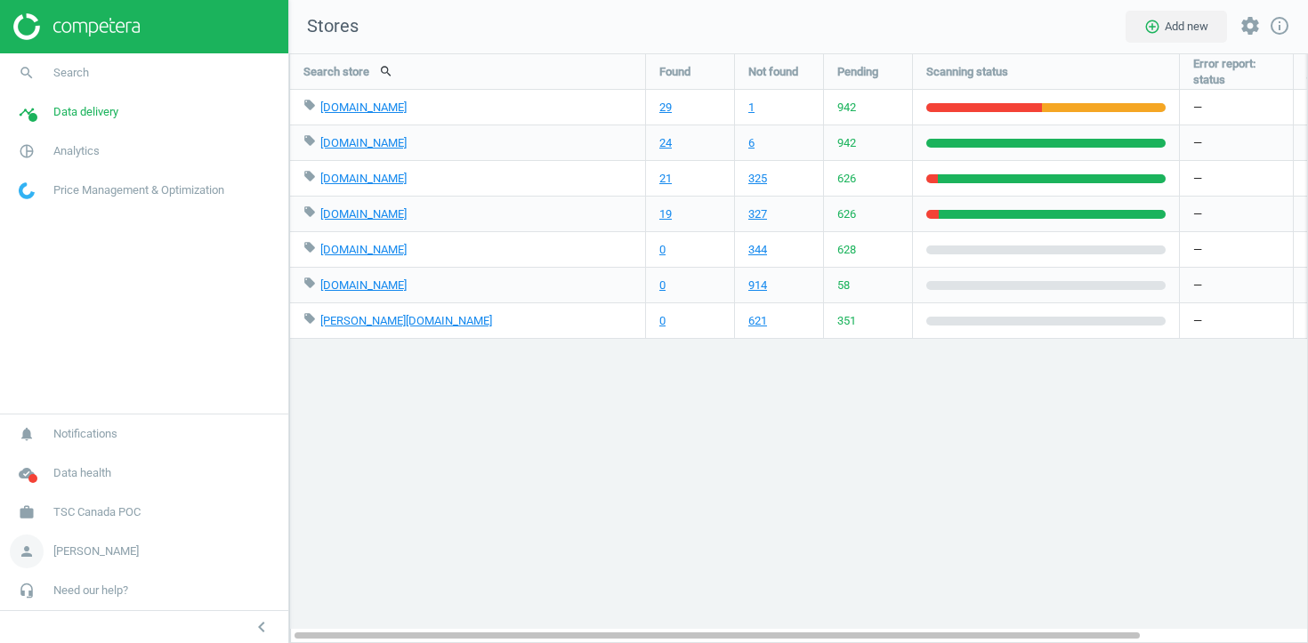
click at [97, 567] on link "person [PERSON_NAME]" at bounding box center [144, 551] width 288 height 39
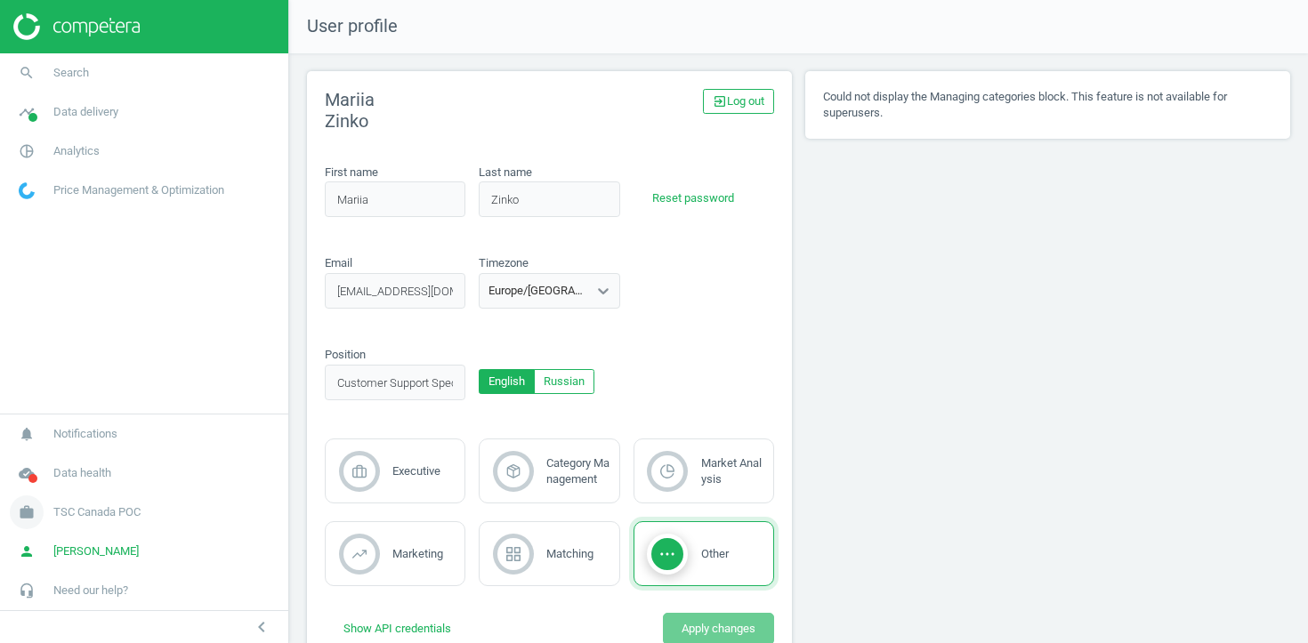
click at [89, 515] on span "TSC Canada POC" at bounding box center [96, 512] width 87 height 16
click at [60, 488] on span "Campaign settings" at bounding box center [63, 487] width 87 height 14
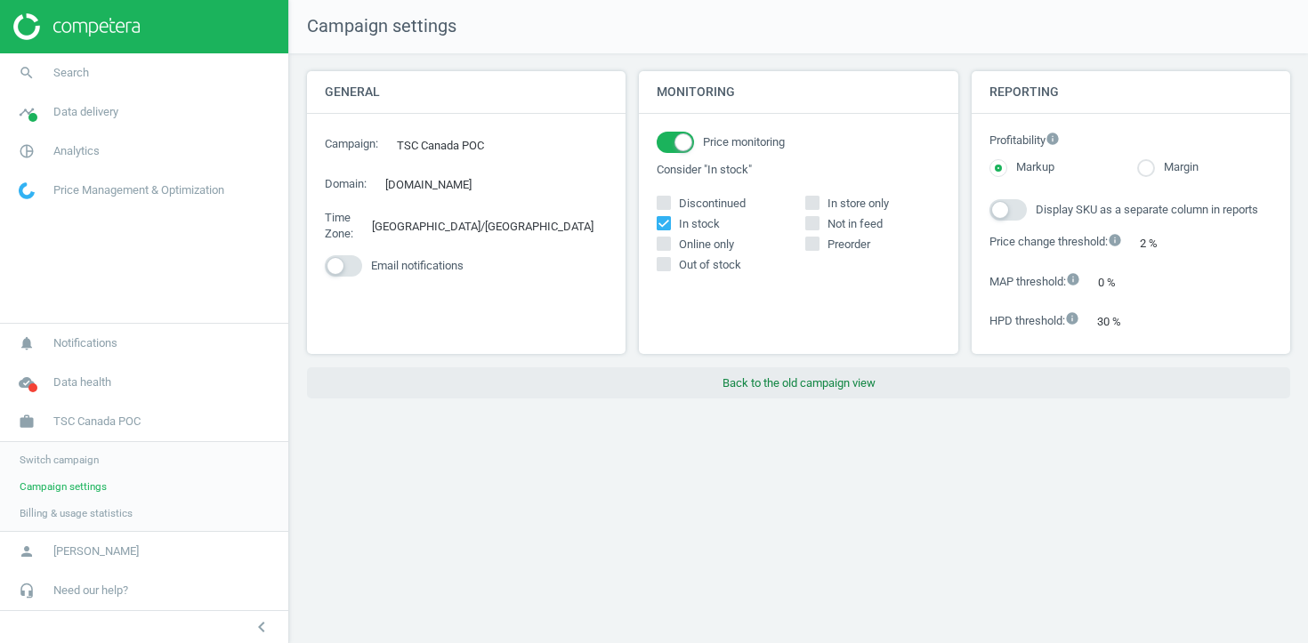
click at [771, 391] on button "Back to the old campaign view" at bounding box center [798, 383] width 983 height 32
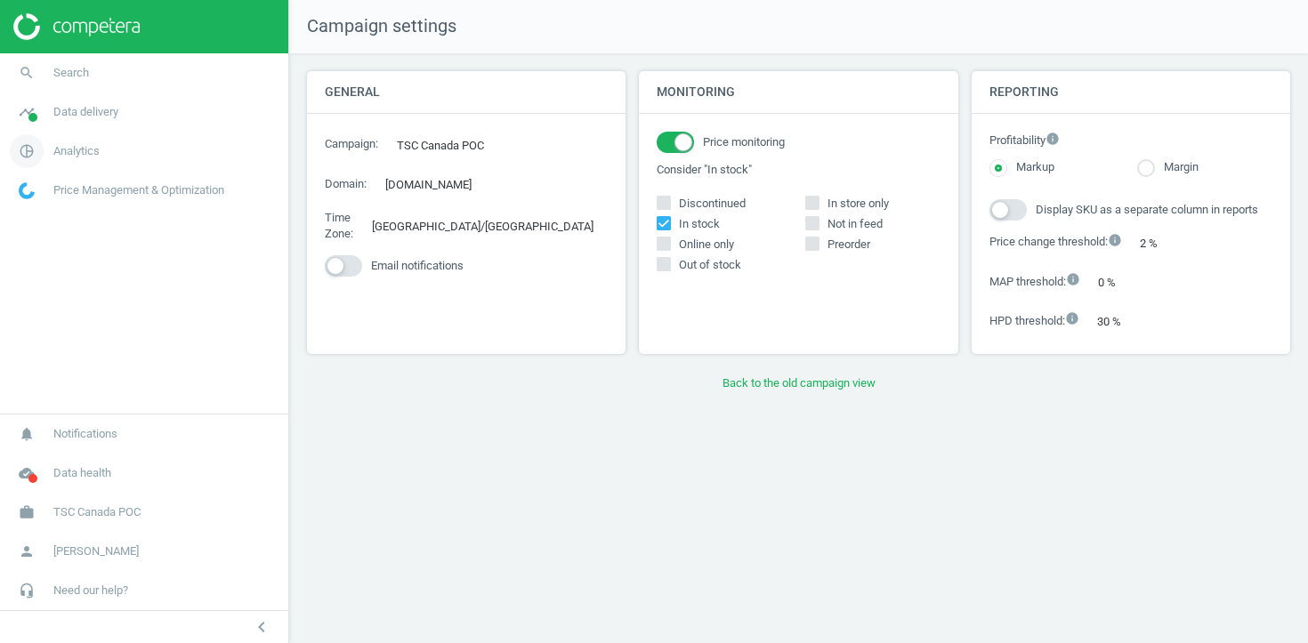
click at [61, 138] on link "pie_chart_outlined Analytics" at bounding box center [144, 151] width 288 height 39
click at [38, 221] on span "Products" at bounding box center [41, 216] width 42 height 14
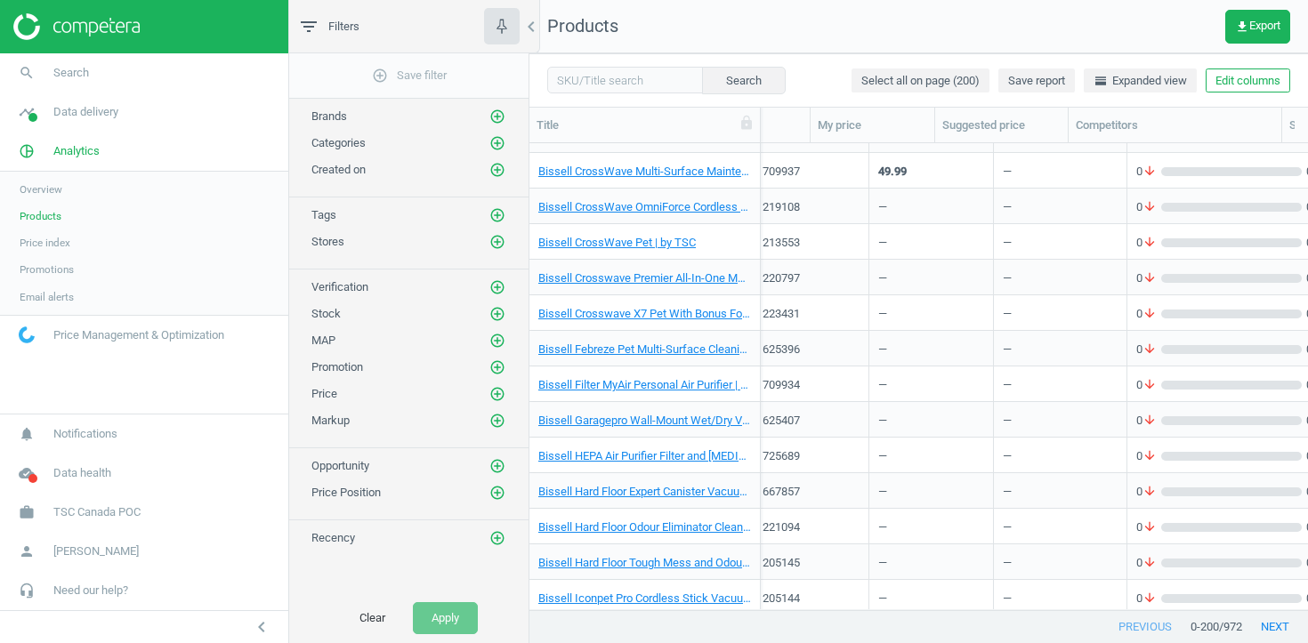
scroll to position [1149, 0]
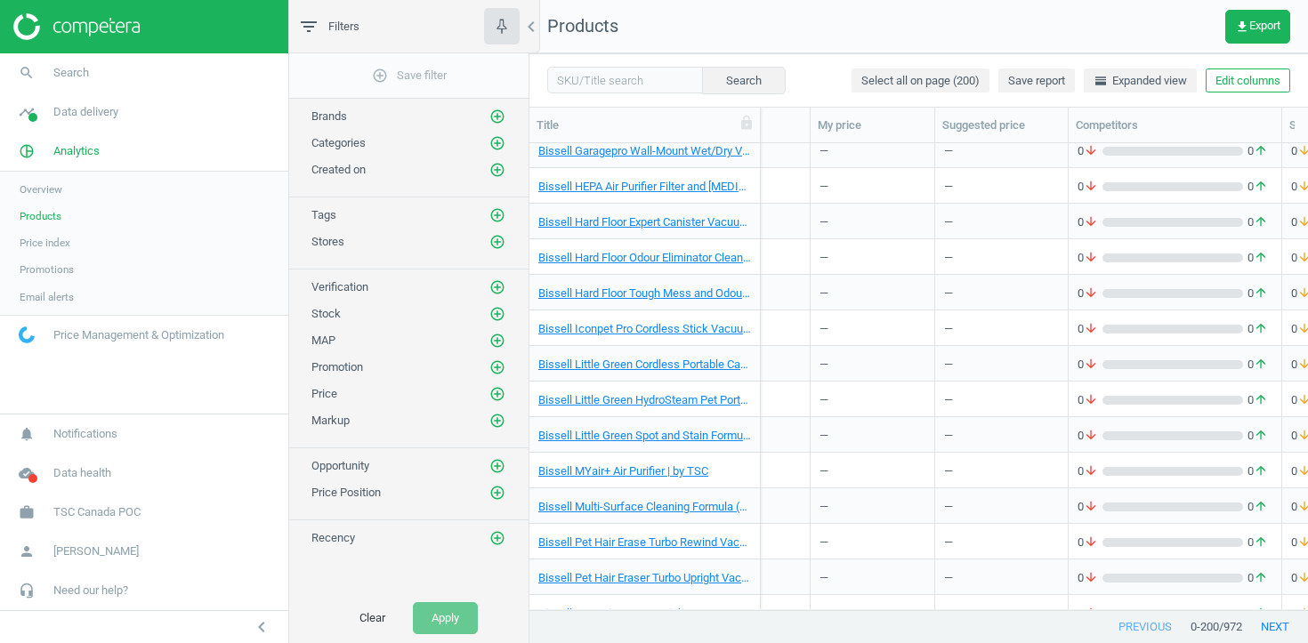
click at [611, 463] on div "Bissell MYair+ Air Purifier | by TSC" at bounding box center [644, 470] width 213 height 31
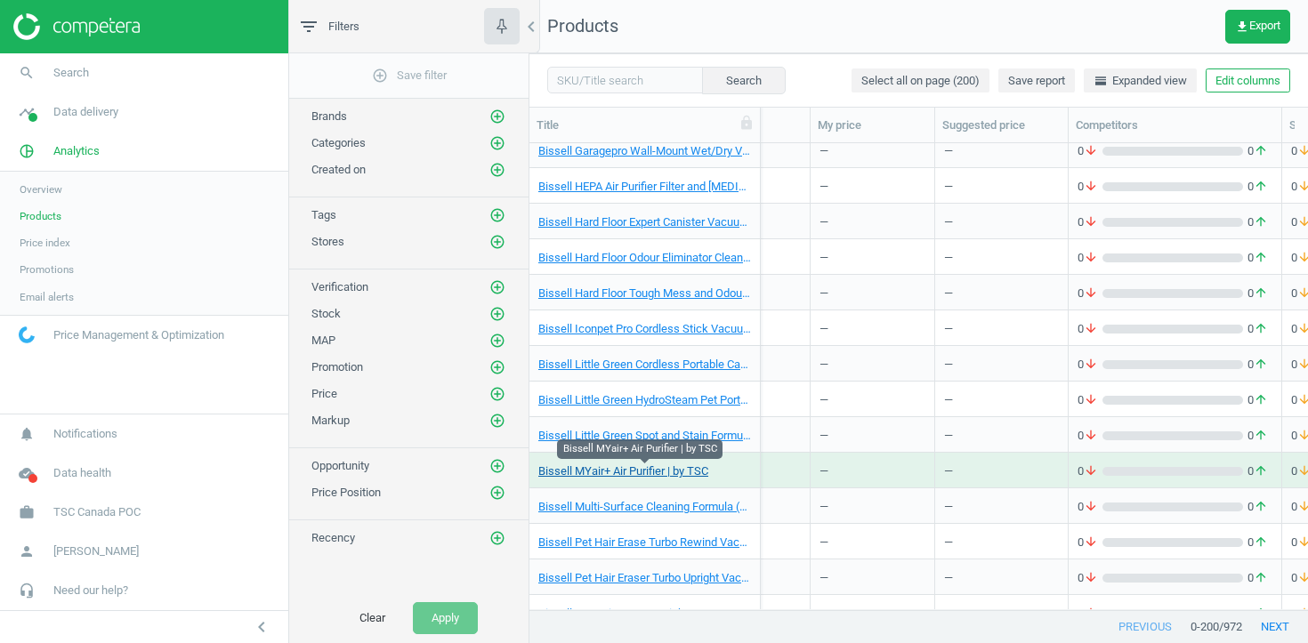
click at [610, 475] on link "Bissell MYair+ Air Purifier | by TSC" at bounding box center [623, 472] width 170 height 16
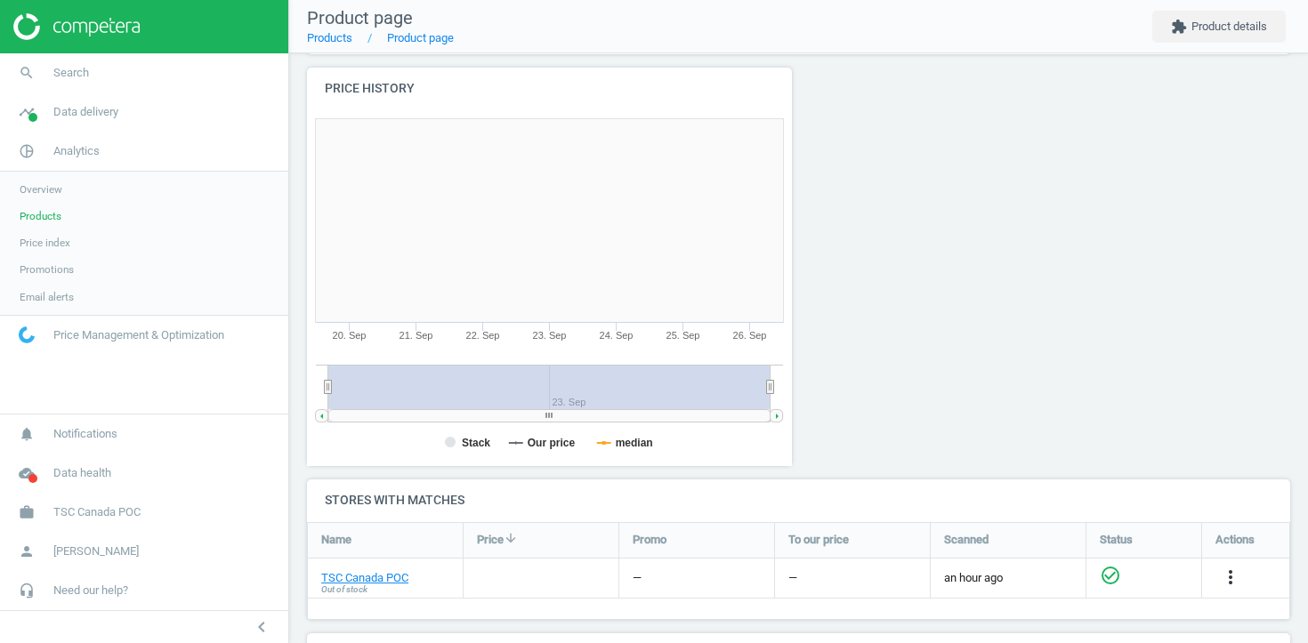
scroll to position [356, 0]
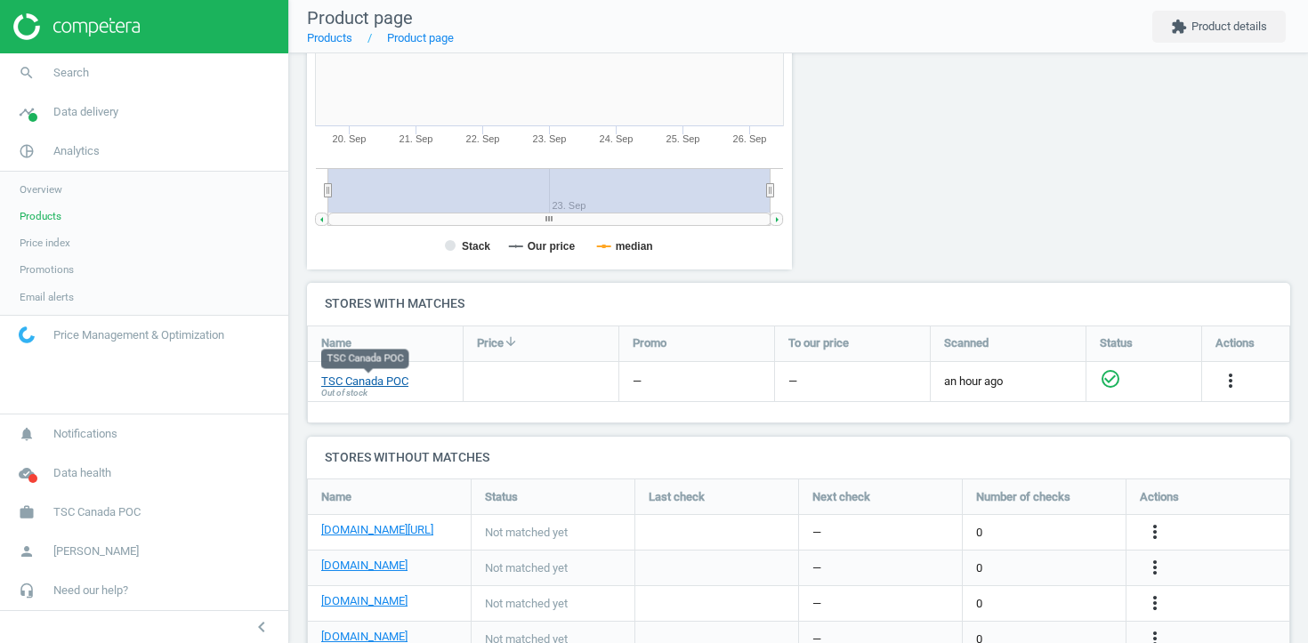
click at [381, 379] on link "TSC Canada POC" at bounding box center [364, 382] width 87 height 16
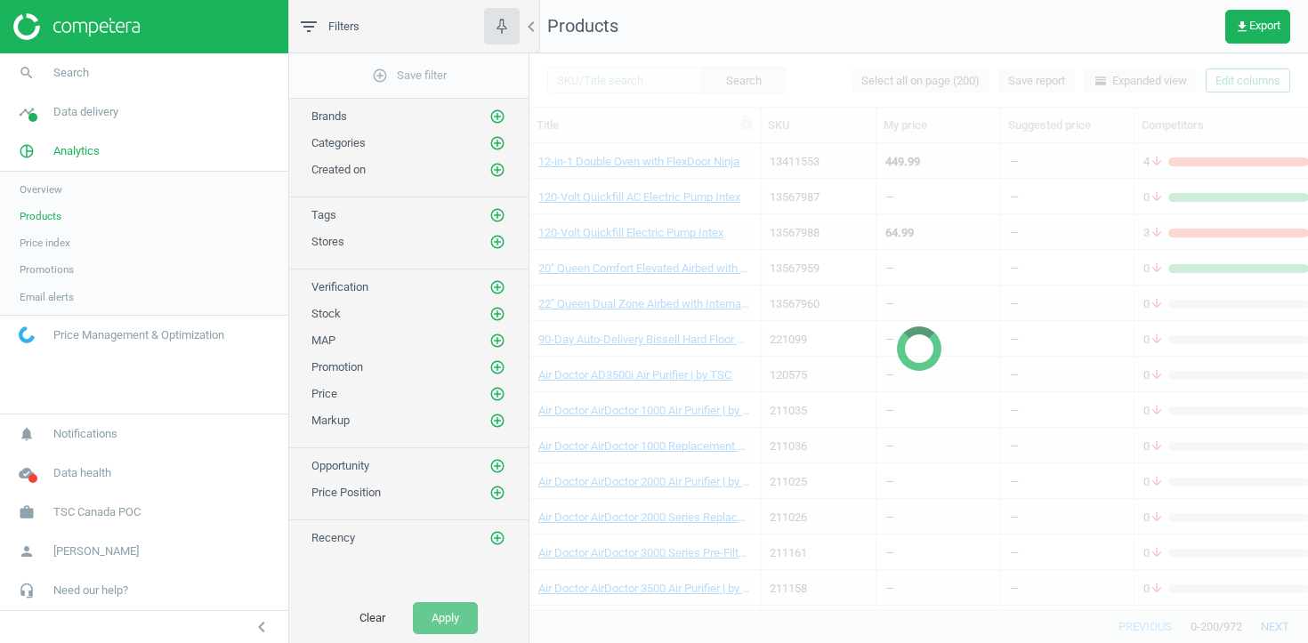
scroll to position [1028, 0]
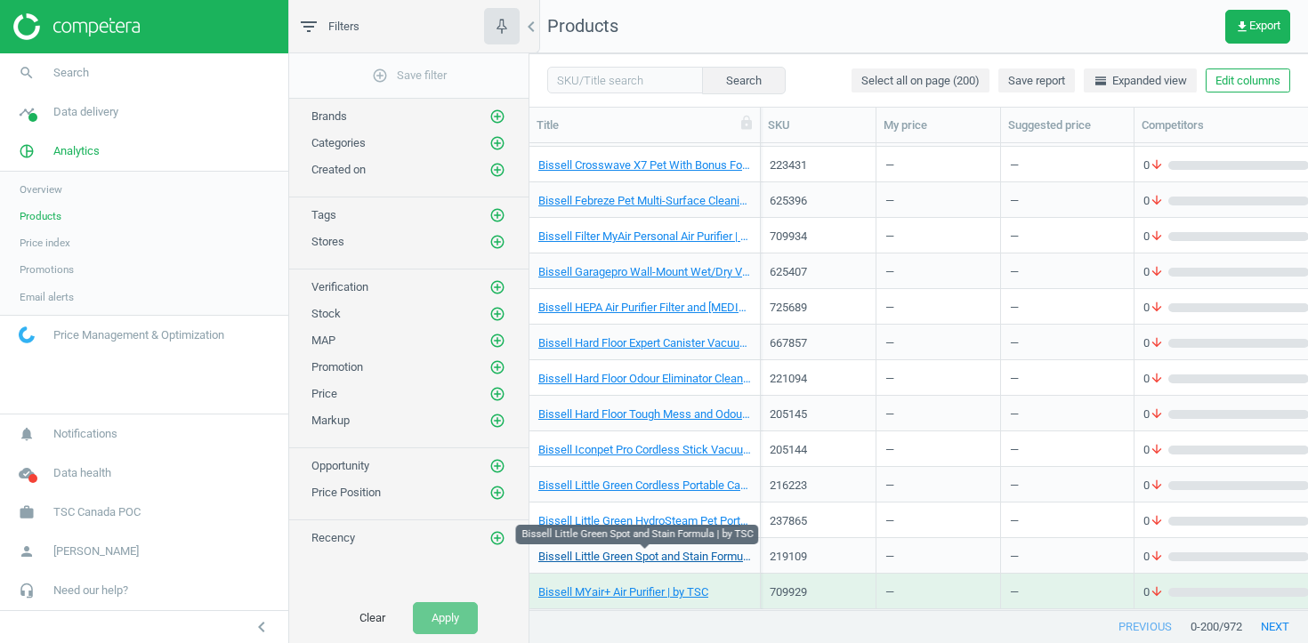
click at [585, 555] on link "Bissell Little Green Spot and Stain Formula | by TSC" at bounding box center [644, 557] width 213 height 16
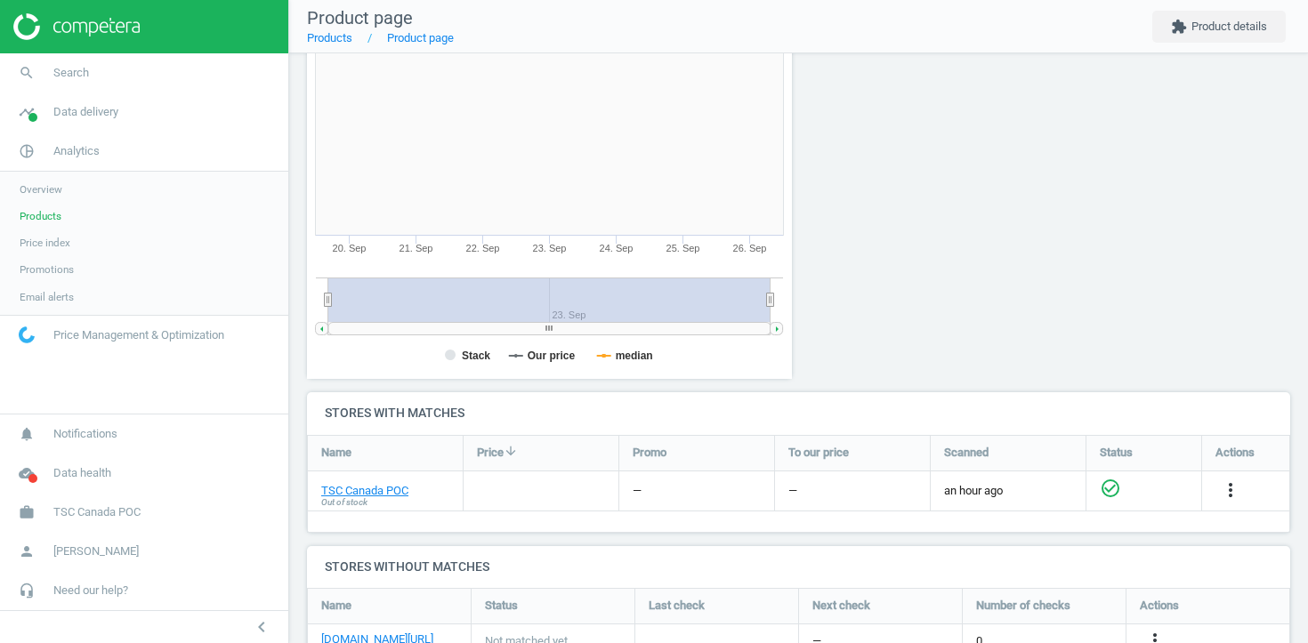
scroll to position [270, 0]
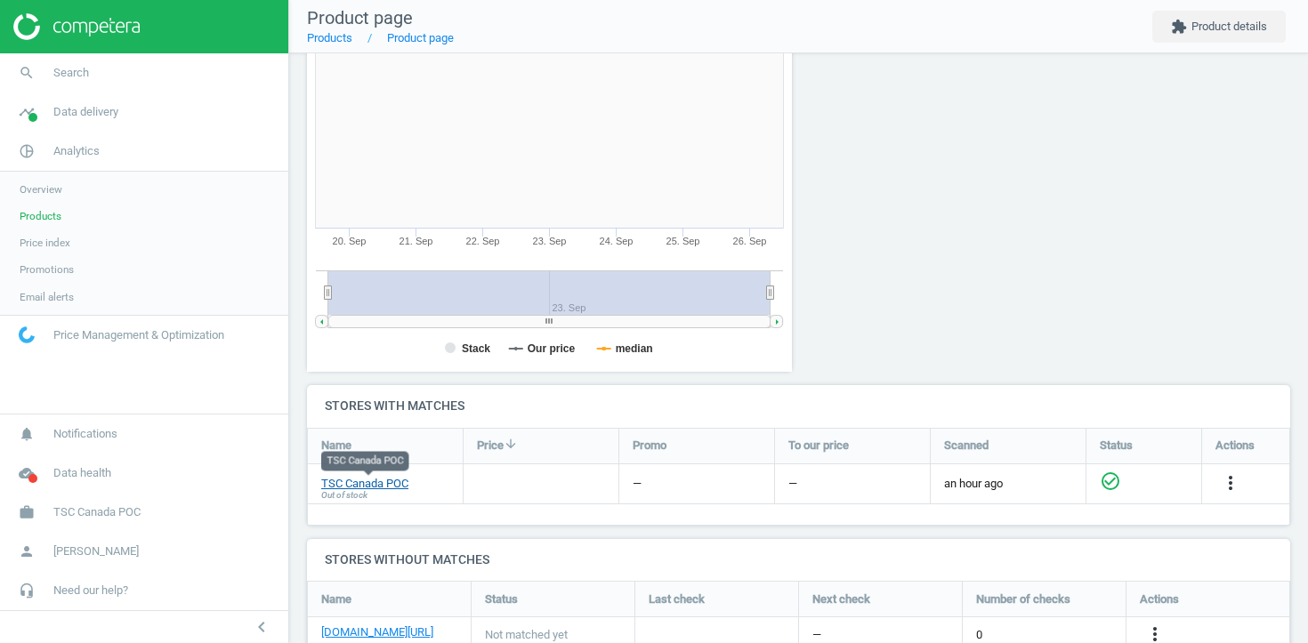
click at [394, 483] on link "TSC Canada POC" at bounding box center [364, 484] width 87 height 16
click at [374, 480] on link "TSC Canada POC" at bounding box center [364, 484] width 87 height 16
drag, startPoint x: 429, startPoint y: 481, endPoint x: 324, endPoint y: 481, distance: 105.0
click at [324, 481] on div "TSC Canada POC Out of stock" at bounding box center [385, 483] width 155 height 39
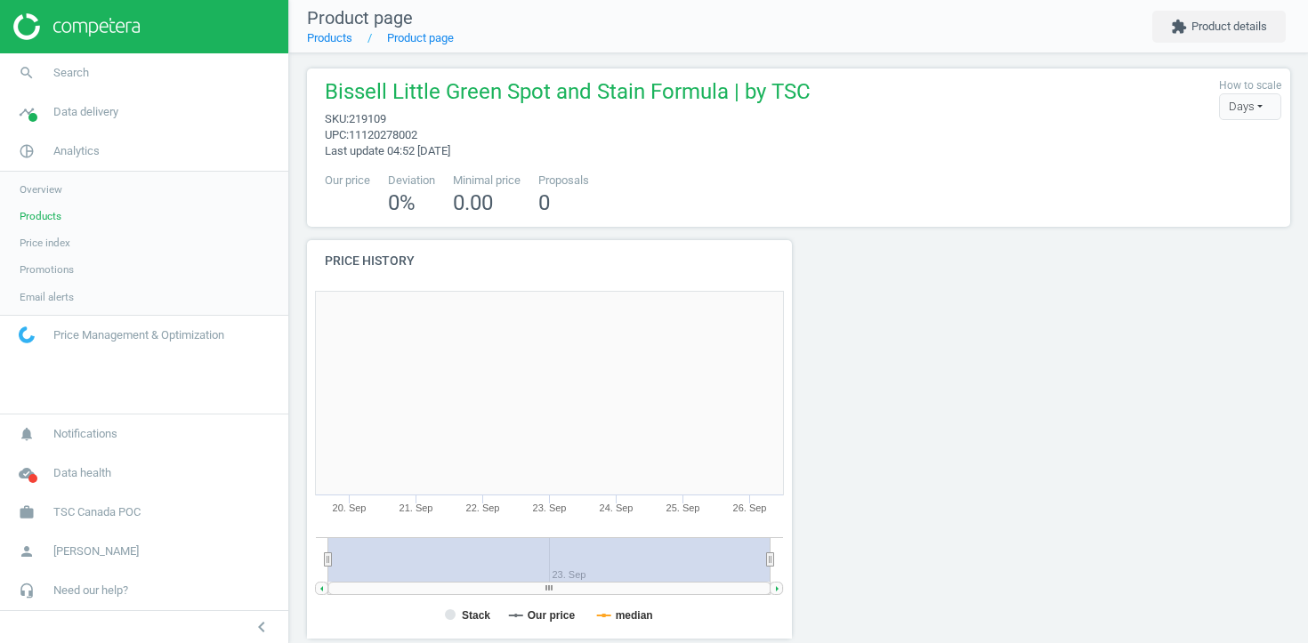
scroll to position [0, 0]
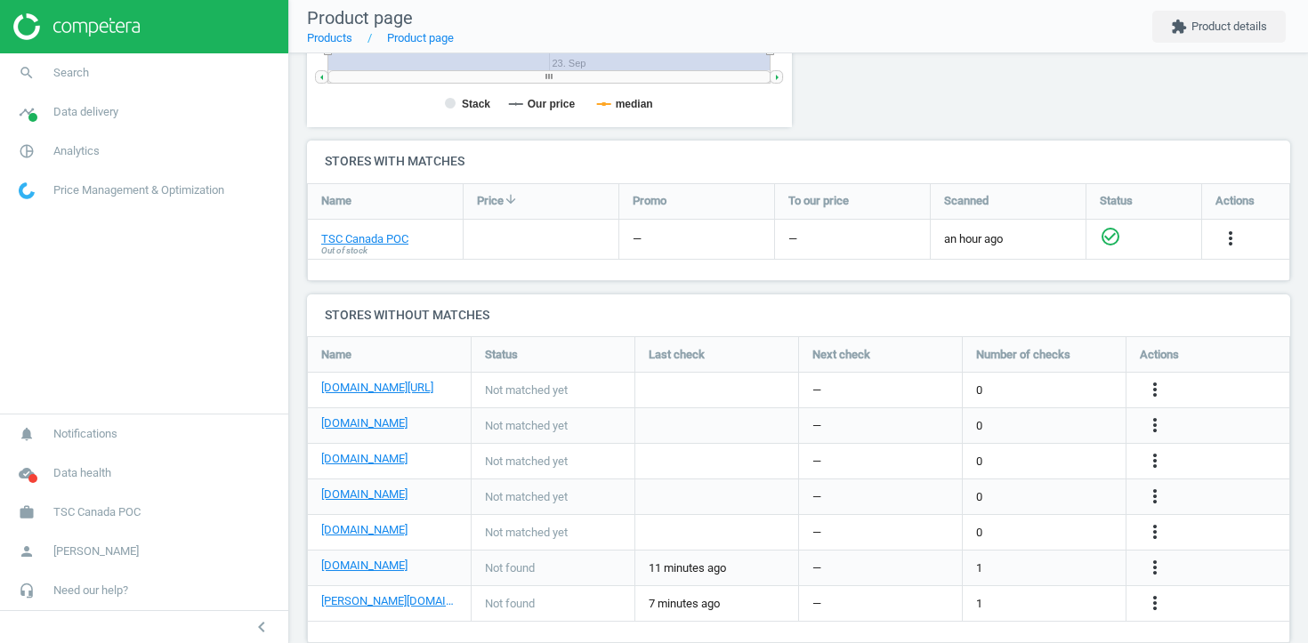
scroll to position [545, 0]
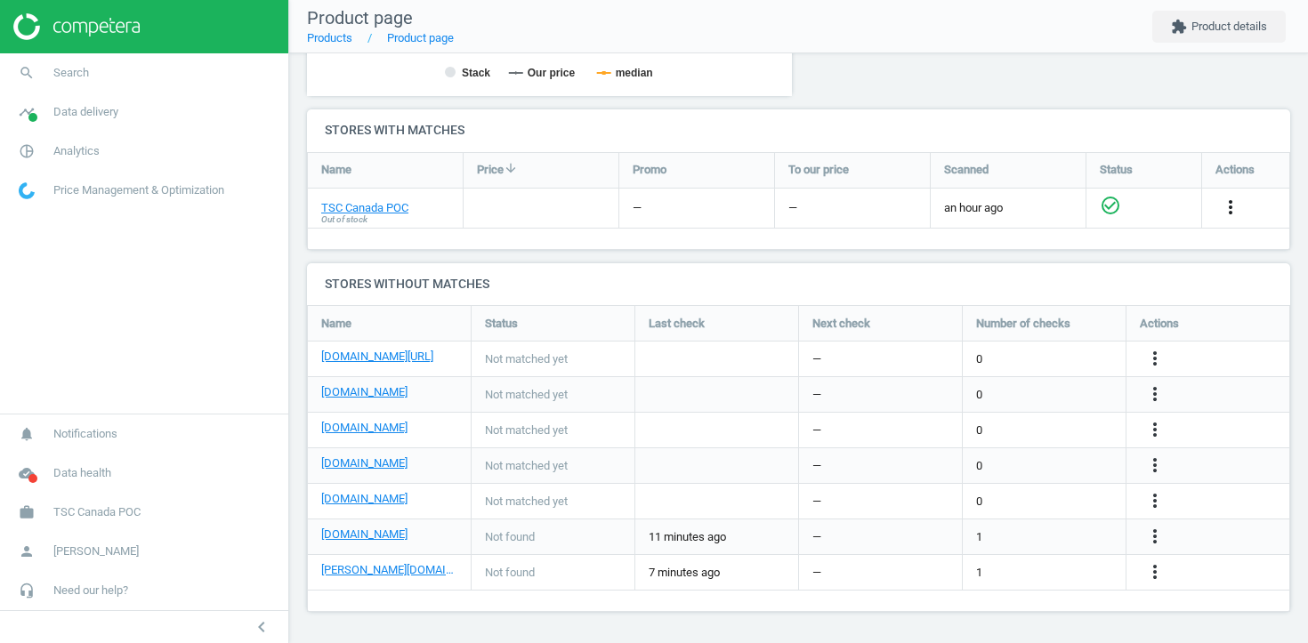
click at [1225, 208] on icon "more_vert" at bounding box center [1230, 207] width 21 height 21
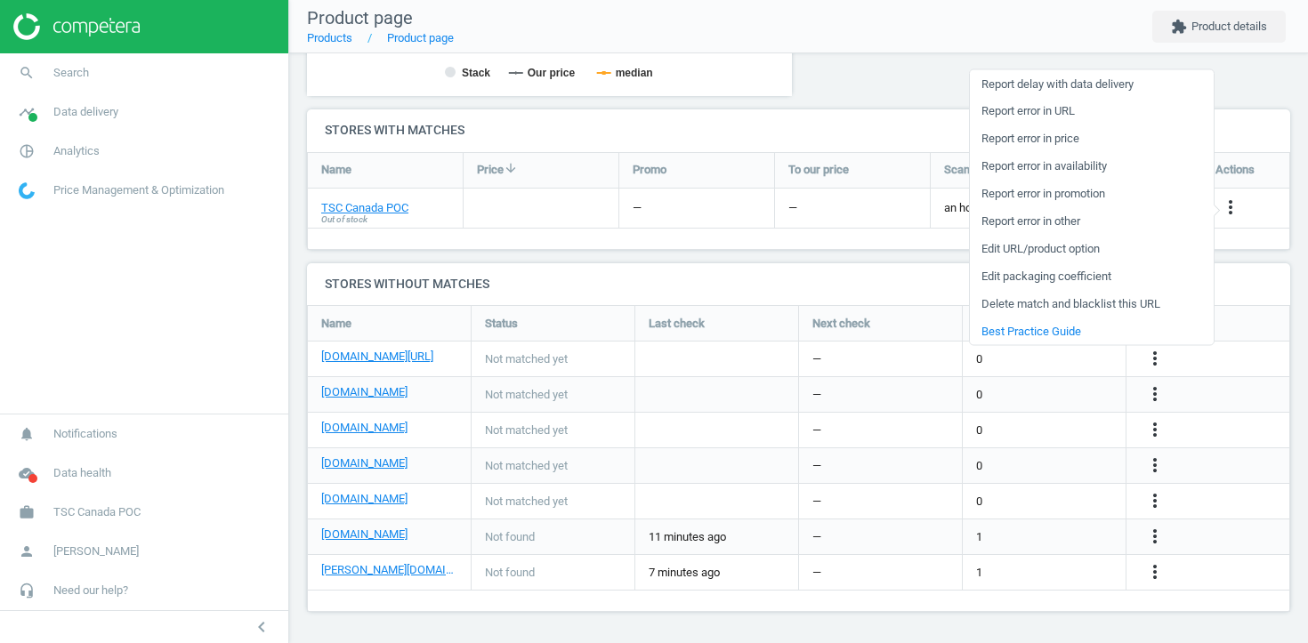
click at [1093, 245] on link "Edit URL/product option" at bounding box center [1092, 249] width 244 height 28
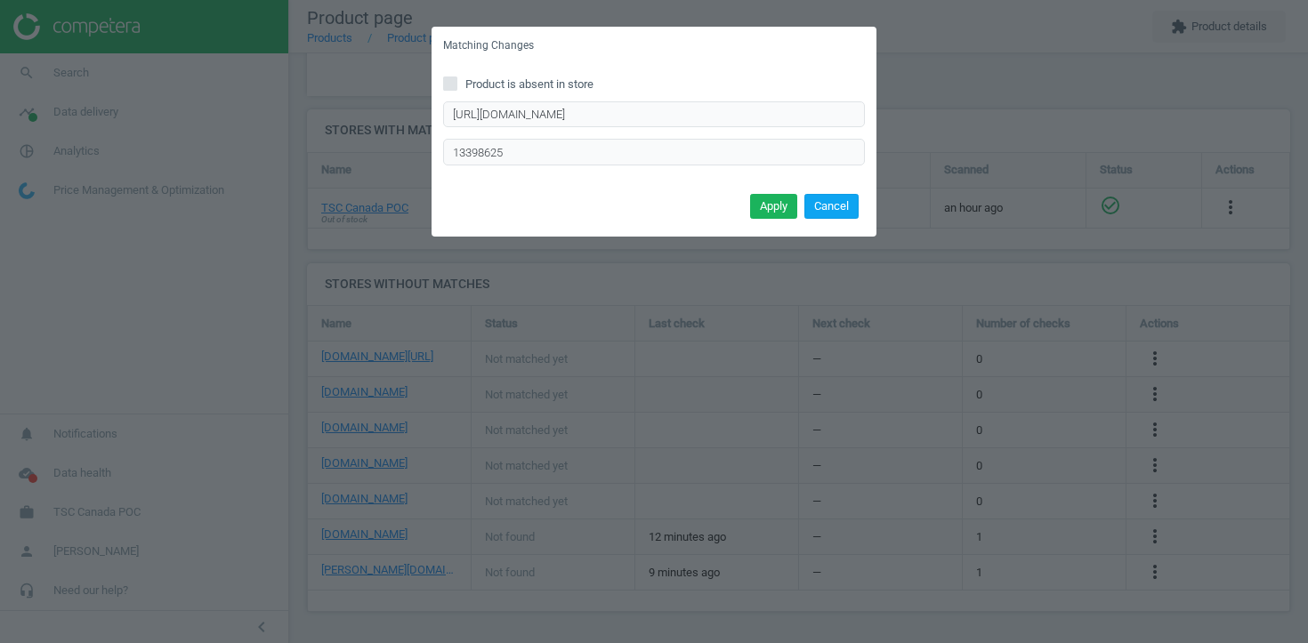
click at [837, 210] on button "Cancel" at bounding box center [831, 206] width 54 height 25
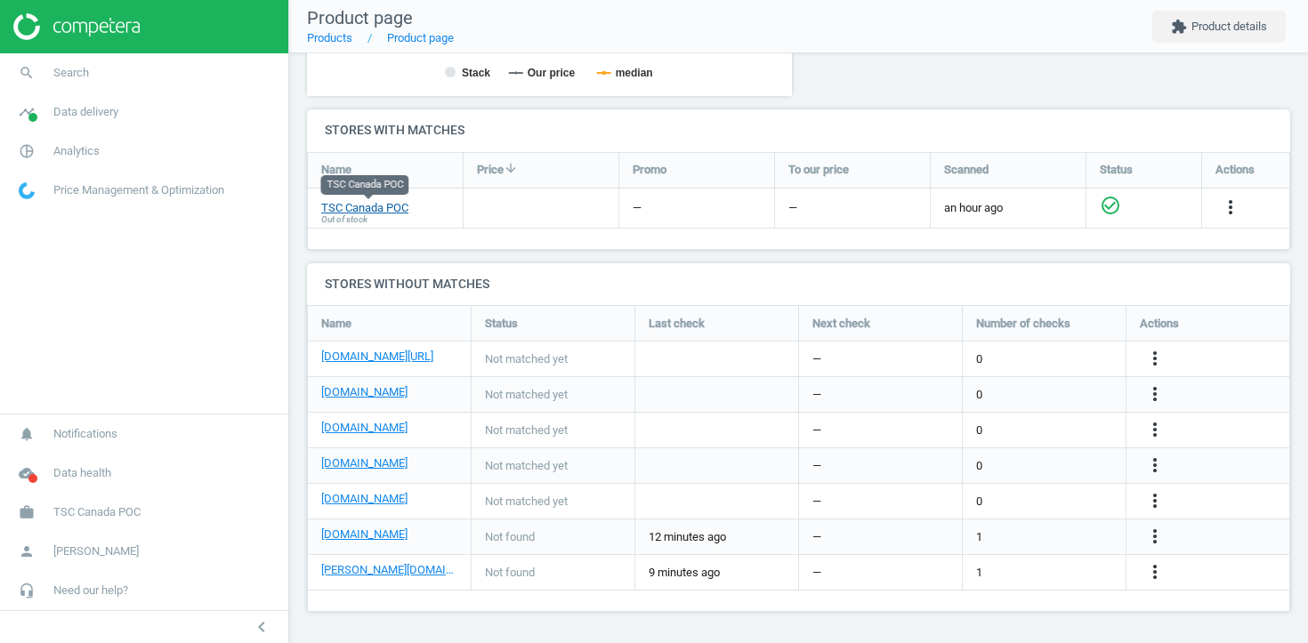
click at [399, 200] on link "TSC Canada POC" at bounding box center [364, 208] width 87 height 16
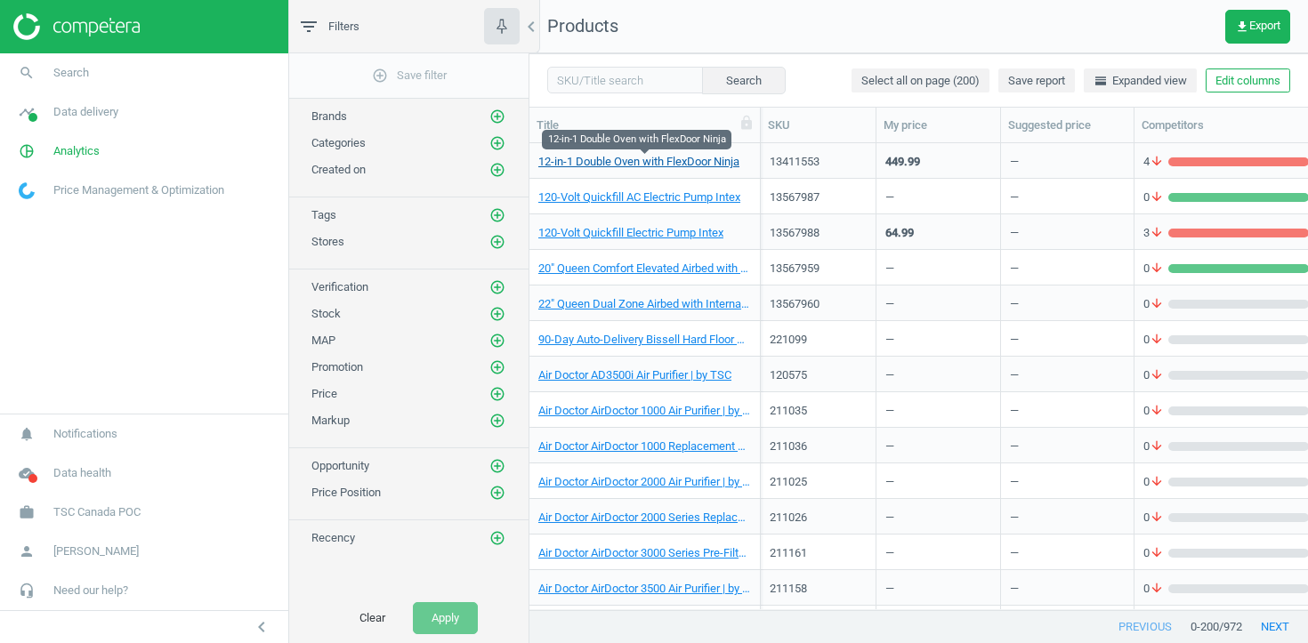
click at [655, 161] on link "12-in-1 Double Oven with FlexDoor Ninja" at bounding box center [638, 162] width 201 height 16
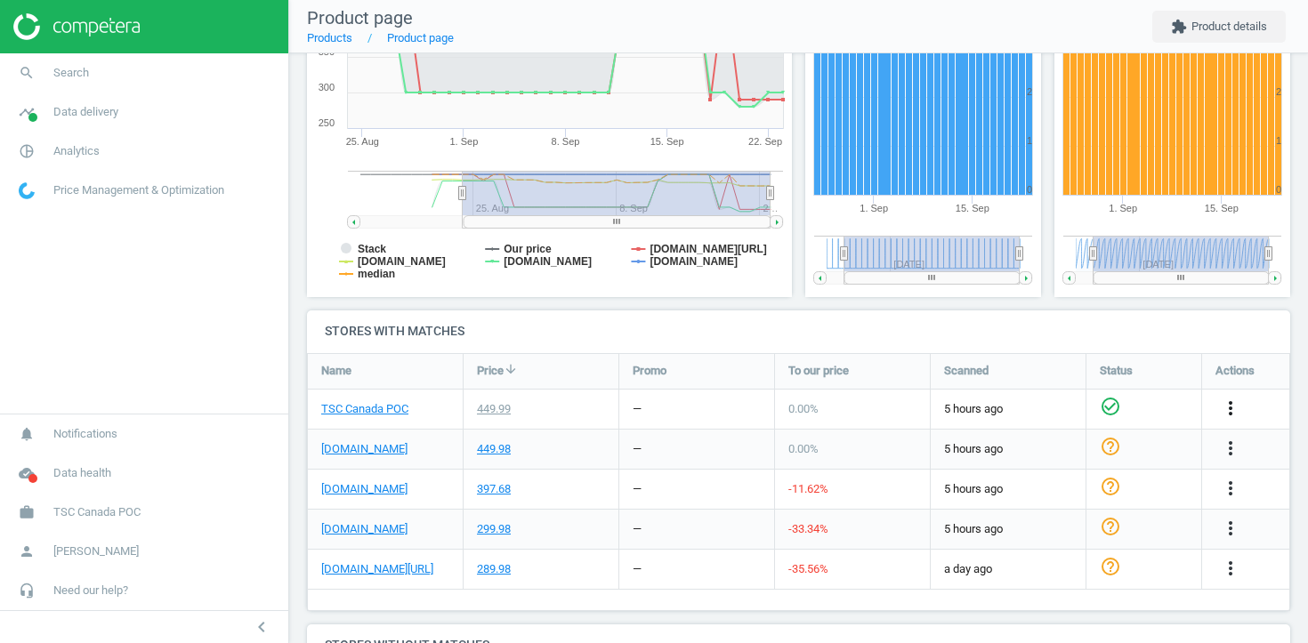
click at [1224, 406] on icon "more_vert" at bounding box center [1230, 408] width 21 height 21
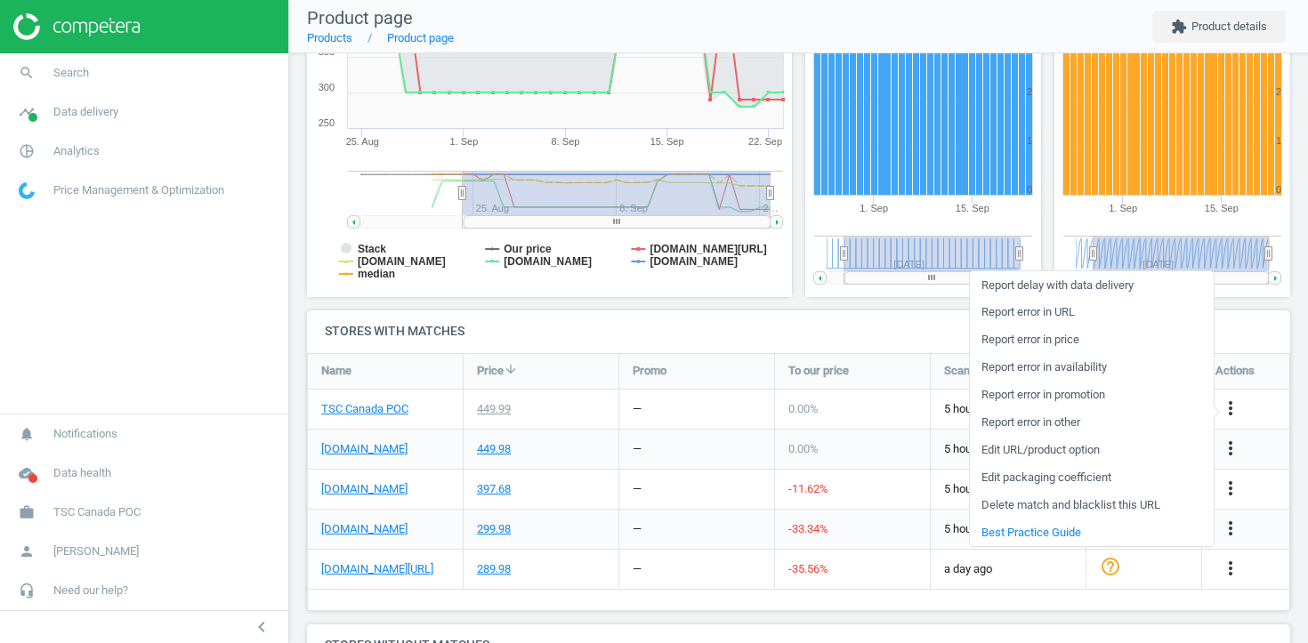
click at [1116, 452] on link "Edit URL/product option" at bounding box center [1092, 451] width 244 height 28
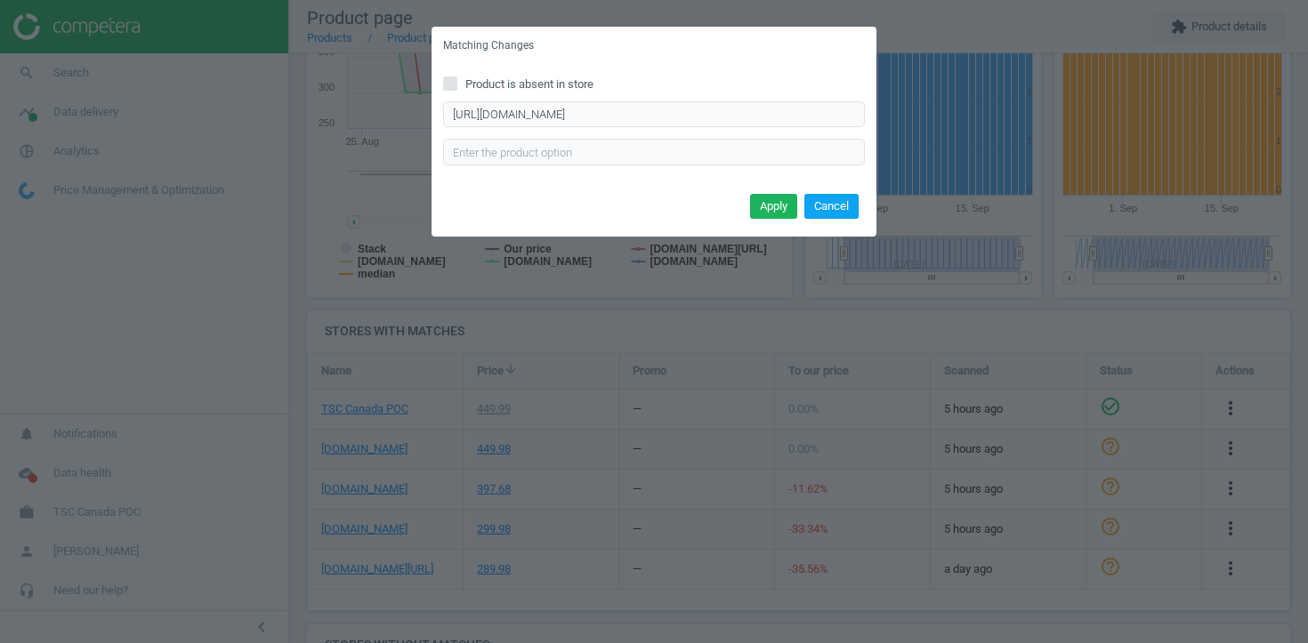
click at [835, 212] on button "Cancel" at bounding box center [831, 206] width 54 height 25
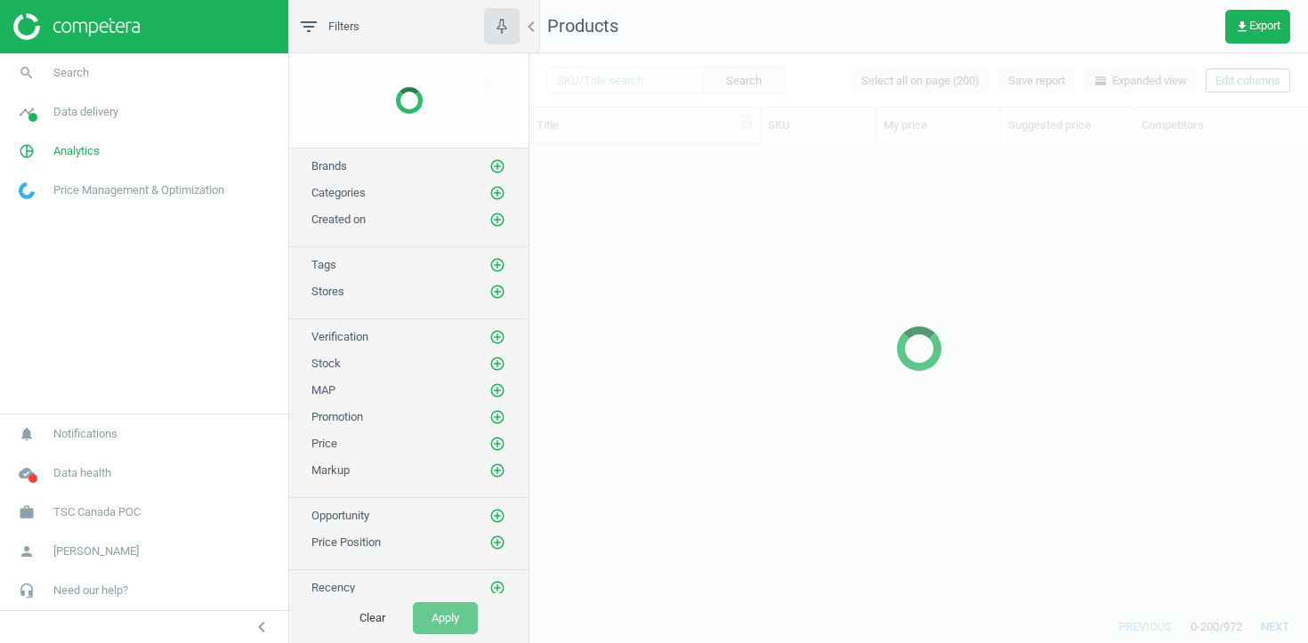
scroll to position [466, 778]
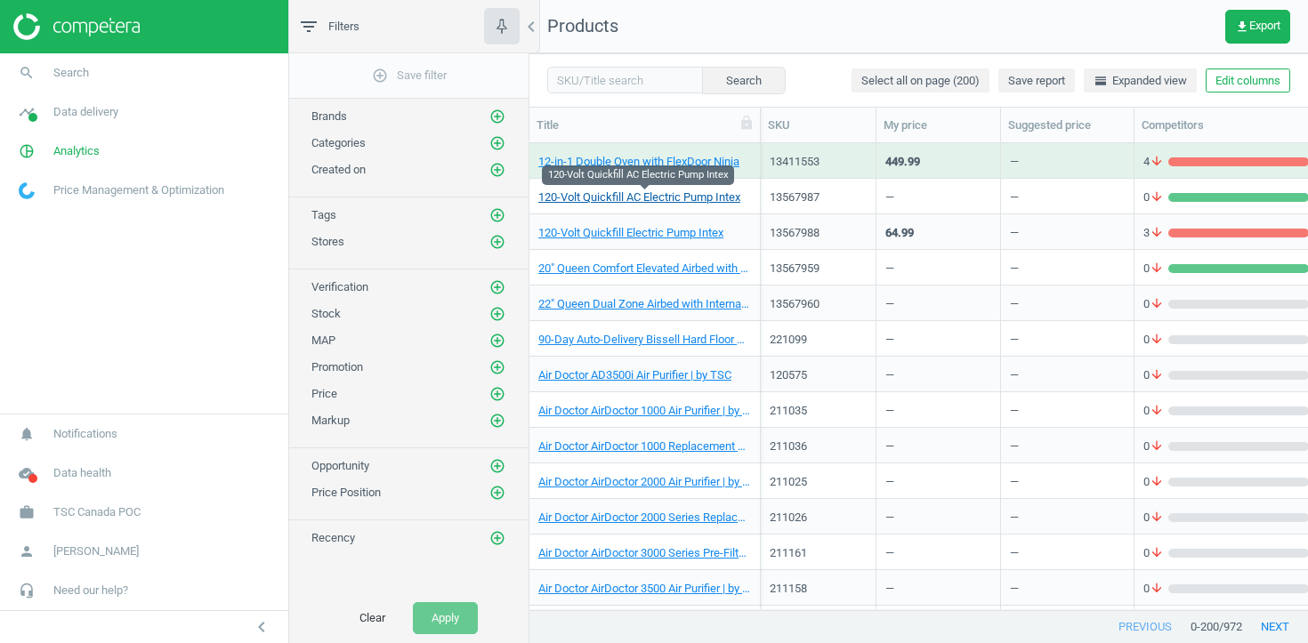
click at [627, 197] on link "120-Volt Quickfill AC Electric Pump Intex" at bounding box center [639, 198] width 202 height 16
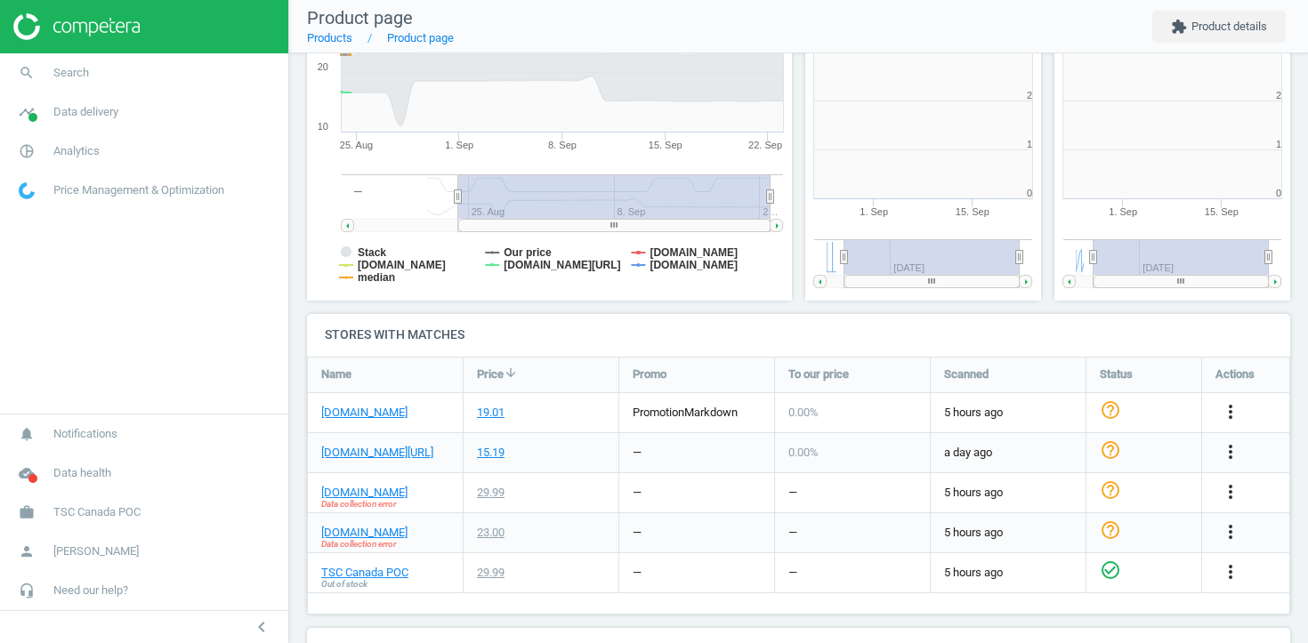
scroll to position [357, 237]
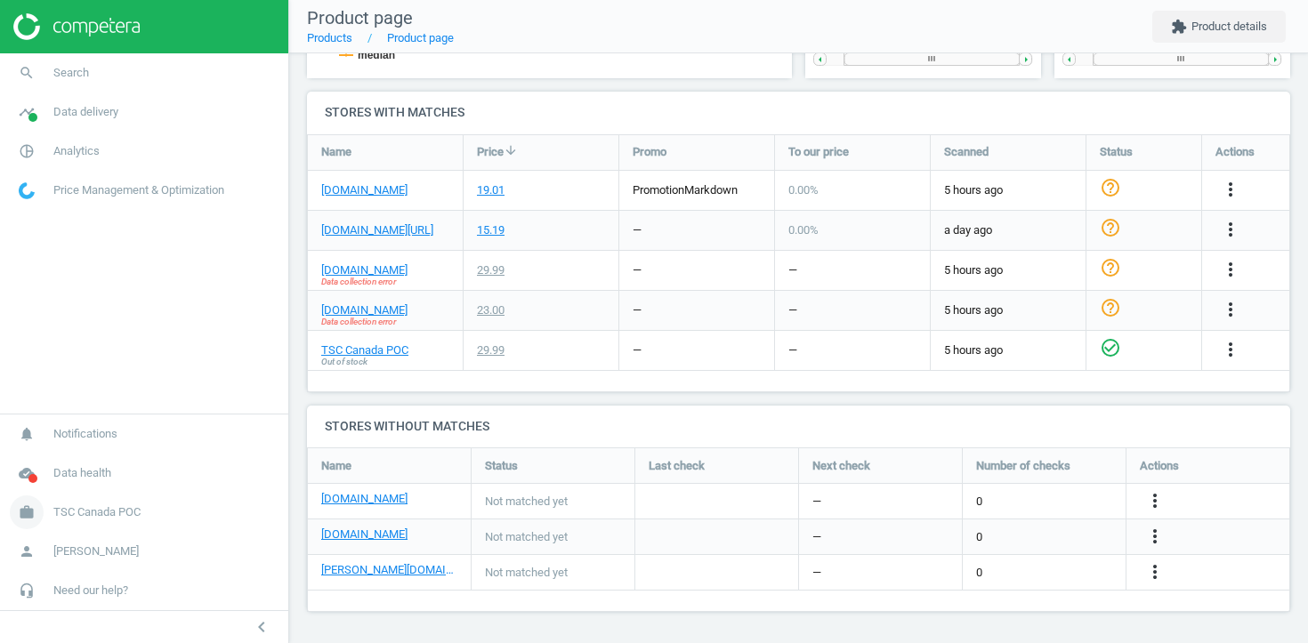
click at [77, 513] on span "TSC Canada POC" at bounding box center [96, 512] width 87 height 16
click at [71, 480] on span "Campaign settings" at bounding box center [63, 487] width 87 height 14
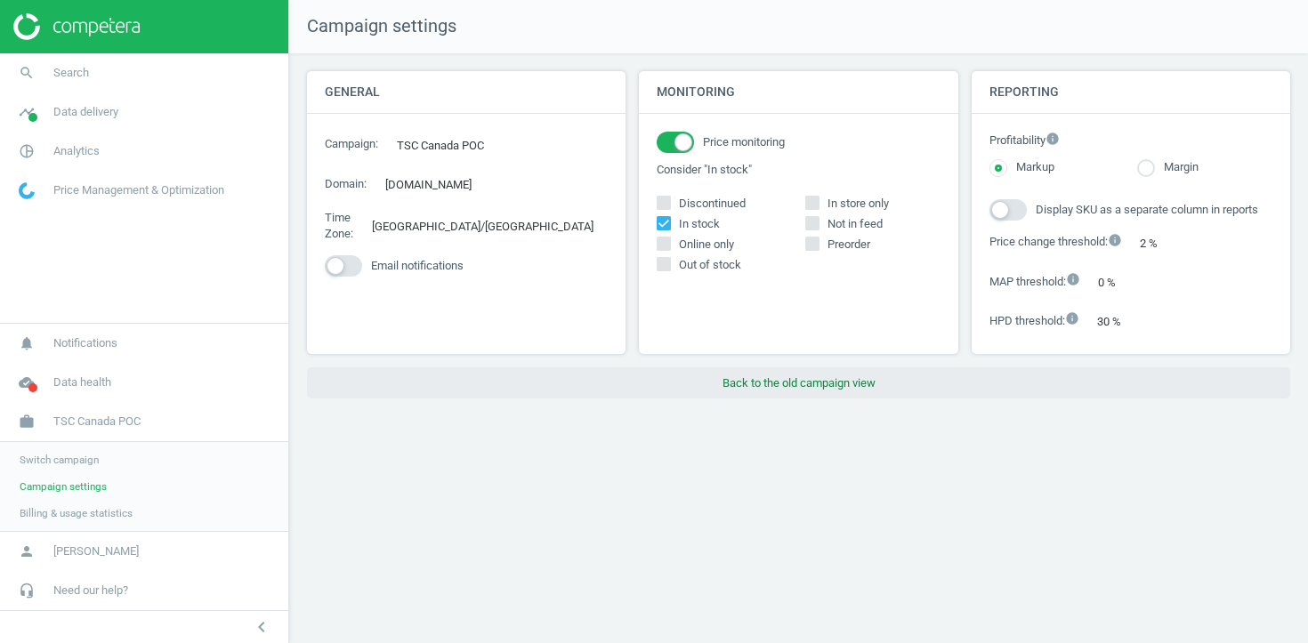
click at [802, 383] on button "Back to the old campaign view" at bounding box center [798, 383] width 983 height 32
